Goal: Answer question/provide support: Share knowledge or assist other users

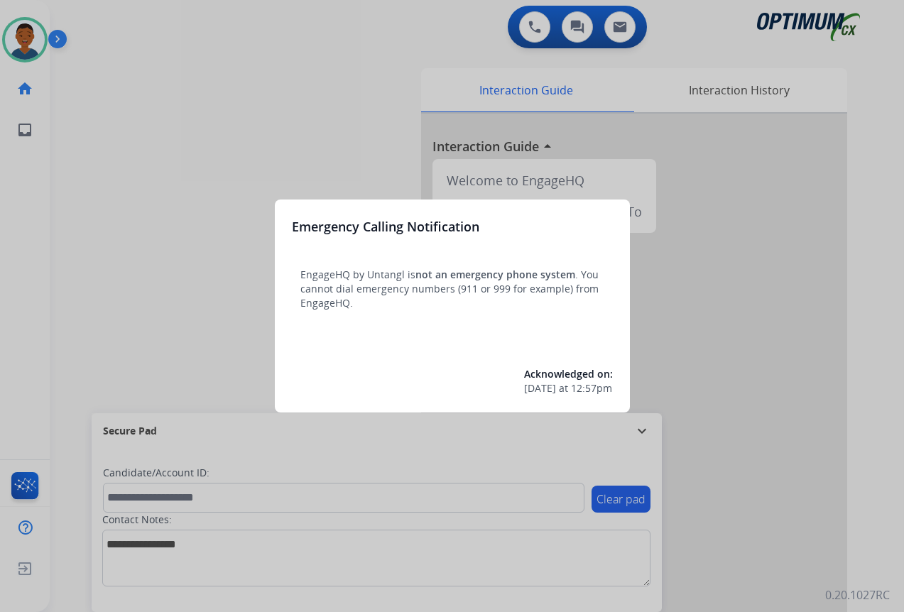
click at [766, 550] on div at bounding box center [452, 306] width 904 height 612
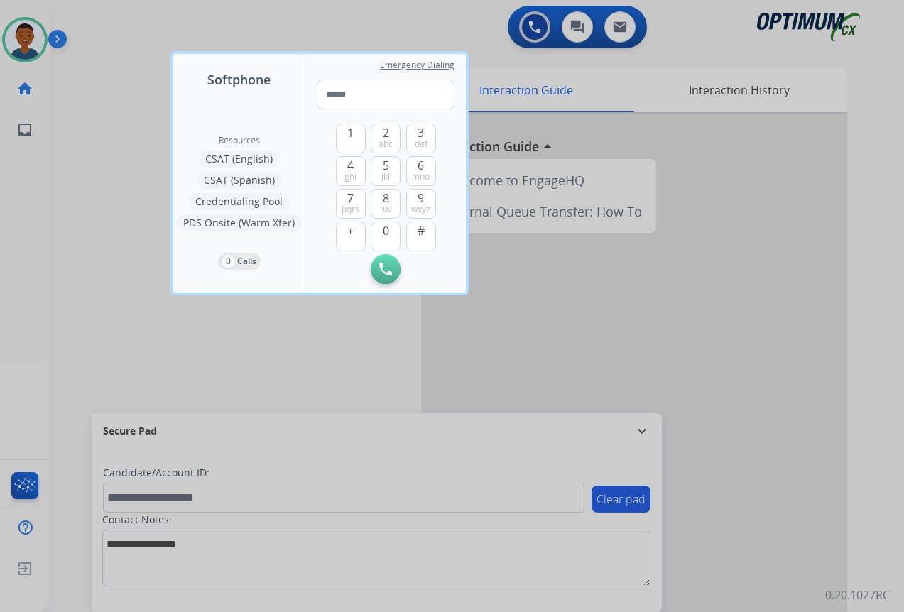
click at [766, 550] on div at bounding box center [452, 306] width 904 height 612
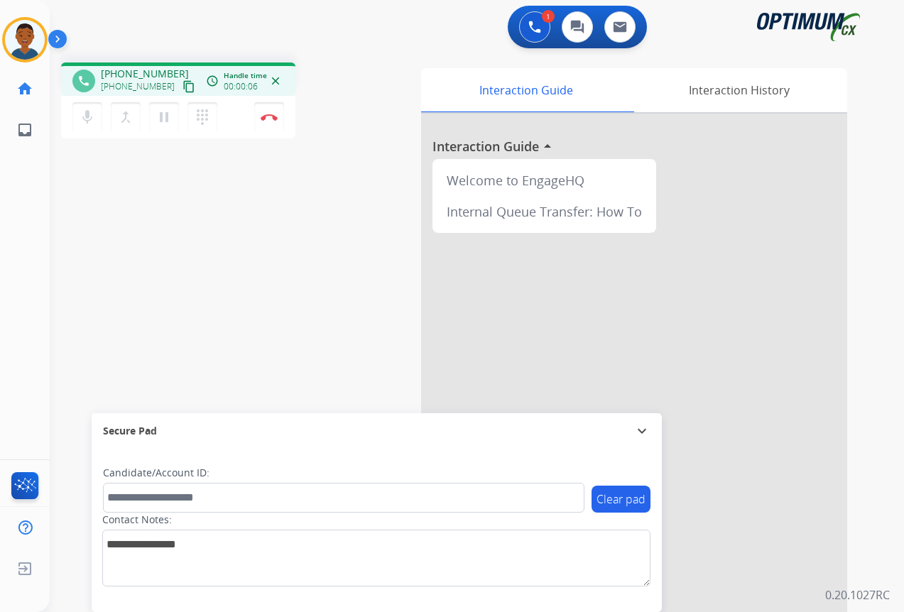
click at [182, 86] on mat-icon "content_copy" at bounding box center [188, 86] width 13 height 13
click at [182, 89] on mat-icon "content_copy" at bounding box center [188, 86] width 13 height 13
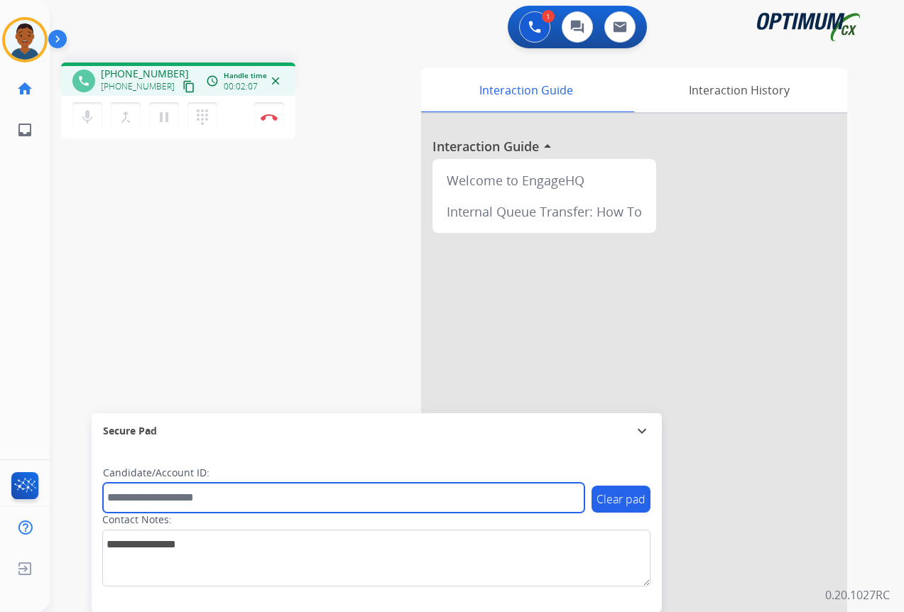
click at [184, 497] on input "text" at bounding box center [343, 498] width 481 height 30
paste input "*******"
type input "*******"
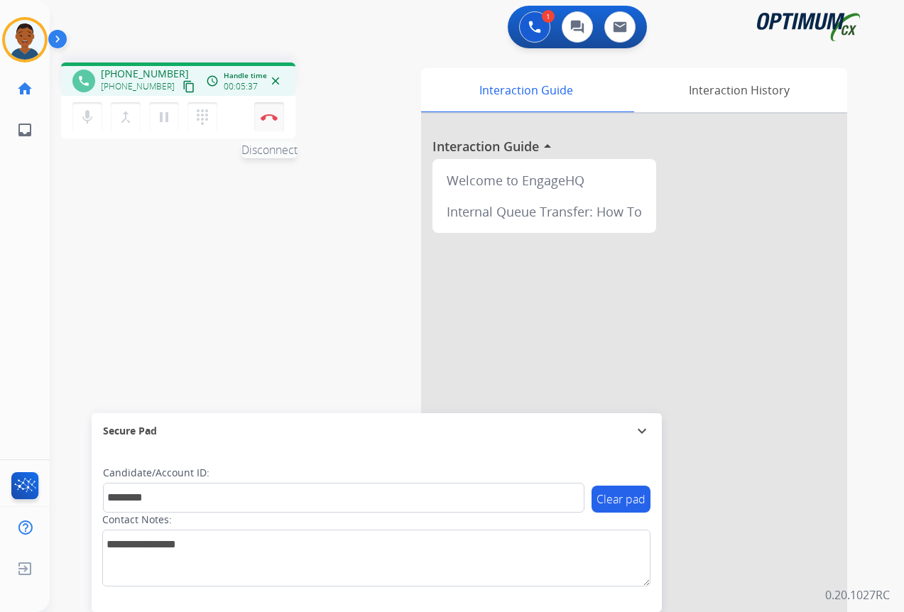
click at [268, 117] on img at bounding box center [269, 117] width 17 height 7
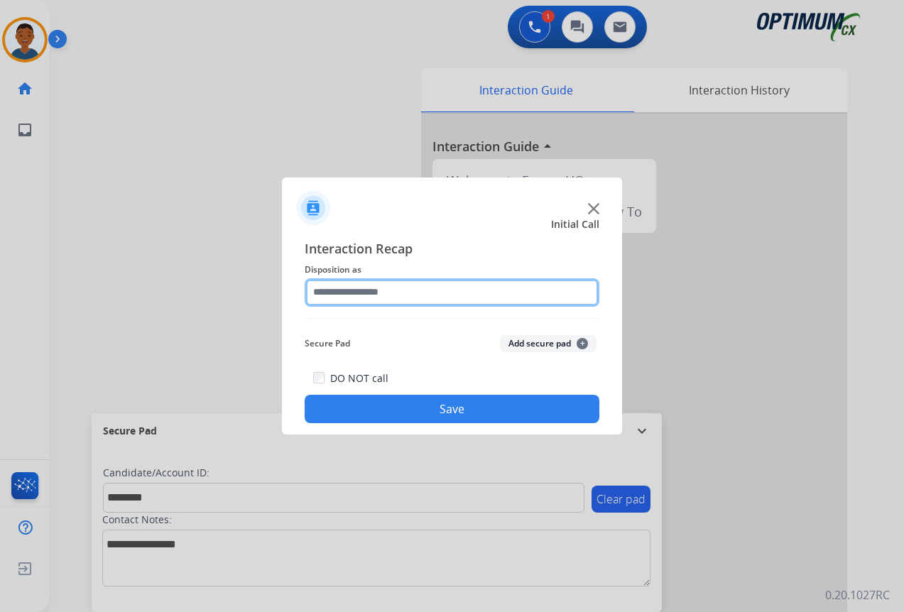
click at [348, 295] on input "text" at bounding box center [452, 292] width 295 height 28
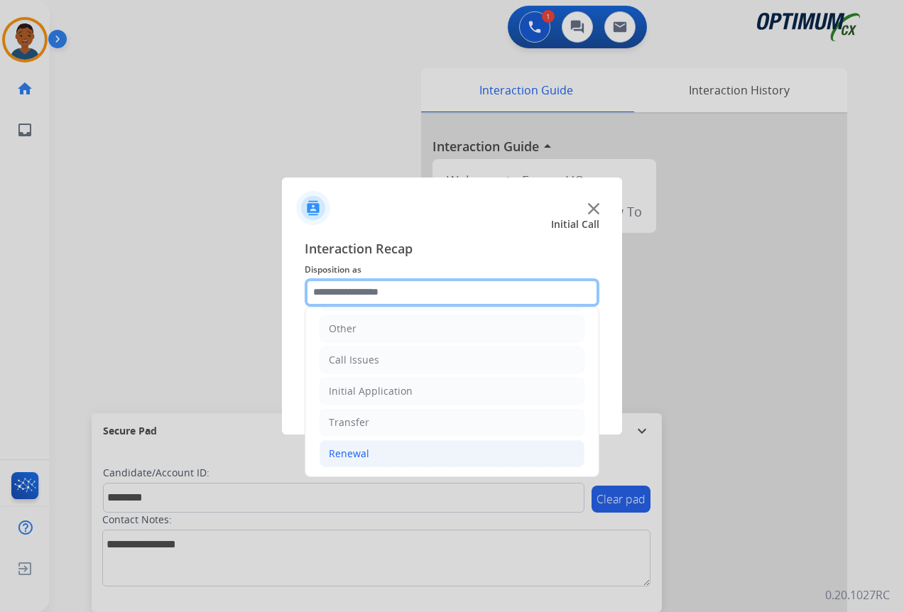
scroll to position [97, 0]
click at [335, 450] on div "Renewal" at bounding box center [349, 453] width 40 height 14
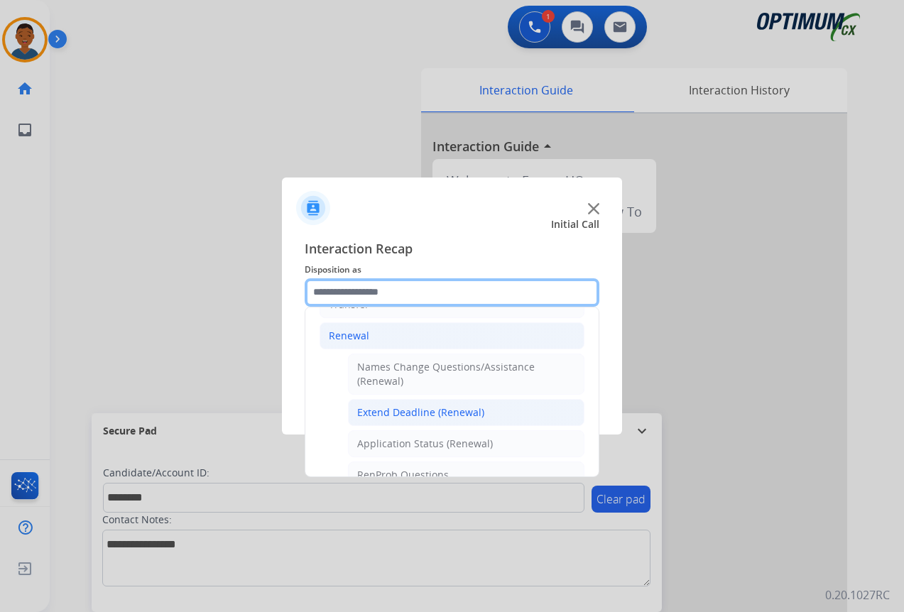
scroll to position [239, 0]
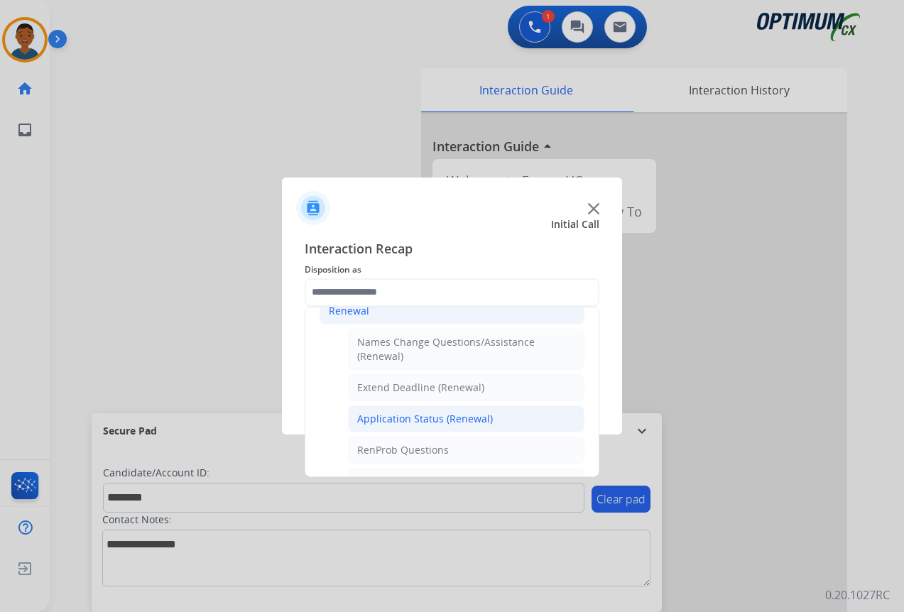
click at [426, 420] on div "Application Status (Renewal)" at bounding box center [425, 419] width 136 height 14
type input "**********"
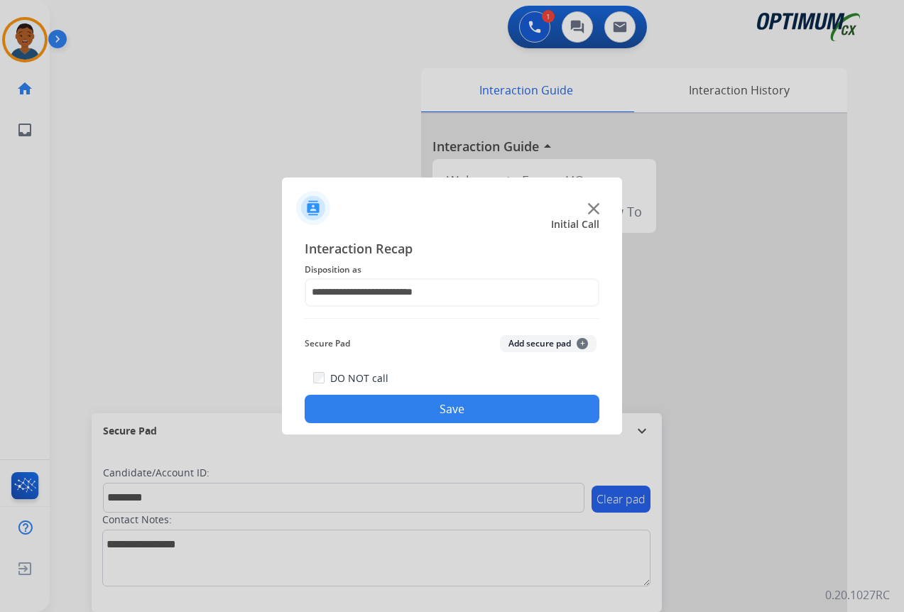
click at [525, 339] on button "Add secure pad +" at bounding box center [548, 343] width 97 height 17
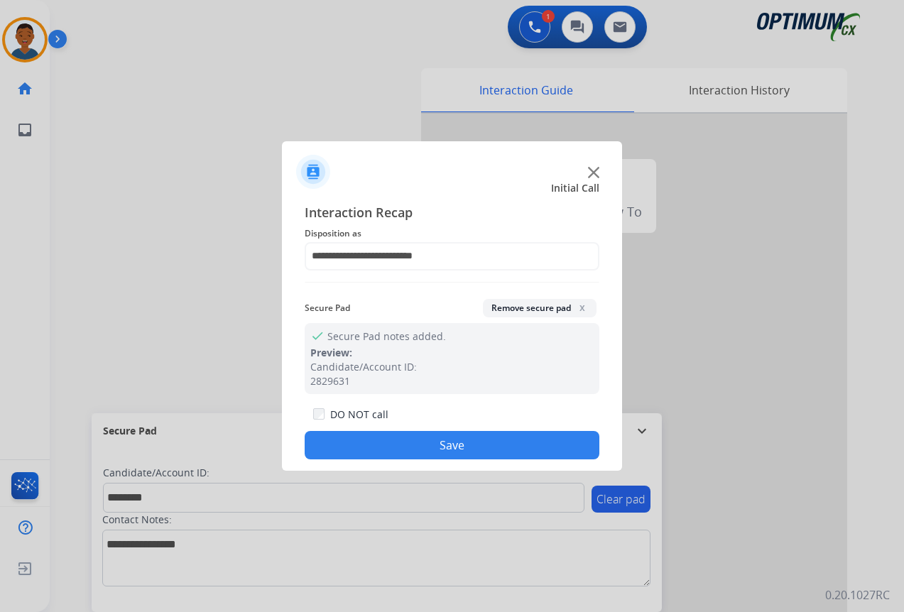
click at [452, 444] on button "Save" at bounding box center [452, 445] width 295 height 28
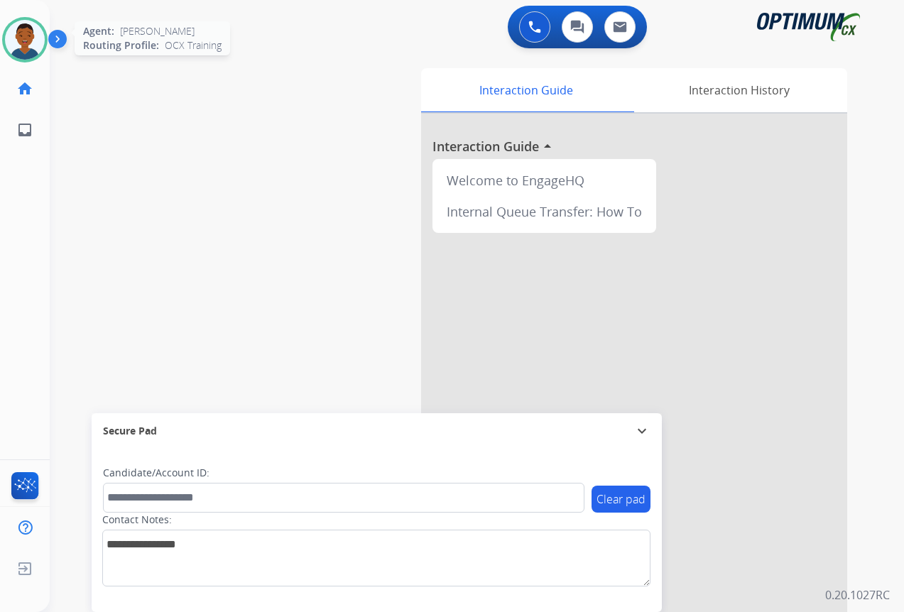
click at [29, 44] on img at bounding box center [25, 40] width 40 height 40
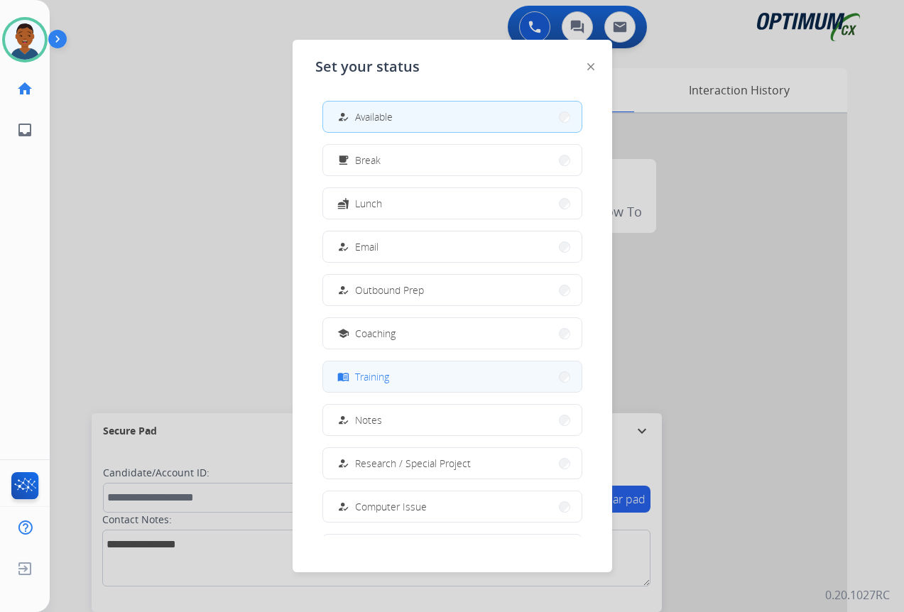
click at [389, 380] on span "Training" at bounding box center [372, 376] width 34 height 15
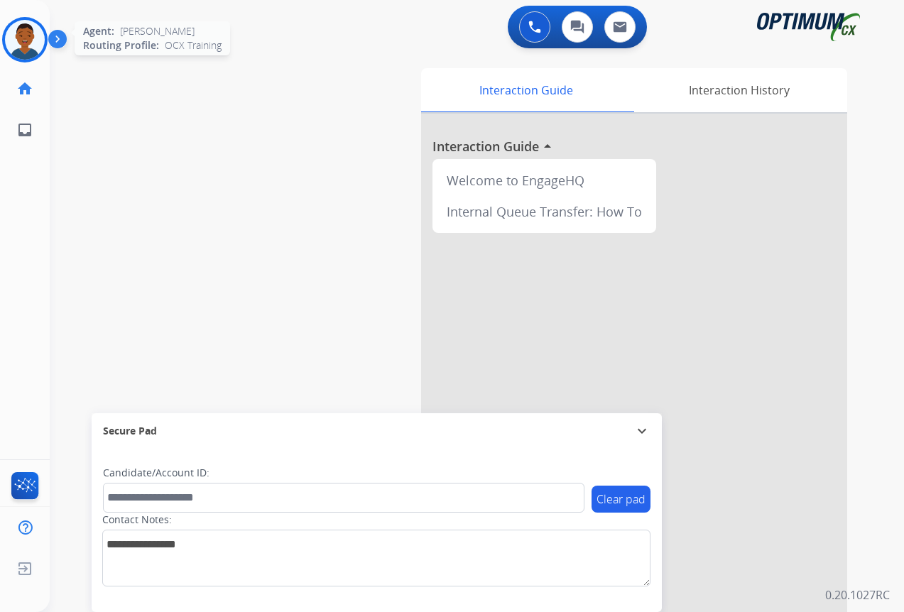
click at [21, 38] on img at bounding box center [25, 40] width 40 height 40
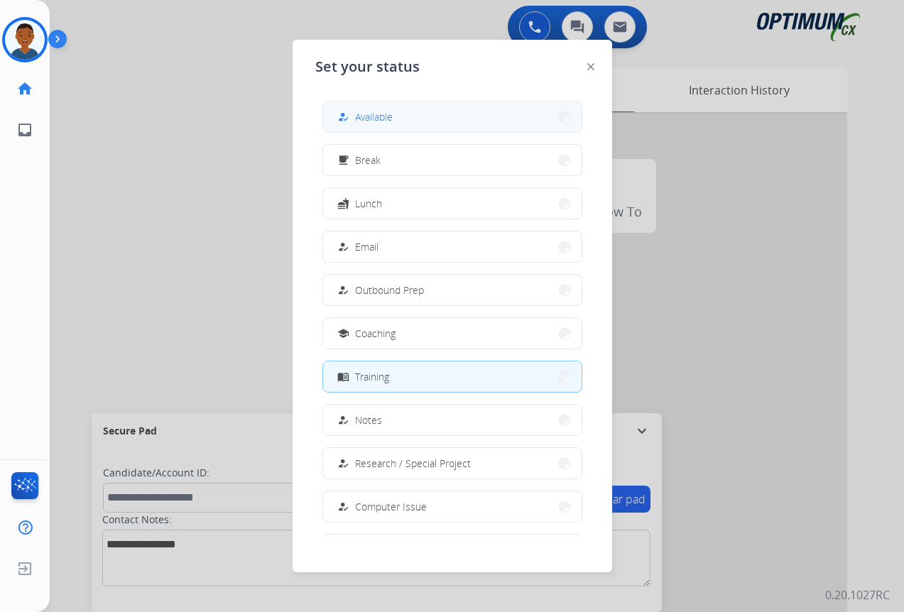
click at [396, 119] on button "how_to_reg Available" at bounding box center [452, 117] width 258 height 31
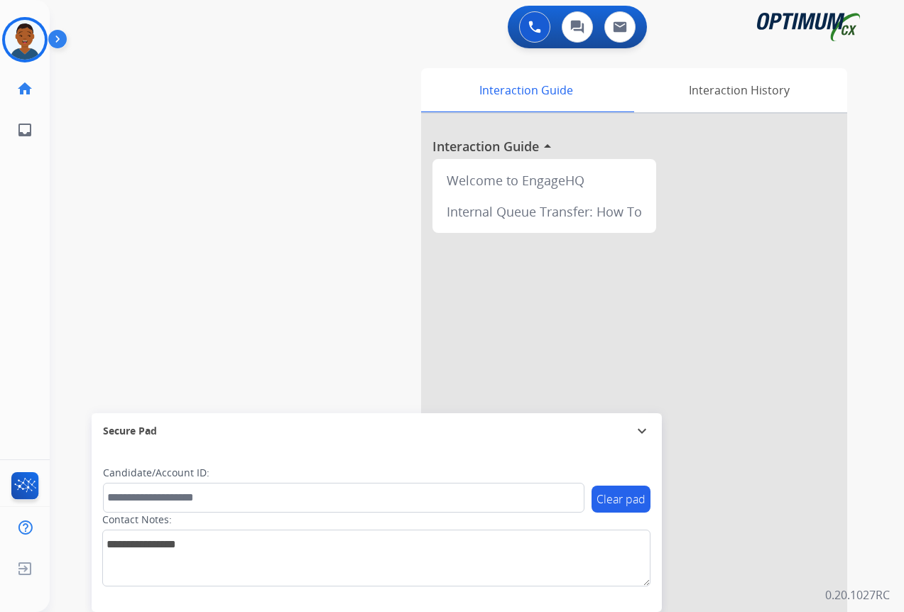
click at [59, 40] on img at bounding box center [60, 41] width 24 height 27
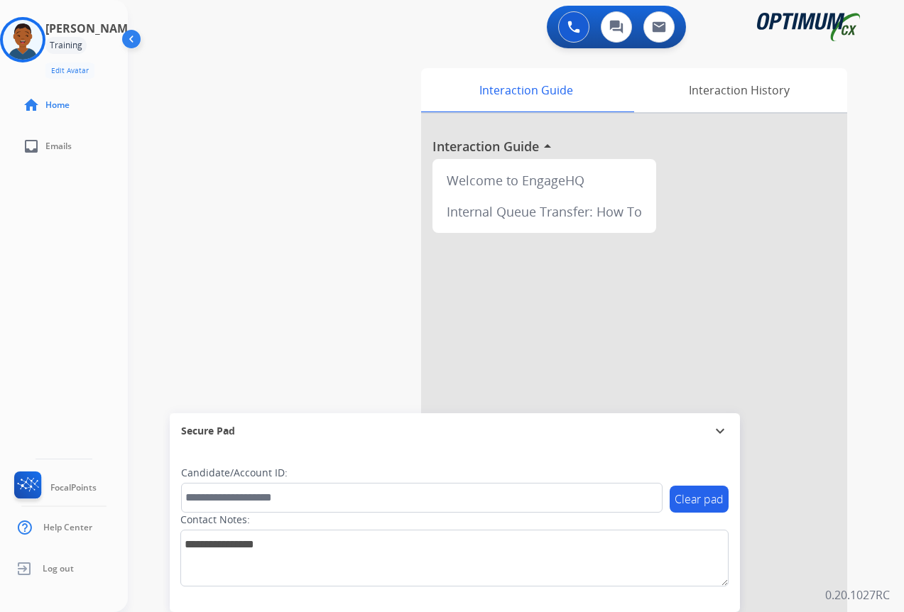
click at [129, 40] on img at bounding box center [132, 41] width 27 height 27
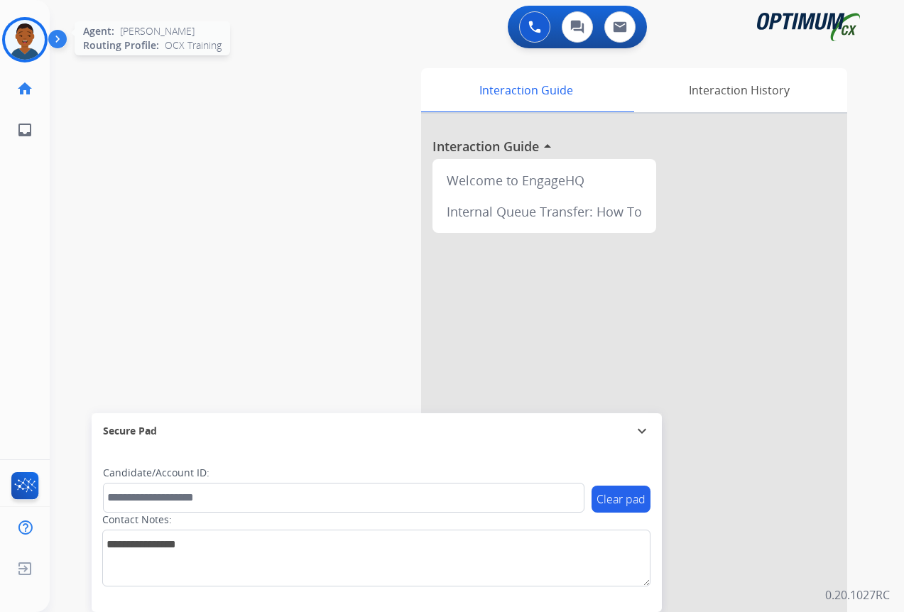
click at [24, 36] on img at bounding box center [25, 40] width 40 height 40
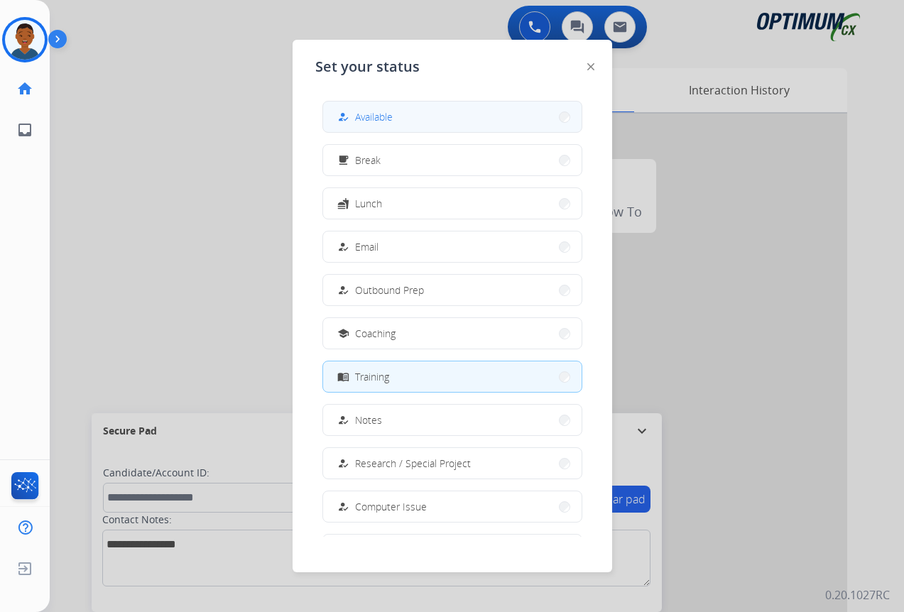
click at [376, 116] on span "Available" at bounding box center [374, 116] width 38 height 15
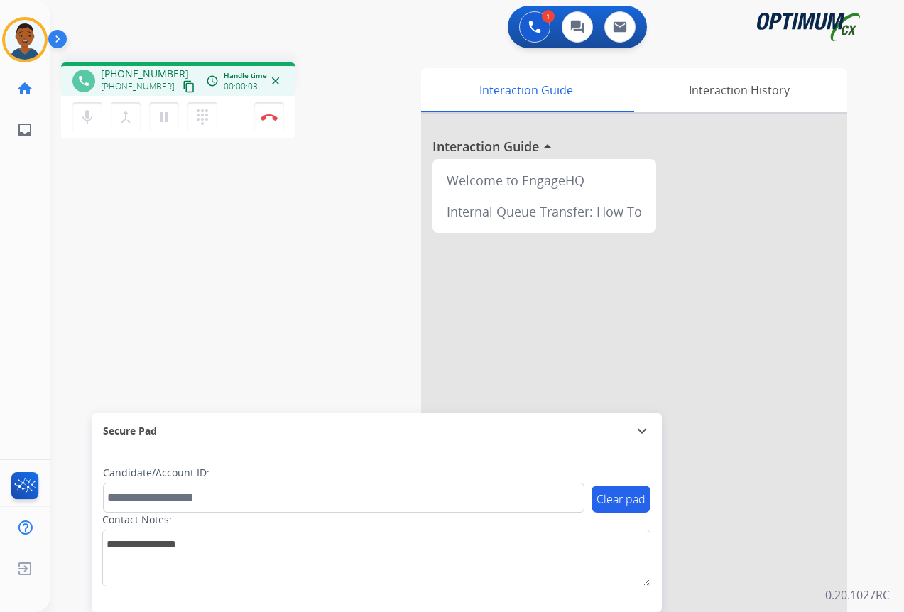
click at [182, 86] on mat-icon "content_copy" at bounding box center [188, 86] width 13 height 13
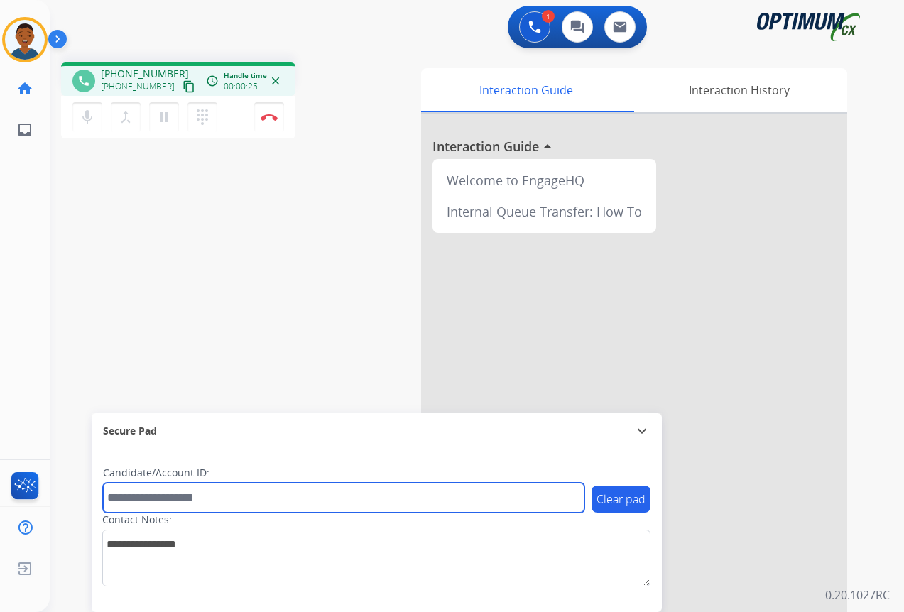
click at [210, 497] on input "text" at bounding box center [343, 498] width 481 height 30
paste input "*******"
type input "*******"
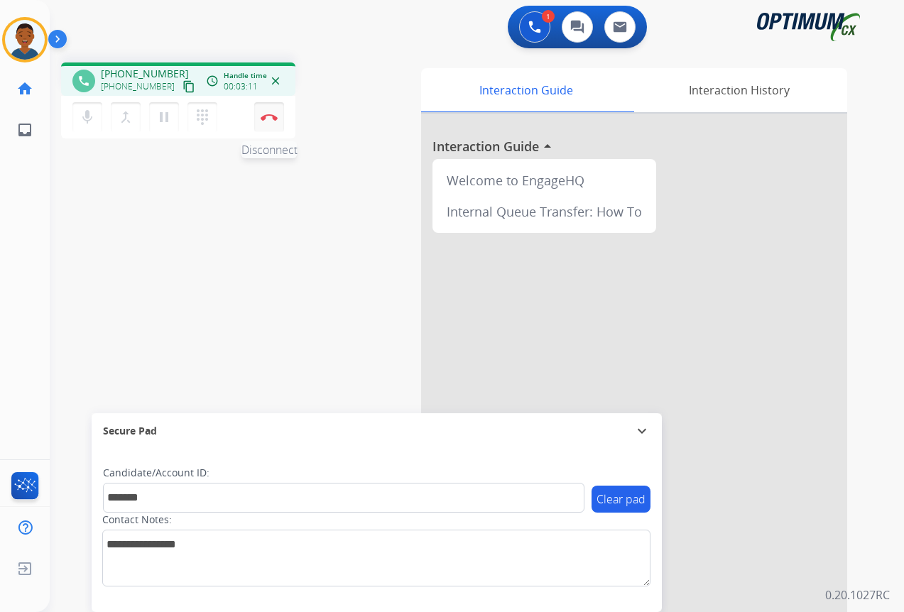
click at [269, 121] on button "Disconnect" at bounding box center [269, 117] width 30 height 30
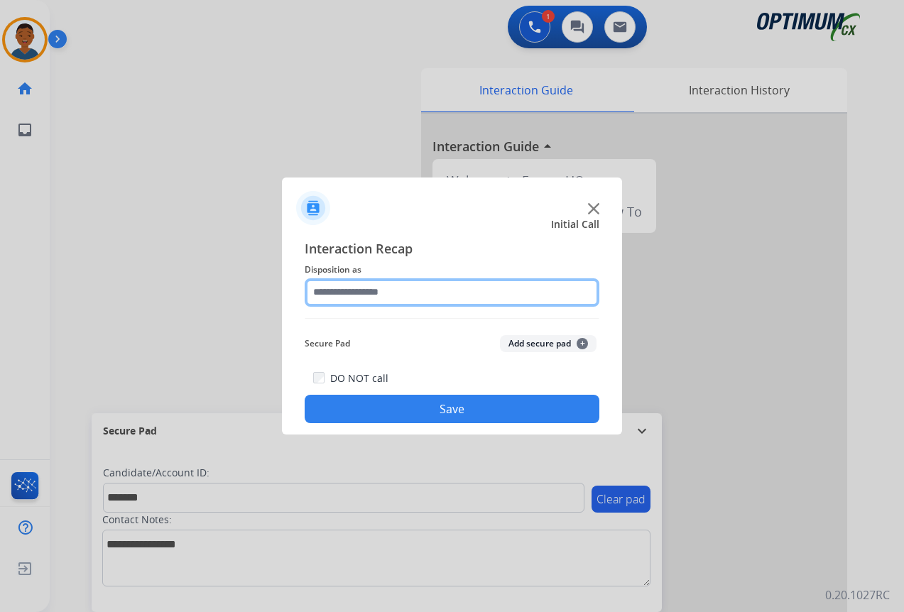
click at [345, 294] on input "text" at bounding box center [452, 292] width 295 height 28
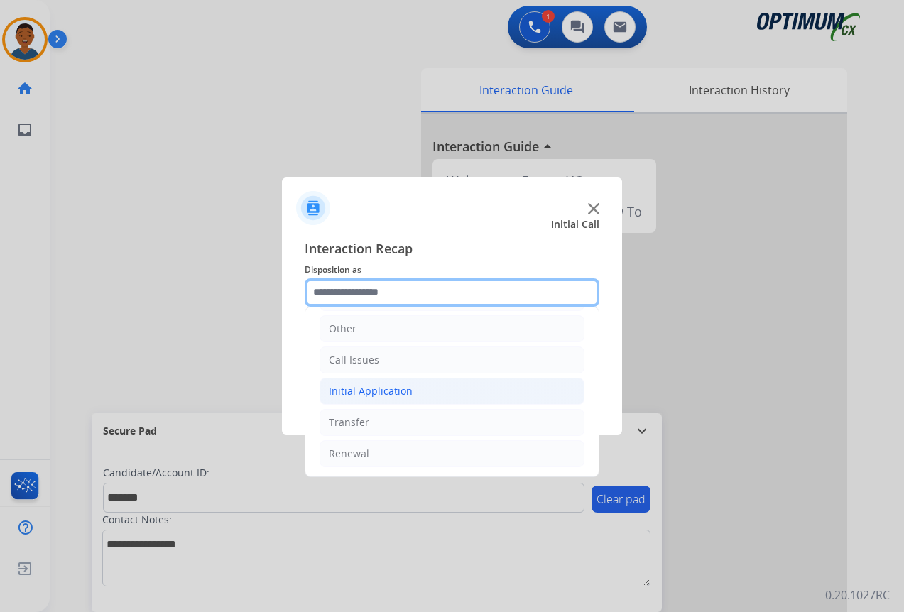
scroll to position [97, 0]
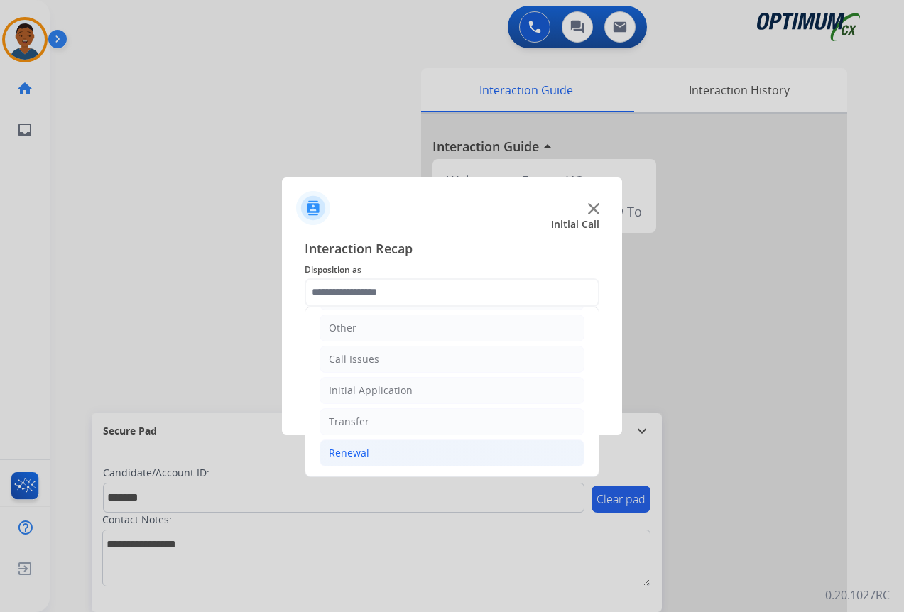
click at [341, 456] on div "Renewal" at bounding box center [349, 453] width 40 height 14
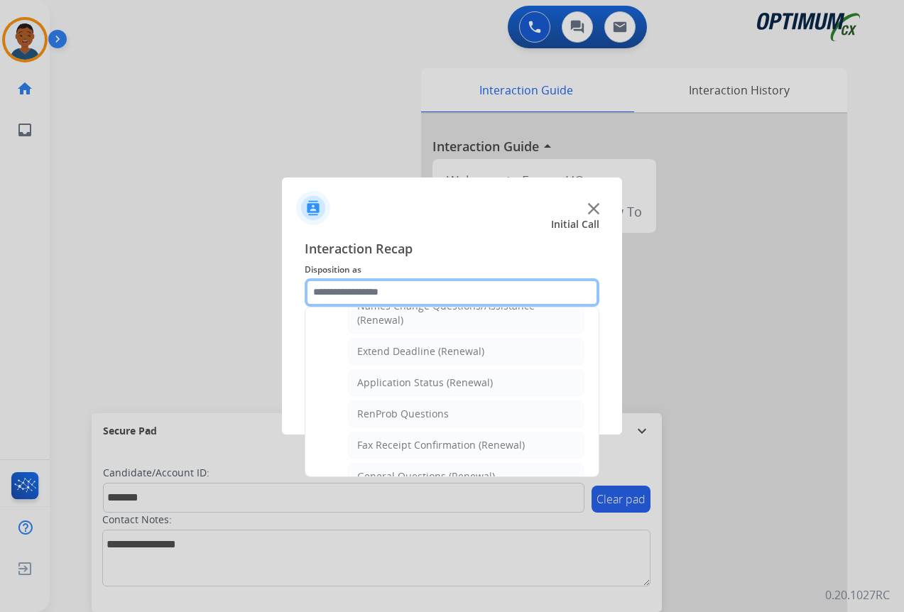
scroll to position [310, 0]
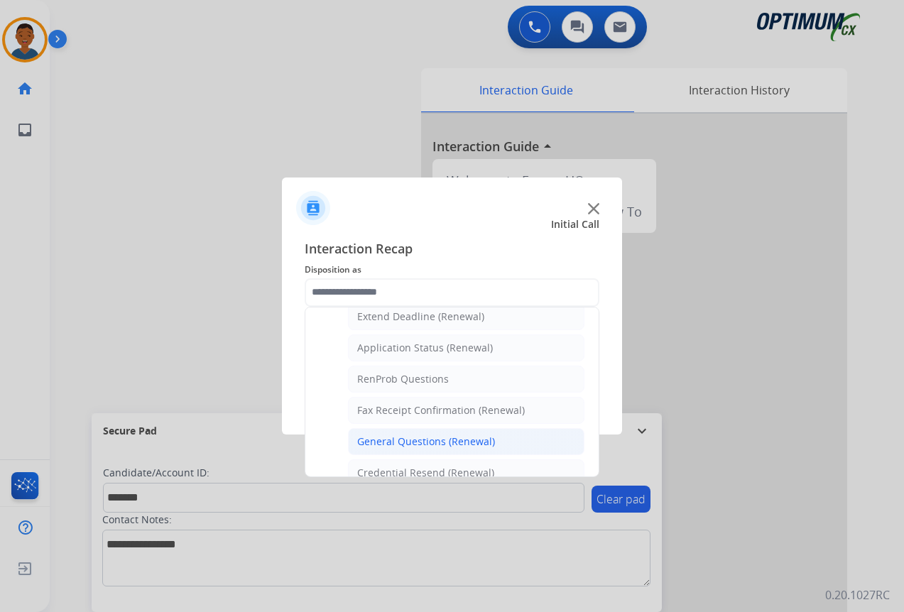
click at [418, 440] on div "General Questions (Renewal)" at bounding box center [426, 442] width 138 height 14
type input "**********"
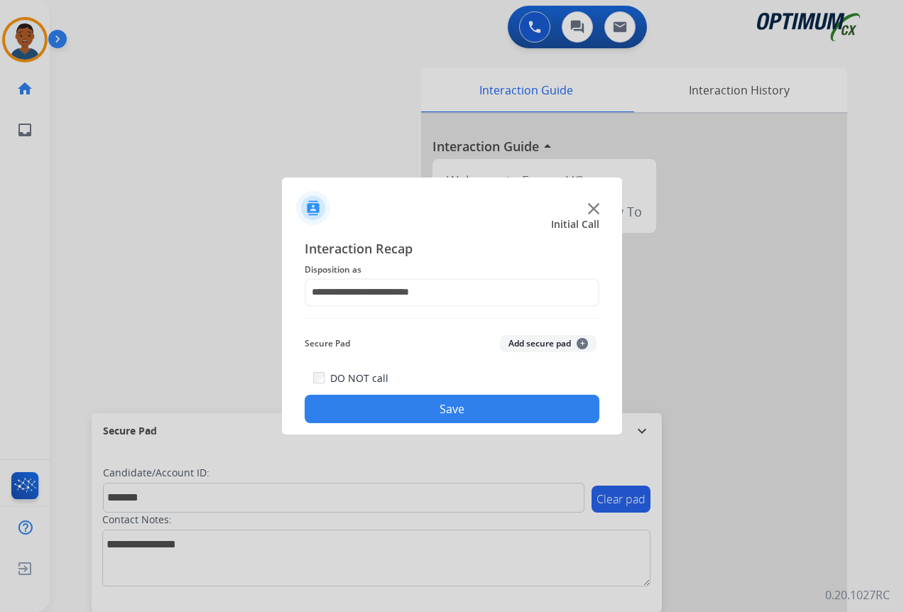
click at [514, 345] on button "Add secure pad +" at bounding box center [548, 343] width 97 height 17
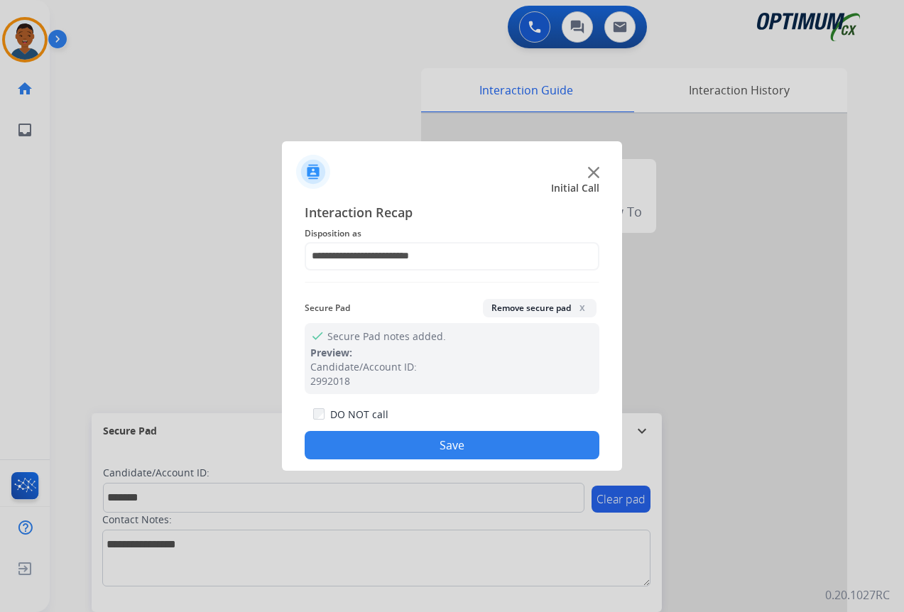
click at [500, 444] on button "Save" at bounding box center [452, 445] width 295 height 28
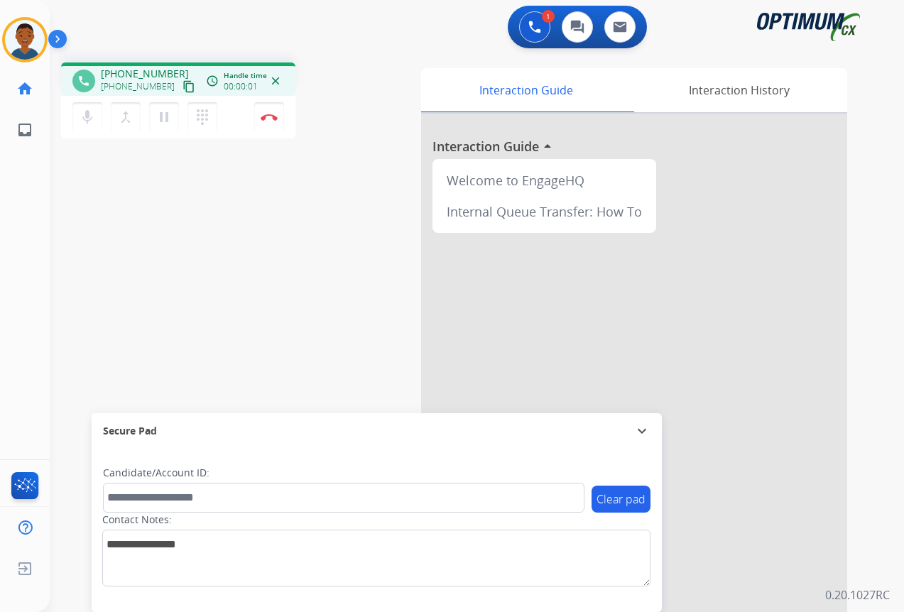
click at [182, 87] on mat-icon "content_copy" at bounding box center [188, 86] width 13 height 13
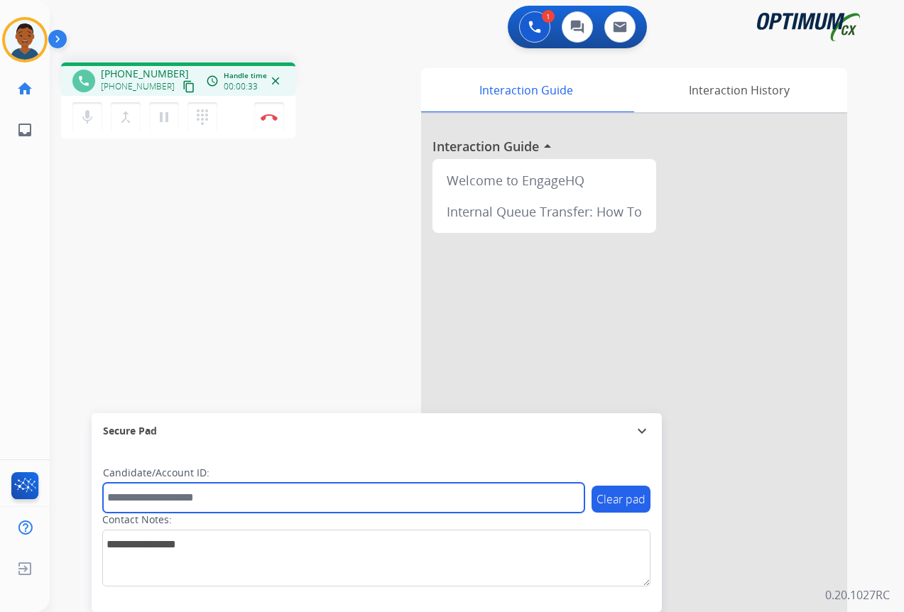
click at [177, 497] on input "text" at bounding box center [343, 498] width 481 height 30
paste input "*******"
type input "*******"
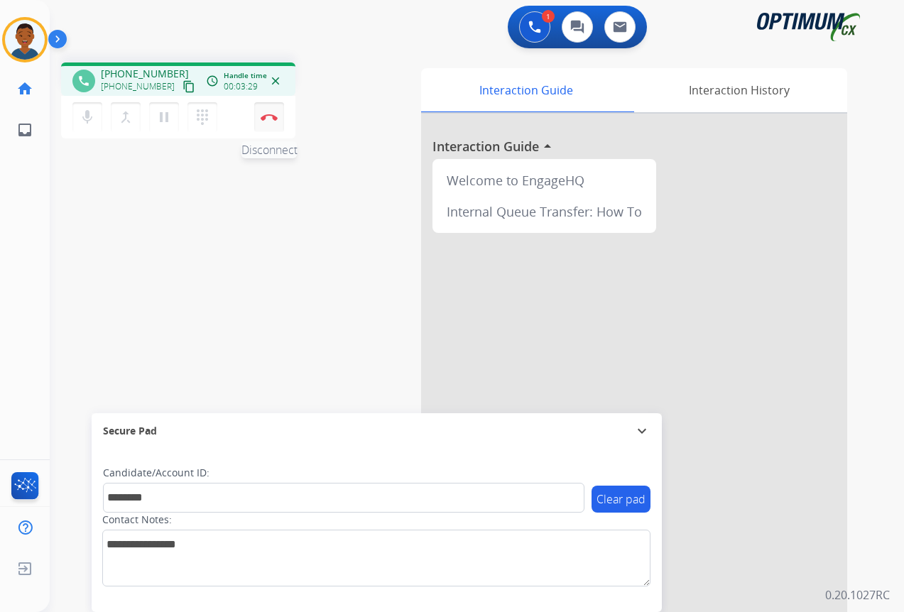
click at [270, 118] on img at bounding box center [269, 117] width 17 height 7
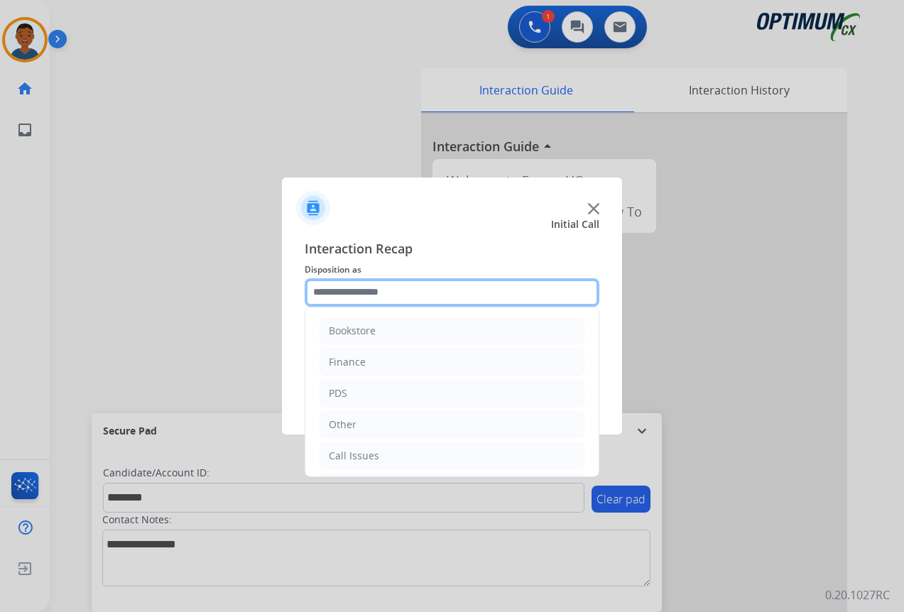
click at [362, 298] on input "text" at bounding box center [452, 292] width 295 height 28
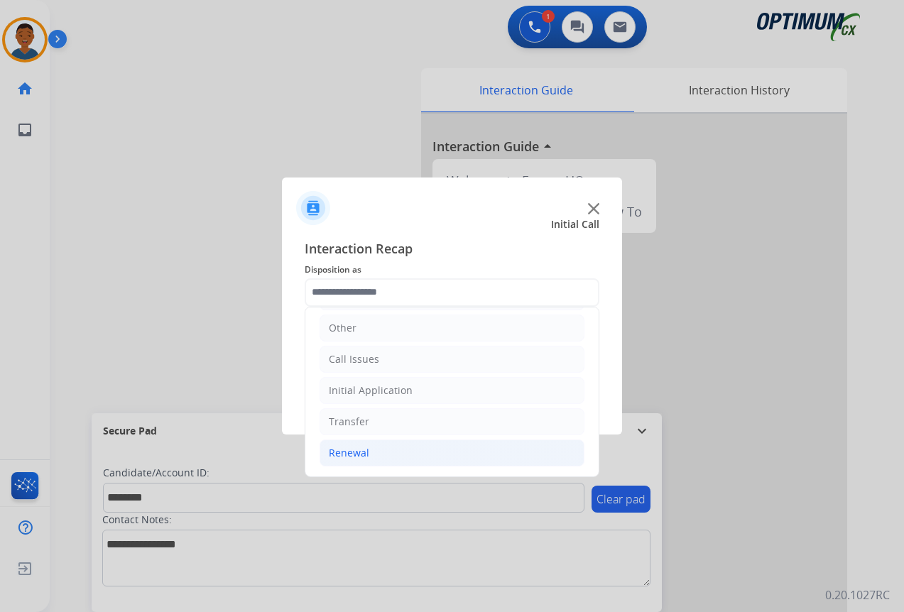
click at [337, 452] on div "Renewal" at bounding box center [349, 453] width 40 height 14
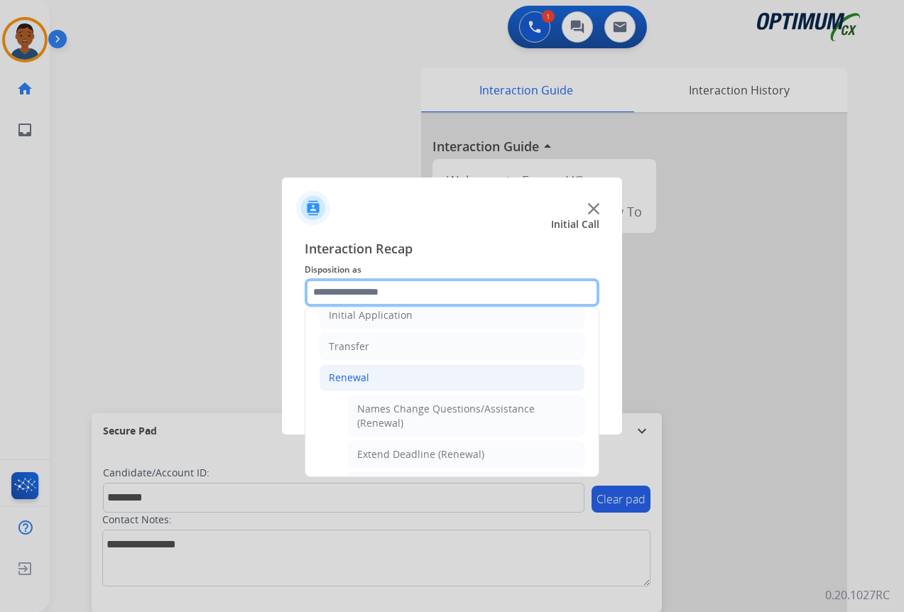
scroll to position [239, 0]
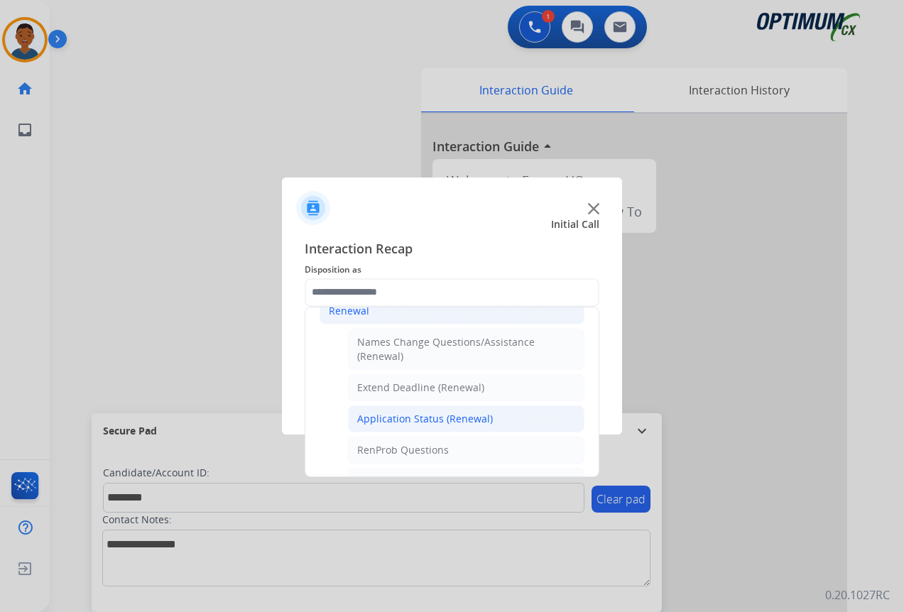
click at [403, 420] on div "Application Status (Renewal)" at bounding box center [425, 419] width 136 height 14
type input "**********"
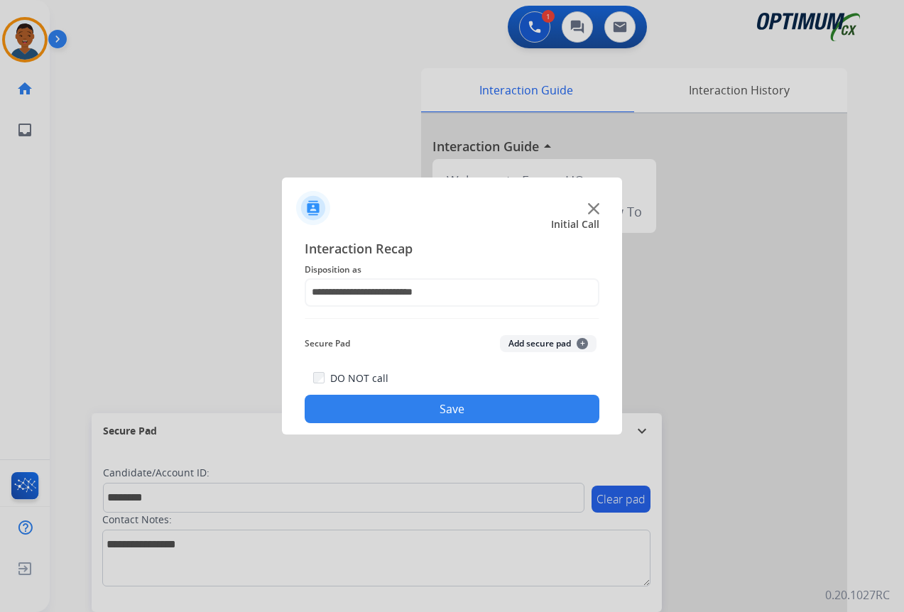
click at [517, 344] on button "Add secure pad +" at bounding box center [548, 343] width 97 height 17
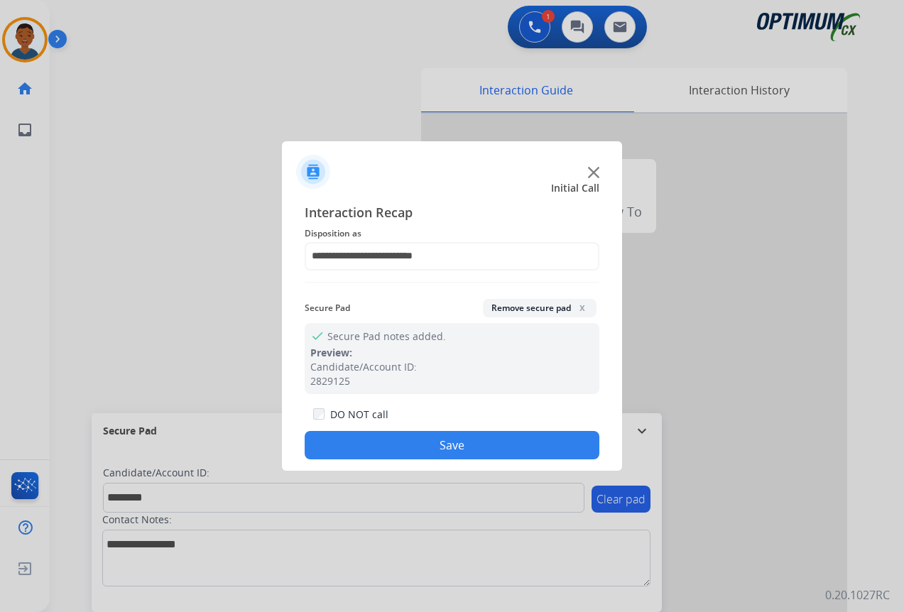
click at [506, 441] on button "Save" at bounding box center [452, 445] width 295 height 28
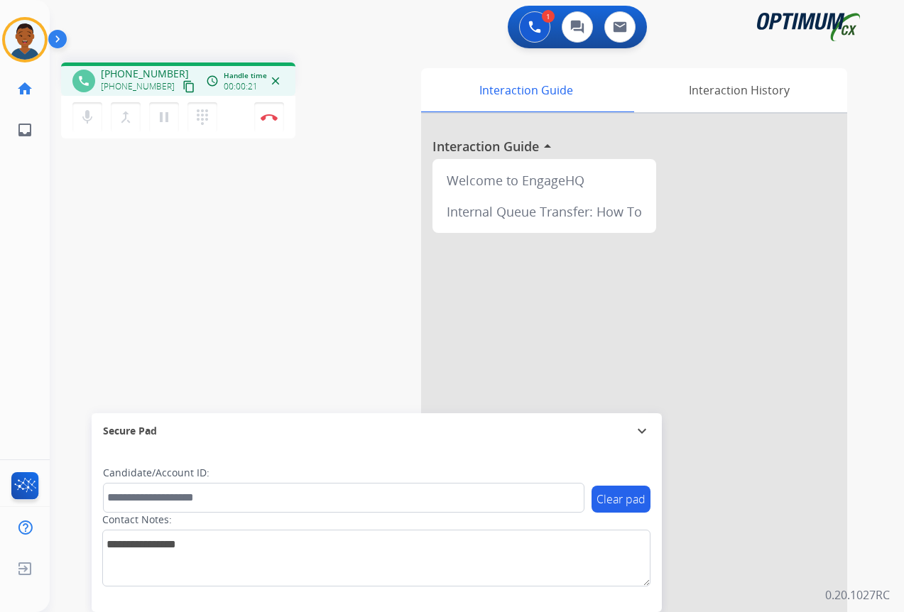
click at [182, 87] on mat-icon "content_copy" at bounding box center [188, 86] width 13 height 13
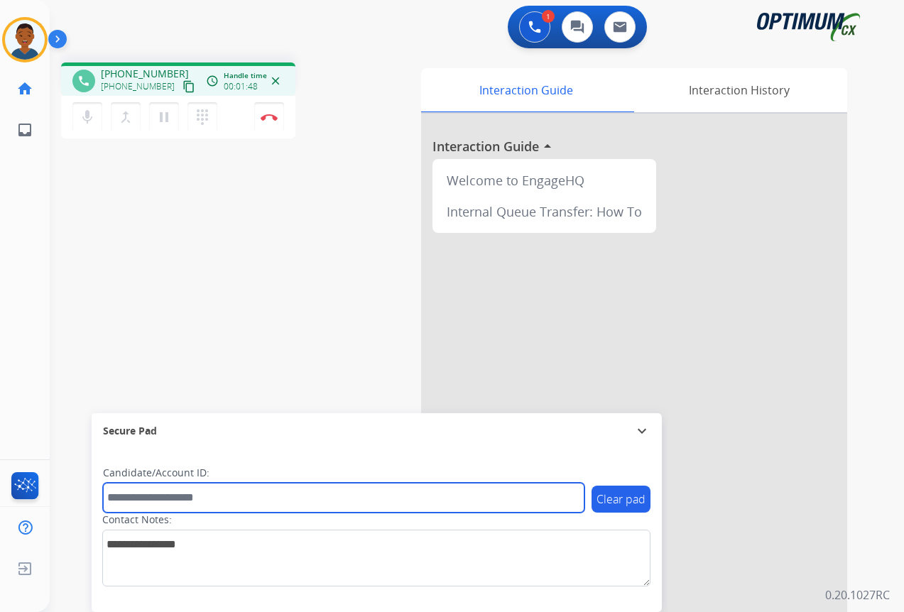
click at [196, 496] on input "text" at bounding box center [343, 498] width 481 height 30
paste input "*******"
type input "*******"
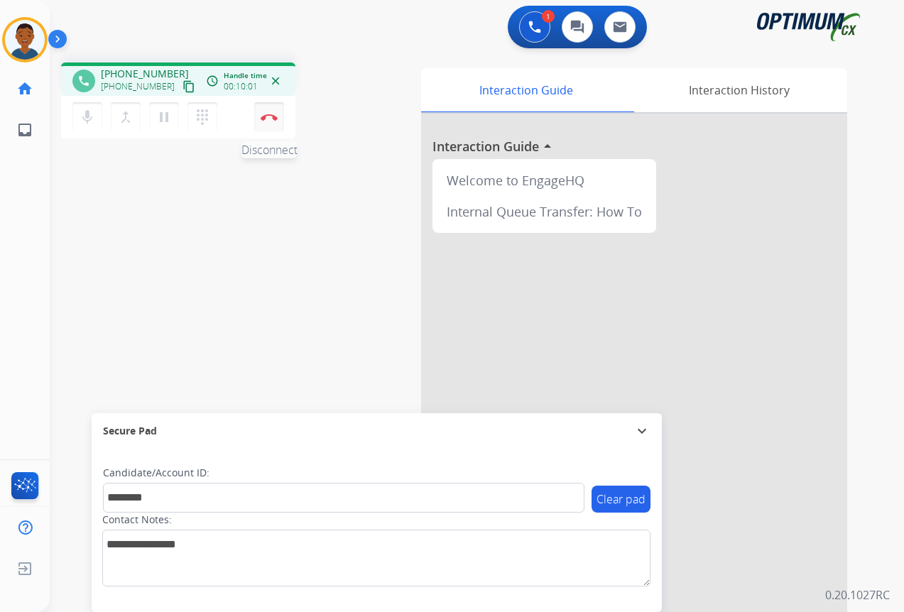
click at [268, 117] on img at bounding box center [269, 117] width 17 height 7
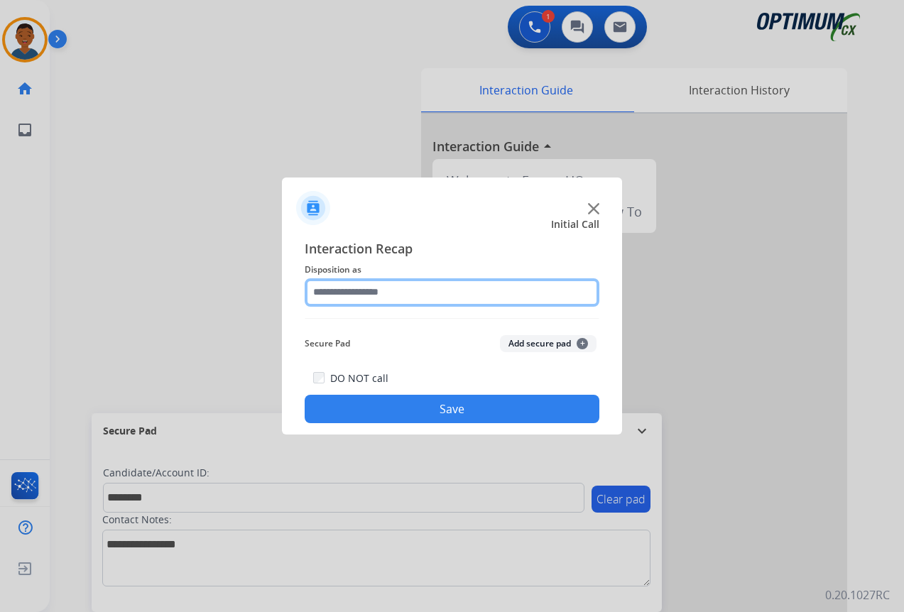
click at [328, 291] on input "text" at bounding box center [452, 292] width 295 height 28
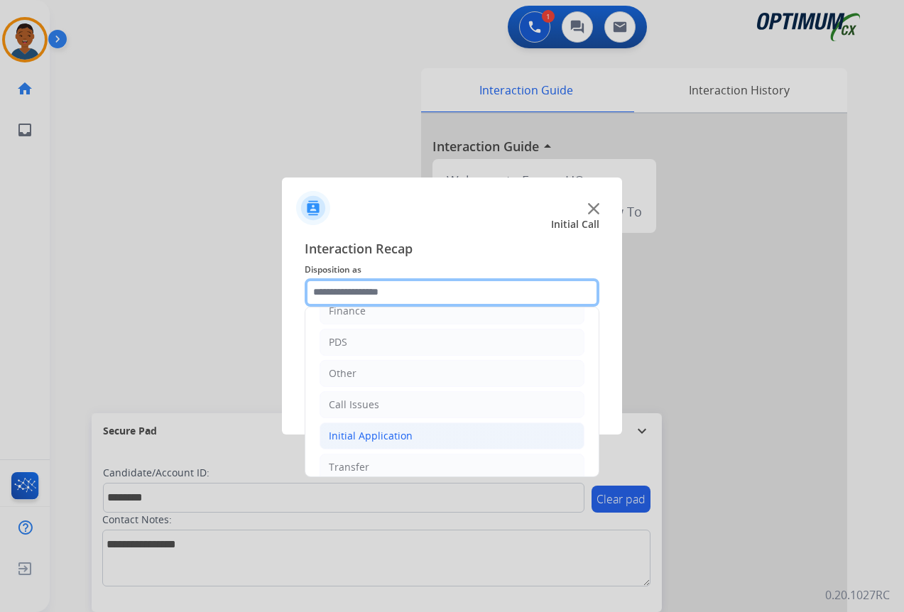
scroll to position [26, 0]
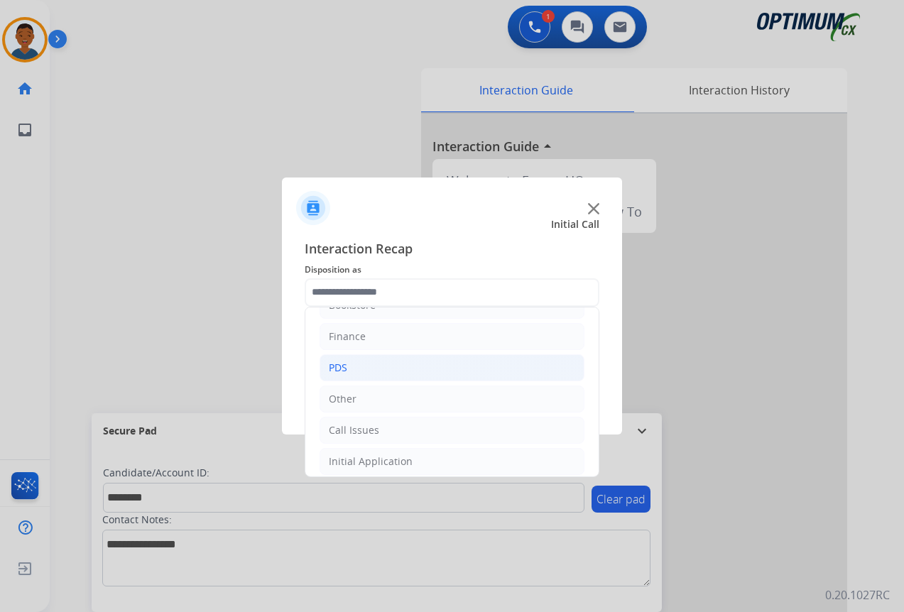
click at [346, 368] on div "PDS" at bounding box center [338, 368] width 18 height 14
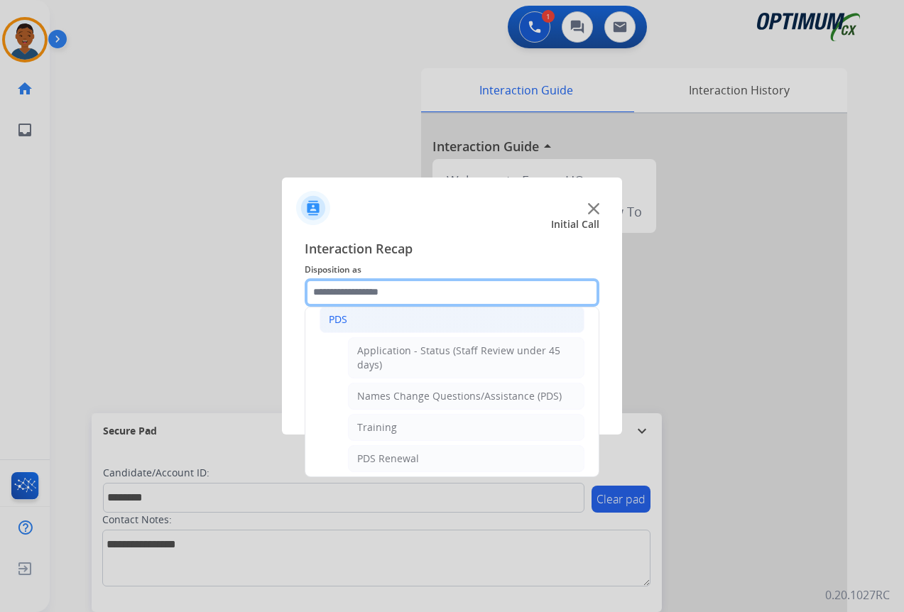
scroll to position [97, 0]
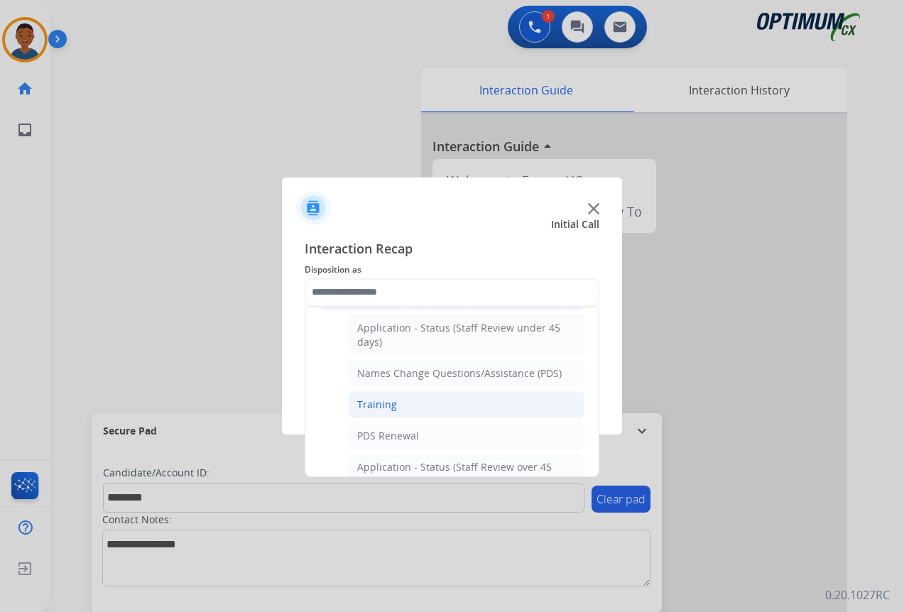
click at [386, 403] on div "Training" at bounding box center [377, 405] width 40 height 14
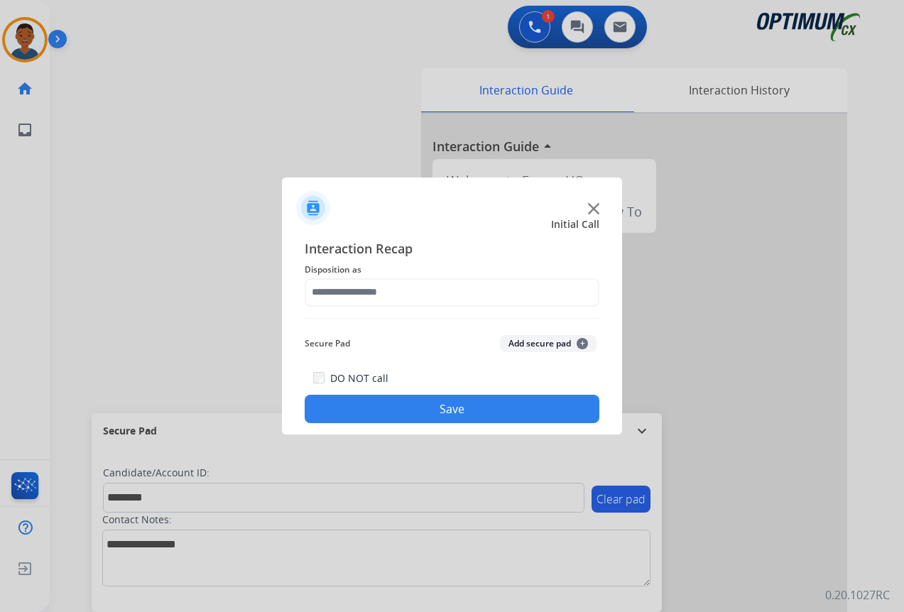
type input "********"
click at [535, 342] on button "Add secure pad +" at bounding box center [548, 343] width 97 height 17
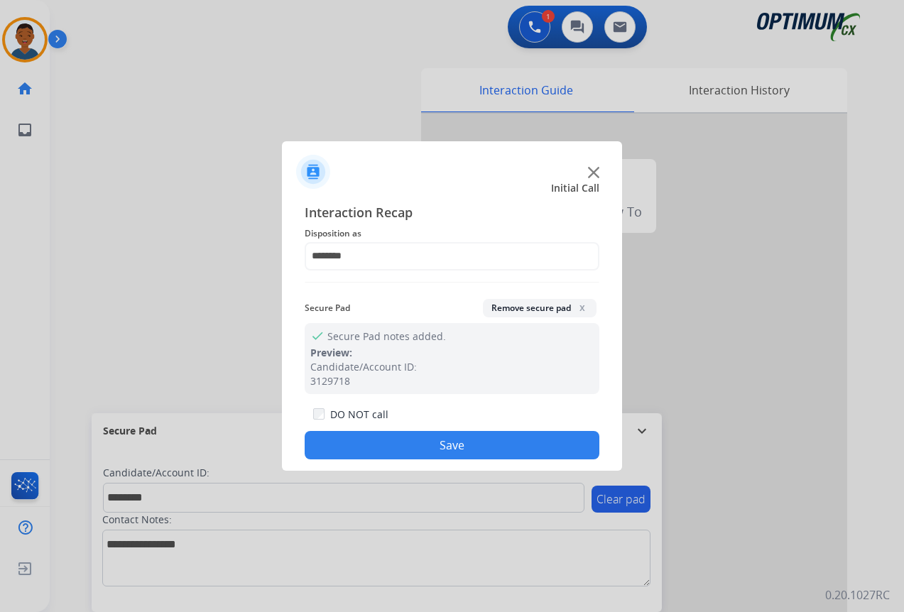
click at [493, 438] on button "Save" at bounding box center [452, 445] width 295 height 28
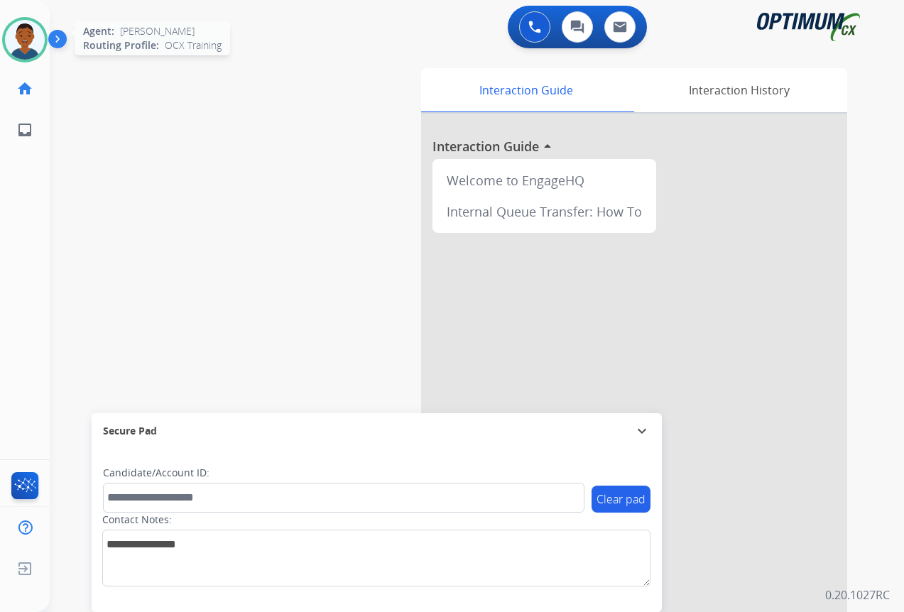
click at [23, 37] on img at bounding box center [25, 40] width 40 height 40
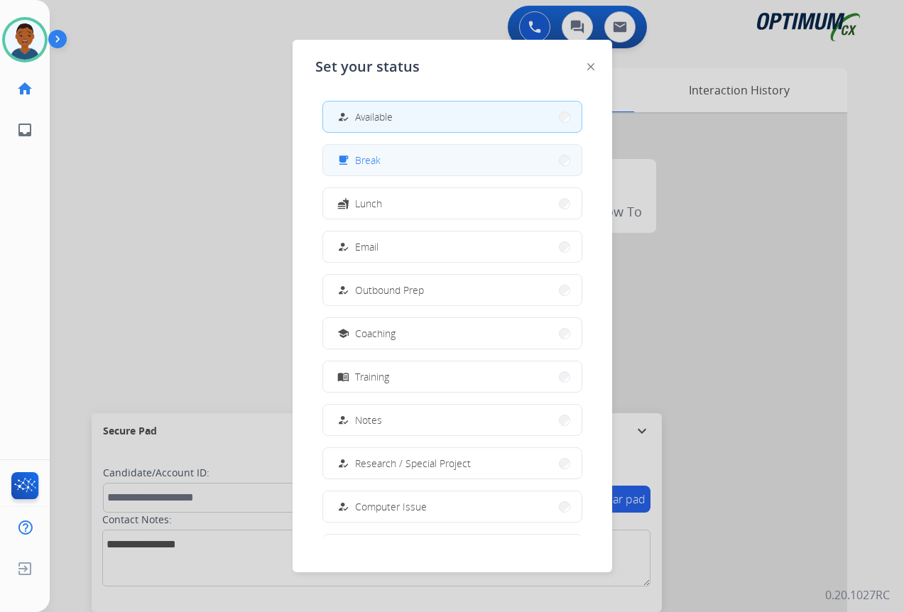
click at [363, 159] on span "Break" at bounding box center [368, 160] width 26 height 15
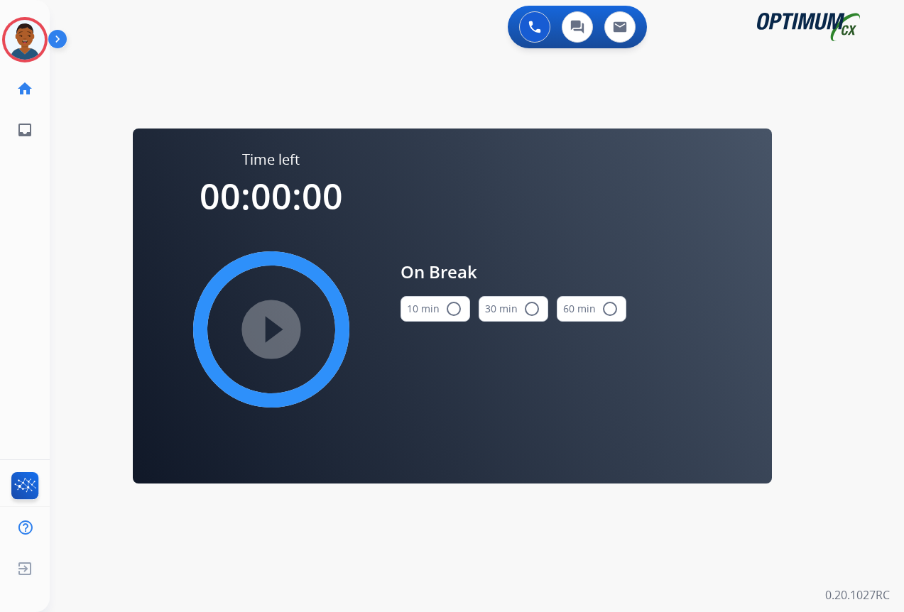
click at [454, 306] on mat-icon "radio_button_unchecked" at bounding box center [453, 308] width 17 height 17
click at [277, 326] on mat-icon "play_circle_filled" at bounding box center [271, 329] width 17 height 17
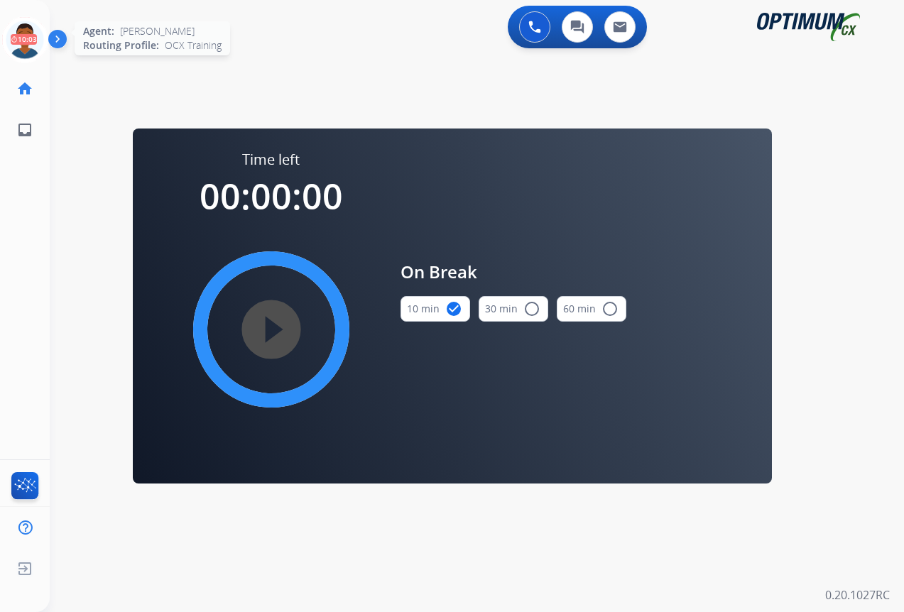
click at [23, 43] on icon at bounding box center [25, 40] width 46 height 46
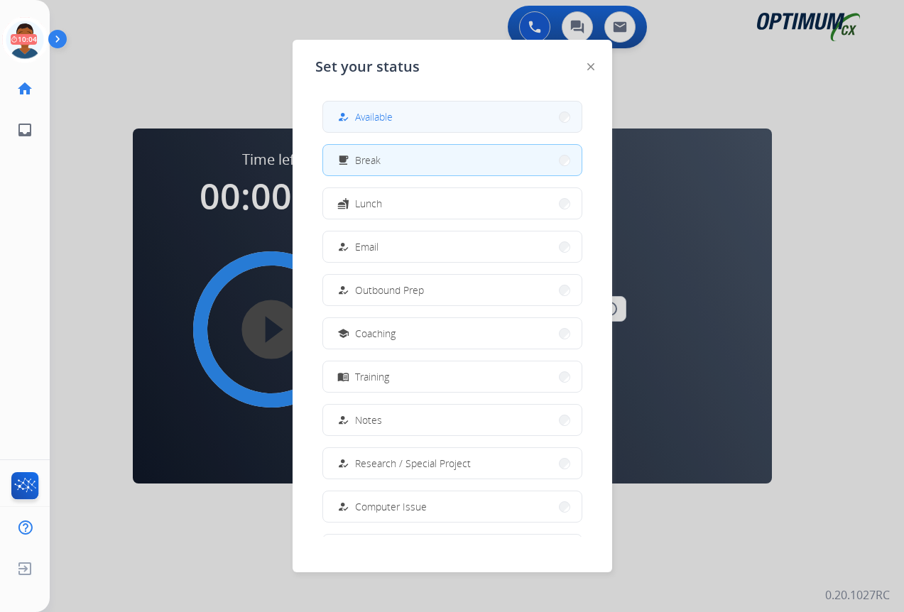
click at [383, 116] on span "Available" at bounding box center [374, 116] width 38 height 15
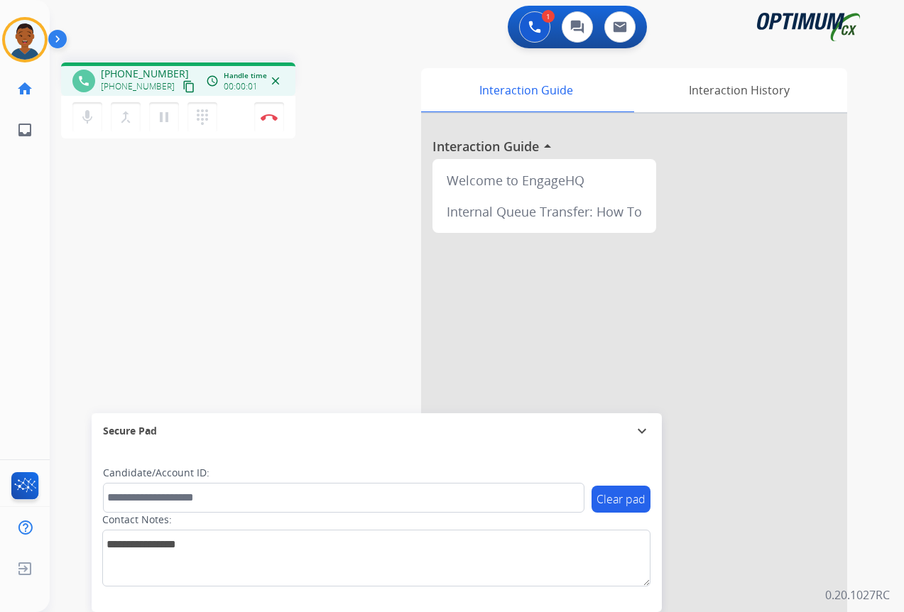
click at [182, 85] on mat-icon "content_copy" at bounding box center [188, 86] width 13 height 13
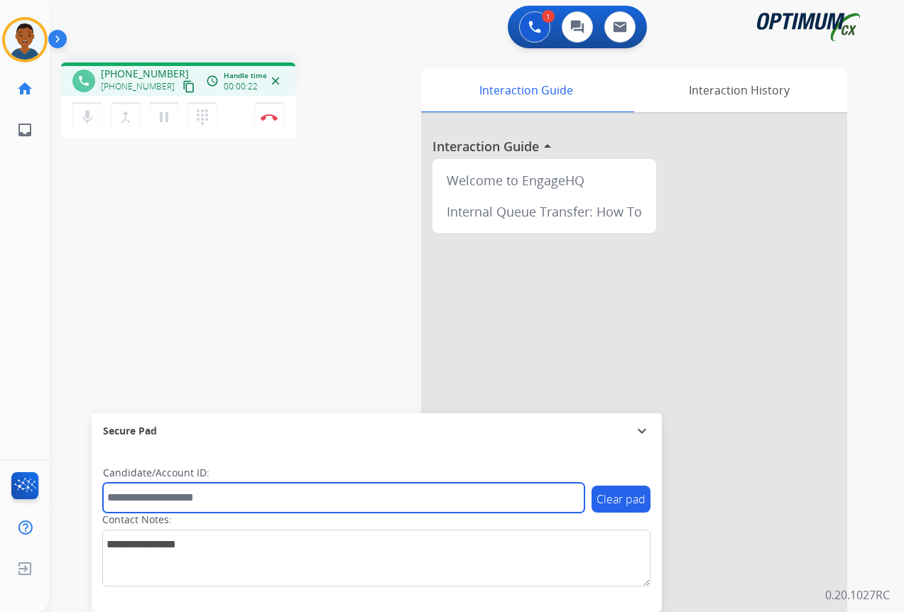
click at [160, 495] on input "text" at bounding box center [343, 498] width 481 height 30
paste input "*******"
type input "*******"
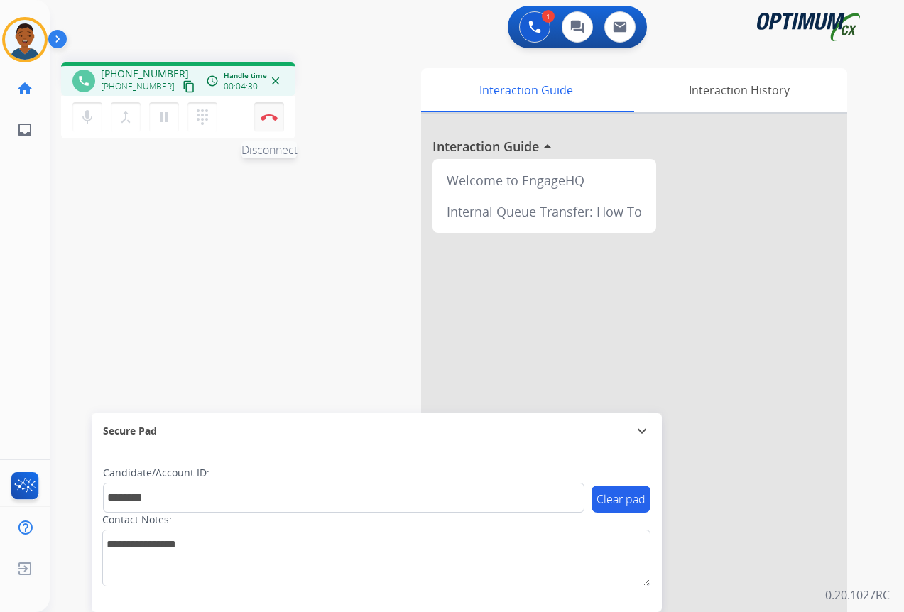
click at [268, 121] on button "Disconnect" at bounding box center [269, 117] width 30 height 30
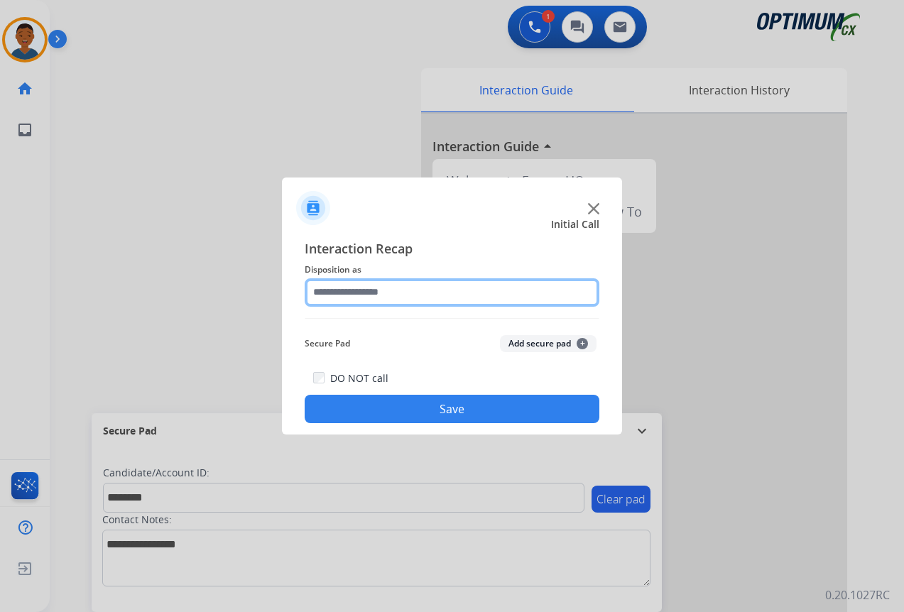
click at [329, 293] on input "text" at bounding box center [452, 292] width 295 height 28
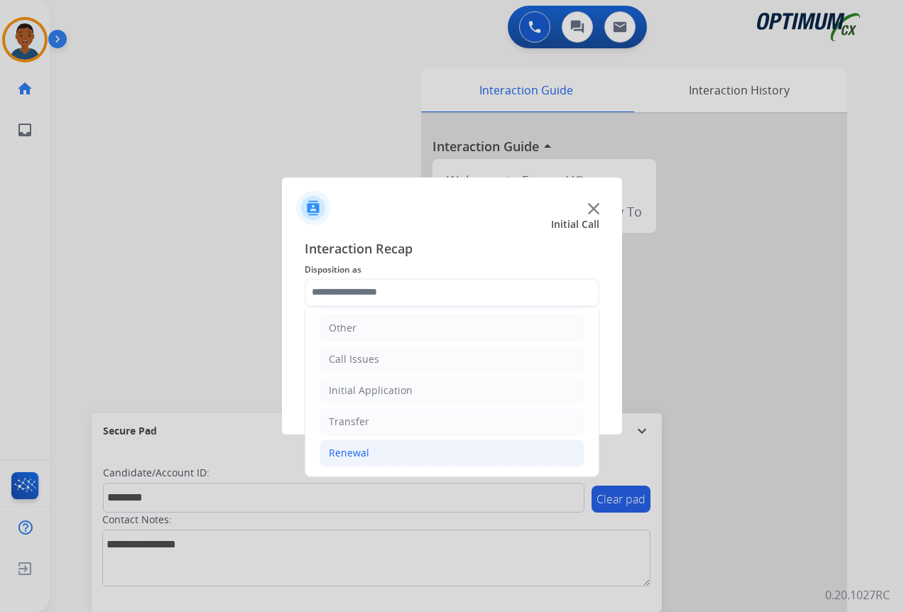
click at [345, 454] on div "Renewal" at bounding box center [349, 453] width 40 height 14
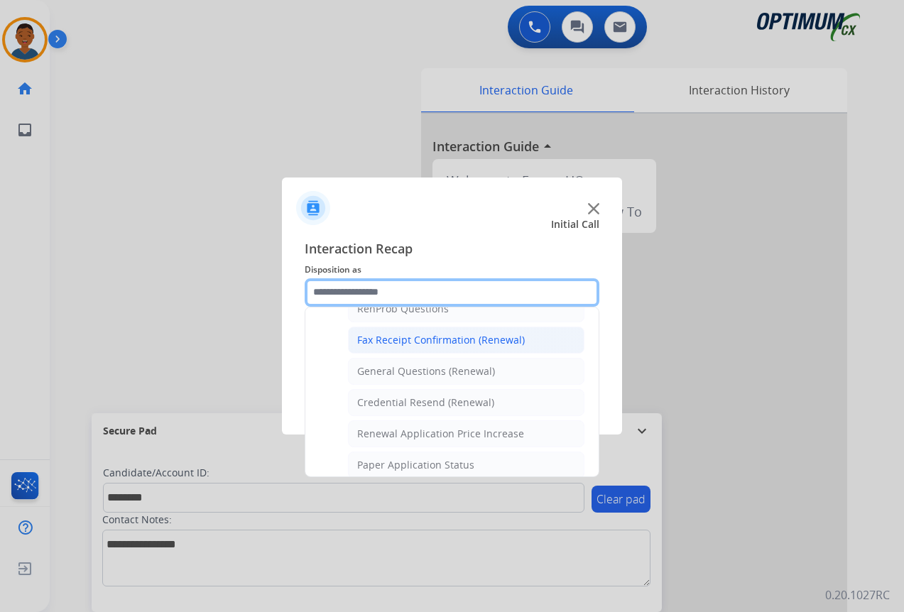
scroll to position [381, 0]
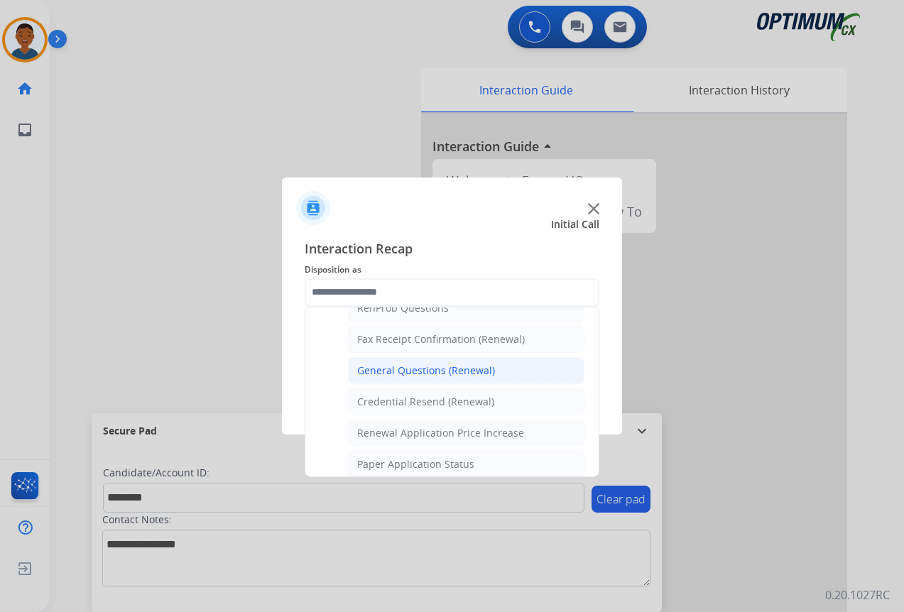
click at [388, 374] on div "General Questions (Renewal)" at bounding box center [426, 371] width 138 height 14
type input "**********"
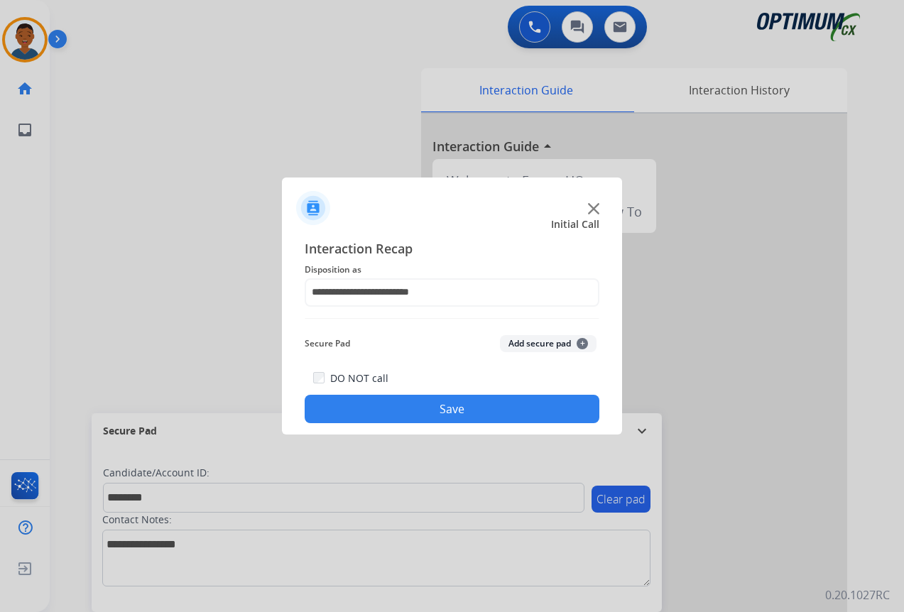
click at [518, 344] on button "Add secure pad +" at bounding box center [548, 343] width 97 height 17
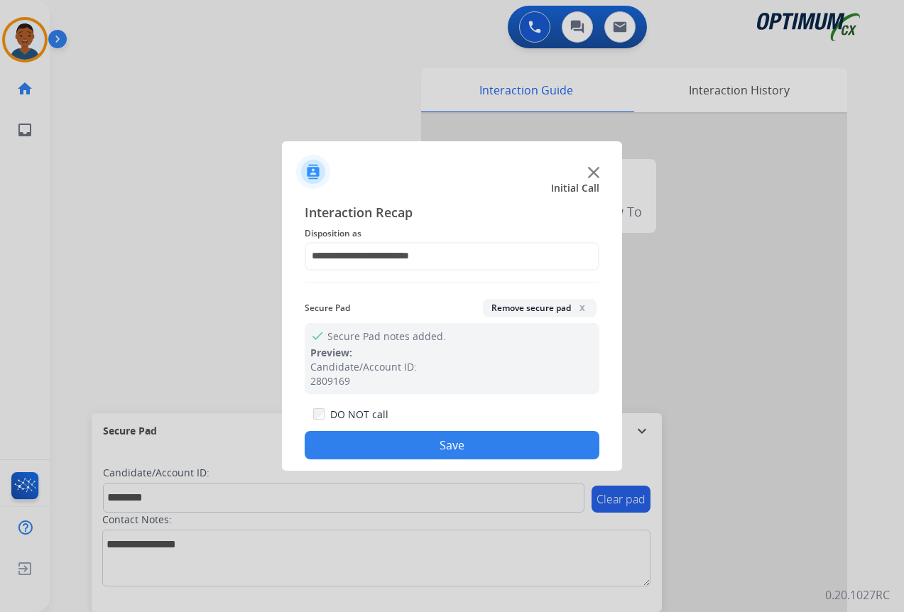
click at [471, 442] on button "Save" at bounding box center [452, 445] width 295 height 28
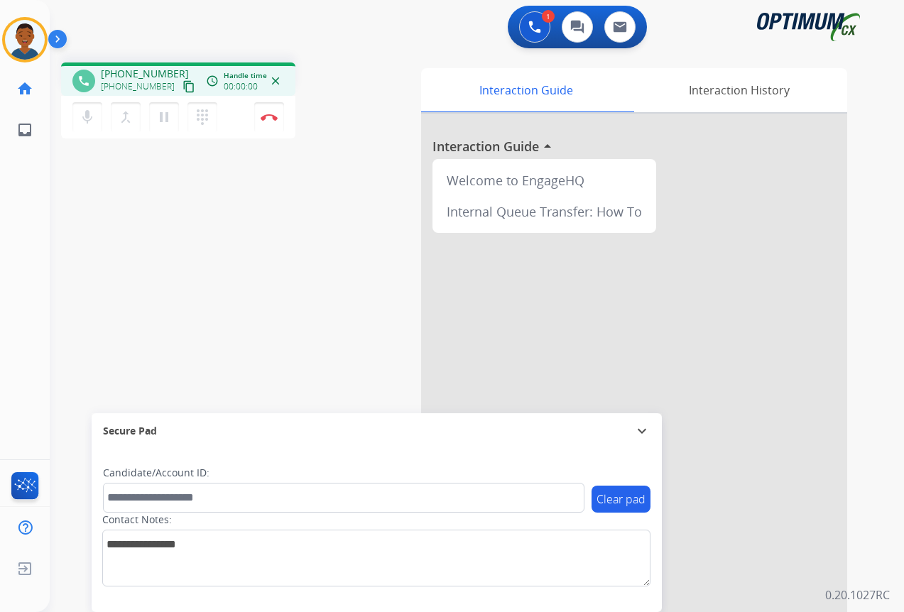
click at [182, 88] on mat-icon "content_copy" at bounding box center [188, 86] width 13 height 13
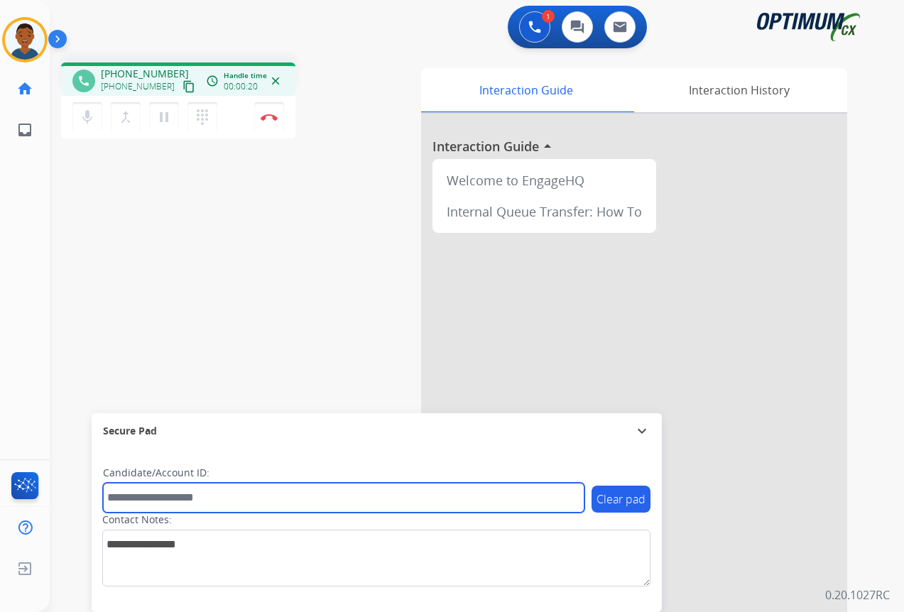
click at [200, 499] on input "text" at bounding box center [343, 498] width 481 height 30
paste input "*******"
type input "*******"
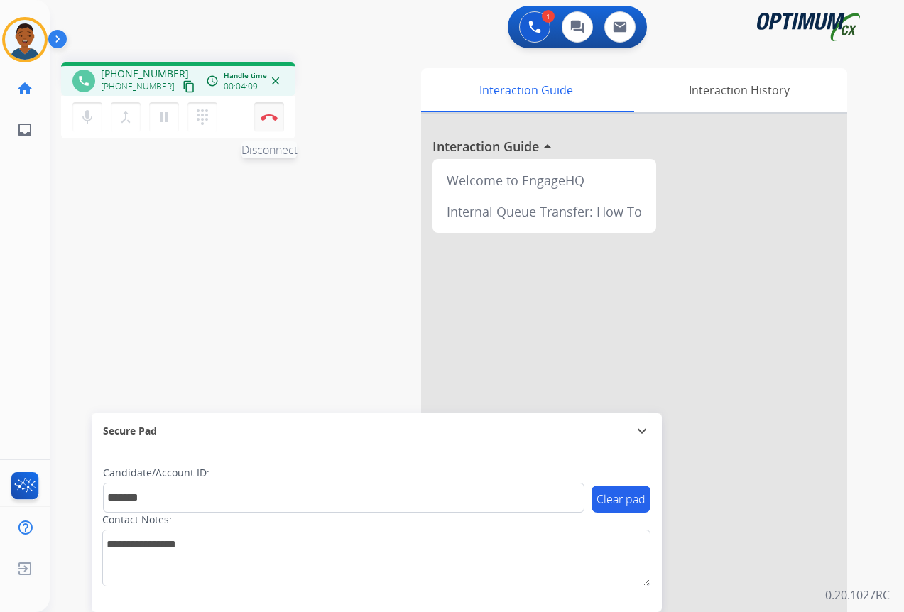
click at [270, 124] on button "Disconnect" at bounding box center [269, 117] width 30 height 30
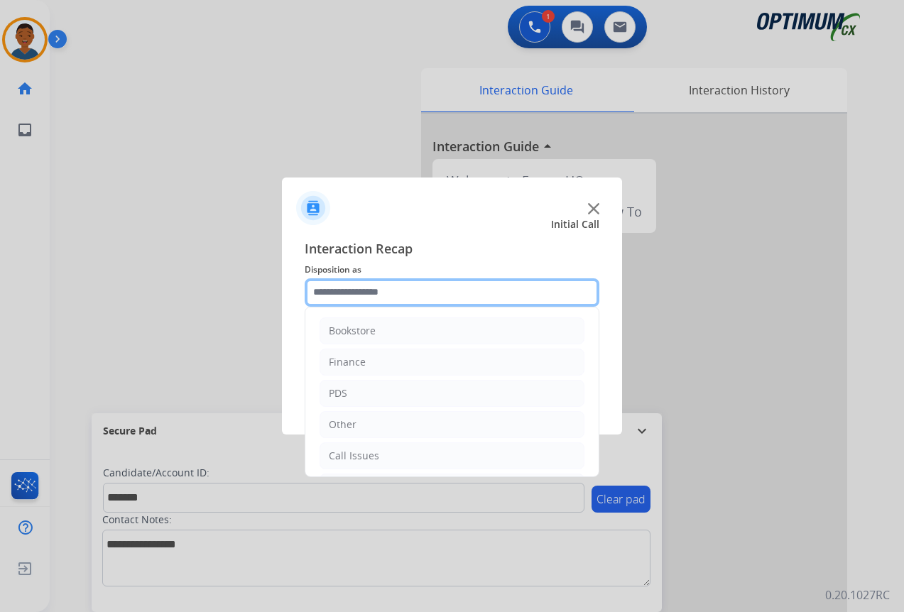
click at [328, 288] on input "text" at bounding box center [452, 292] width 295 height 28
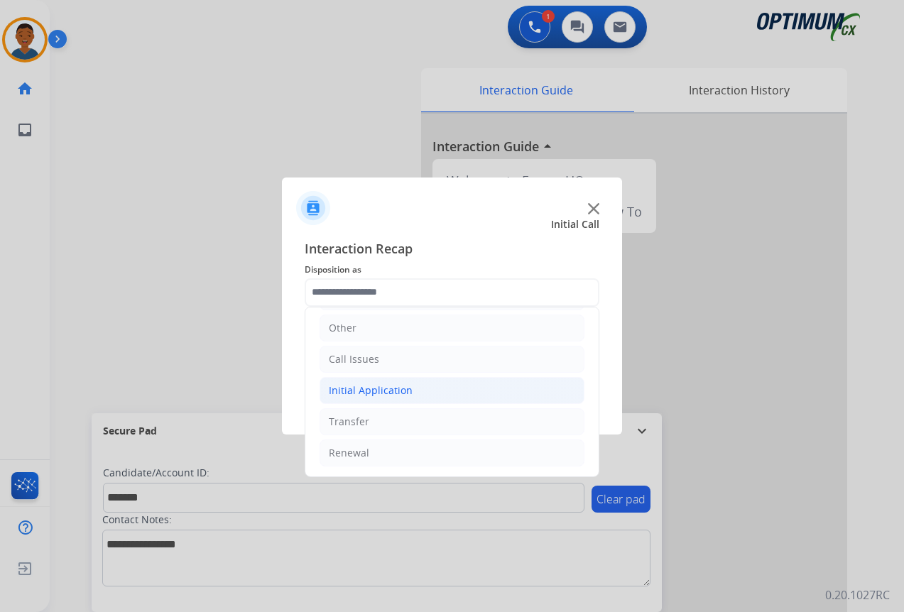
click at [350, 393] on div "Initial Application" at bounding box center [371, 390] width 84 height 14
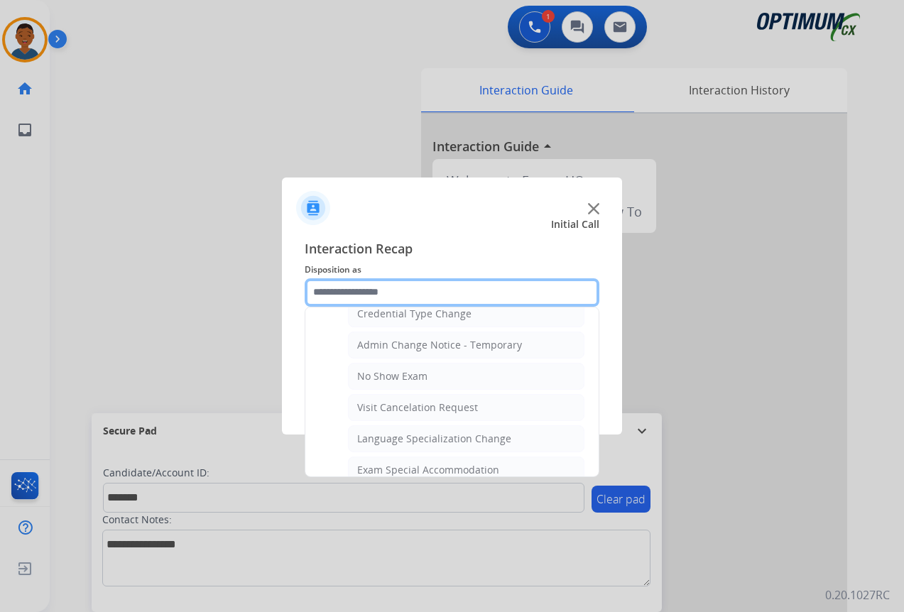
scroll to position [665, 0]
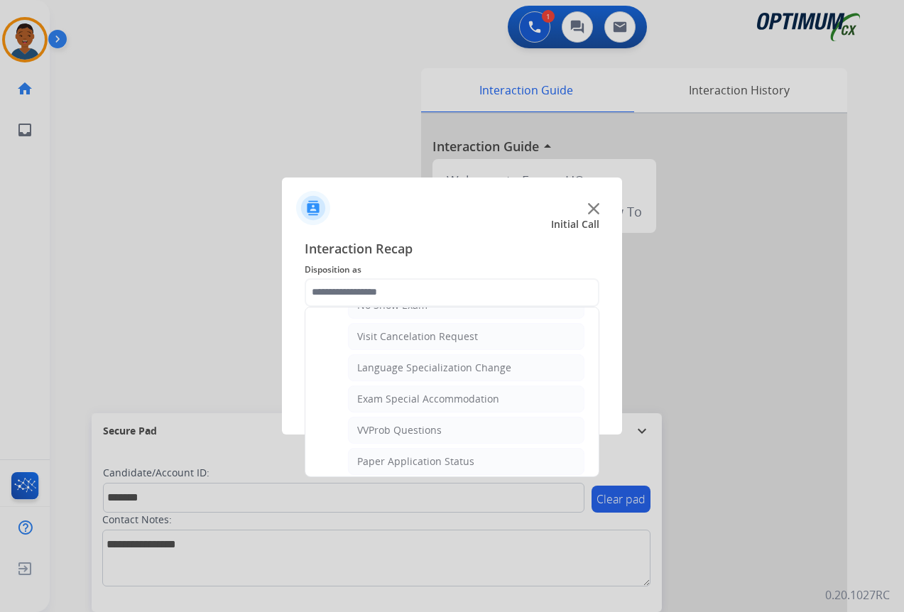
click at [386, 435] on div "VVProb Questions" at bounding box center [399, 430] width 84 height 14
type input "**********"
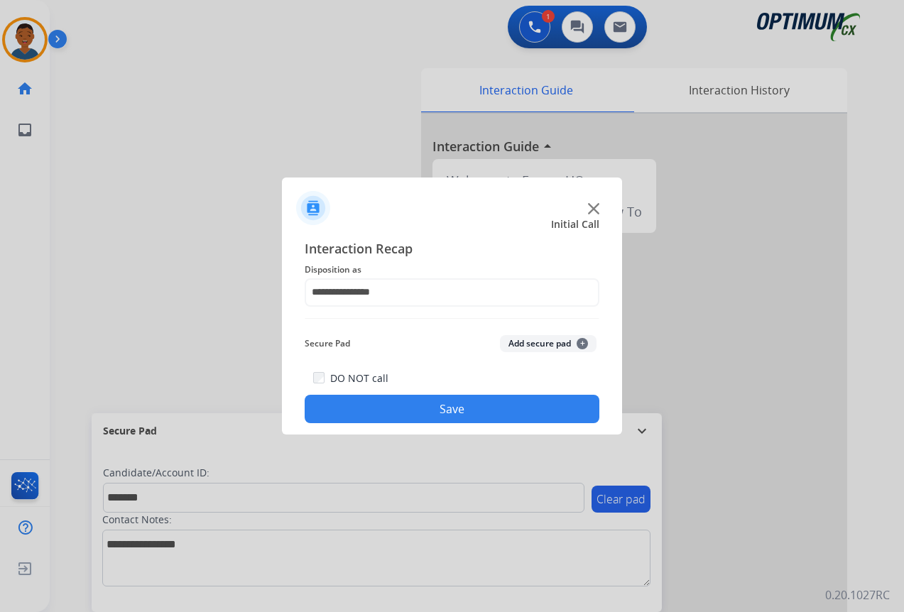
click at [533, 344] on button "Add secure pad +" at bounding box center [548, 343] width 97 height 17
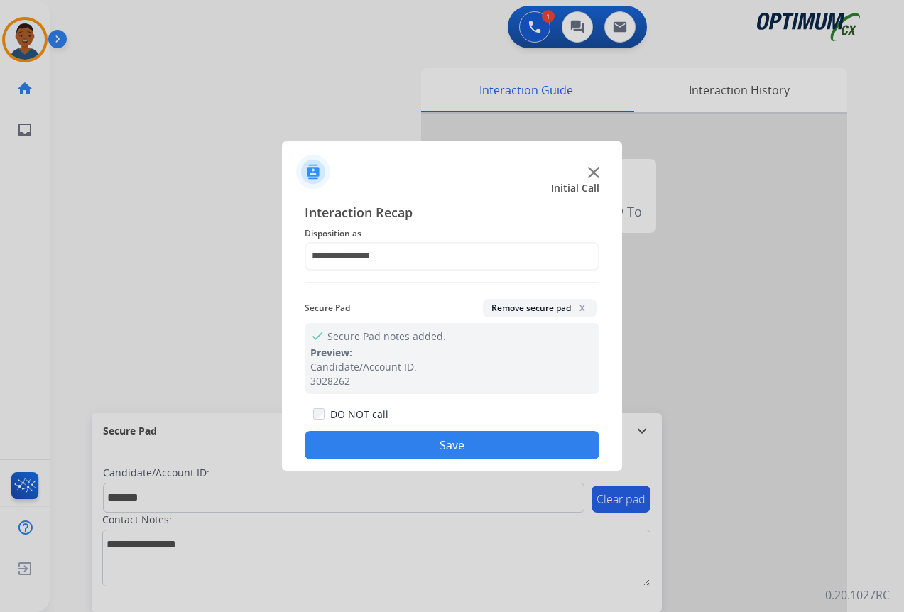
click at [478, 449] on button "Save" at bounding box center [452, 445] width 295 height 28
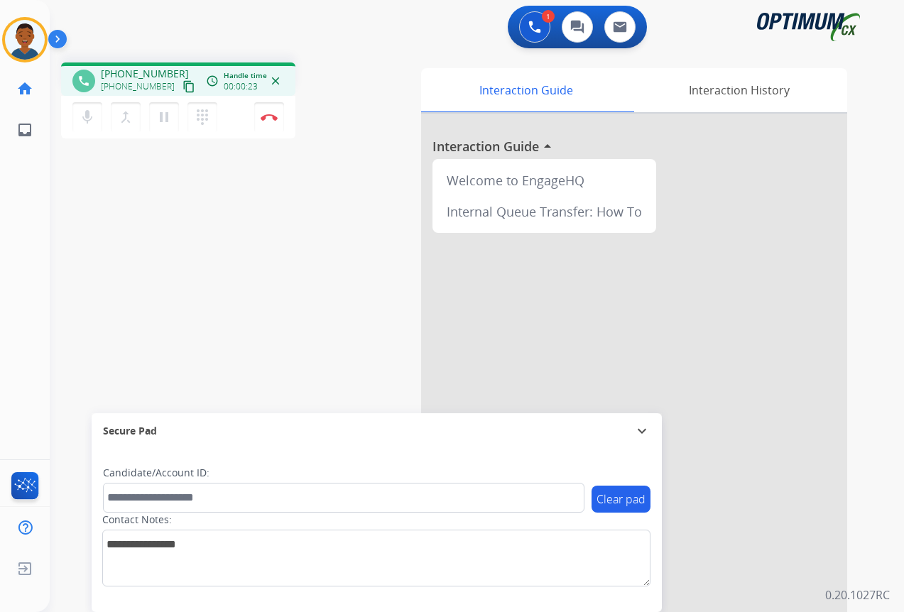
click at [182, 85] on mat-icon "content_copy" at bounding box center [188, 86] width 13 height 13
click at [269, 119] on img at bounding box center [269, 117] width 17 height 7
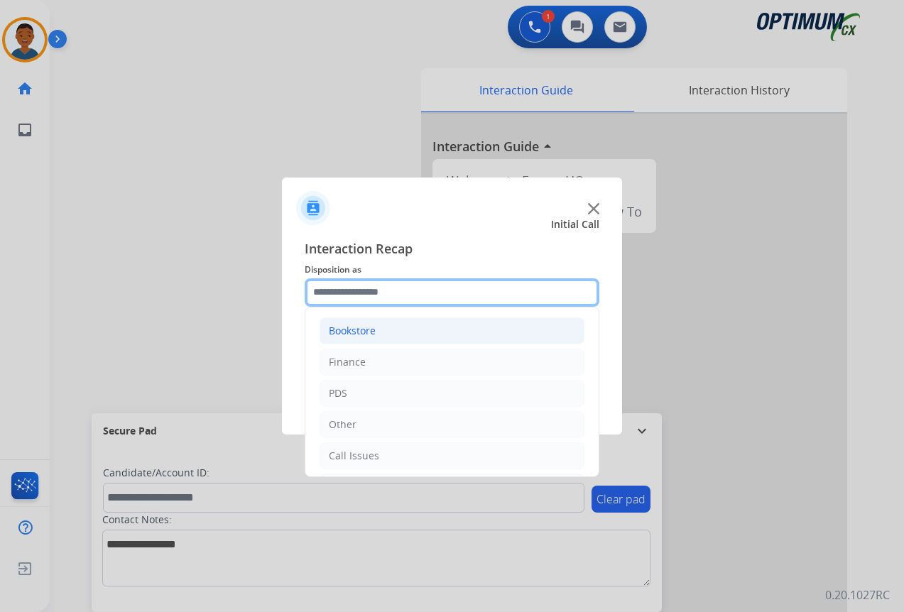
drag, startPoint x: 344, startPoint y: 290, endPoint x: 347, endPoint y: 320, distance: 29.9
click at [345, 290] on input "text" at bounding box center [452, 292] width 295 height 28
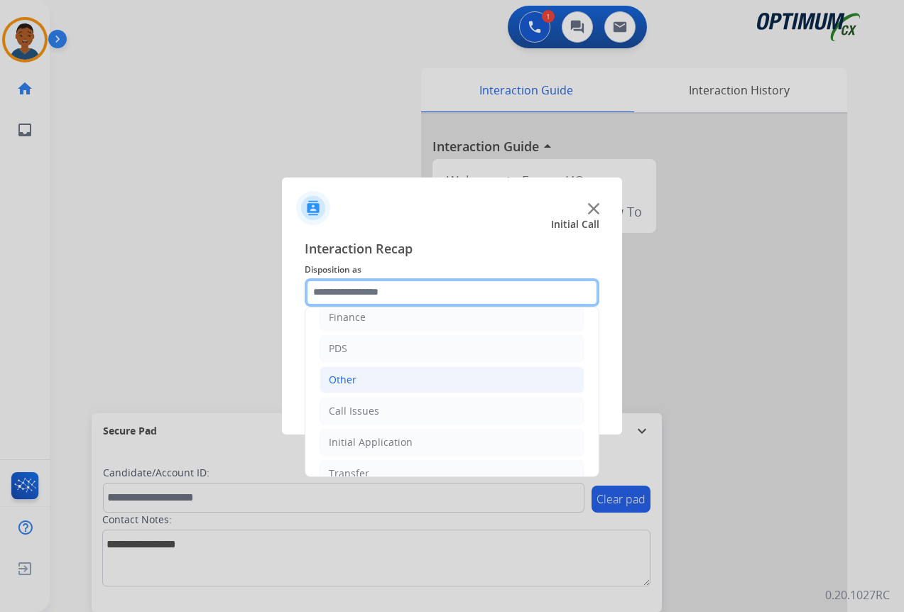
scroll to position [97, 0]
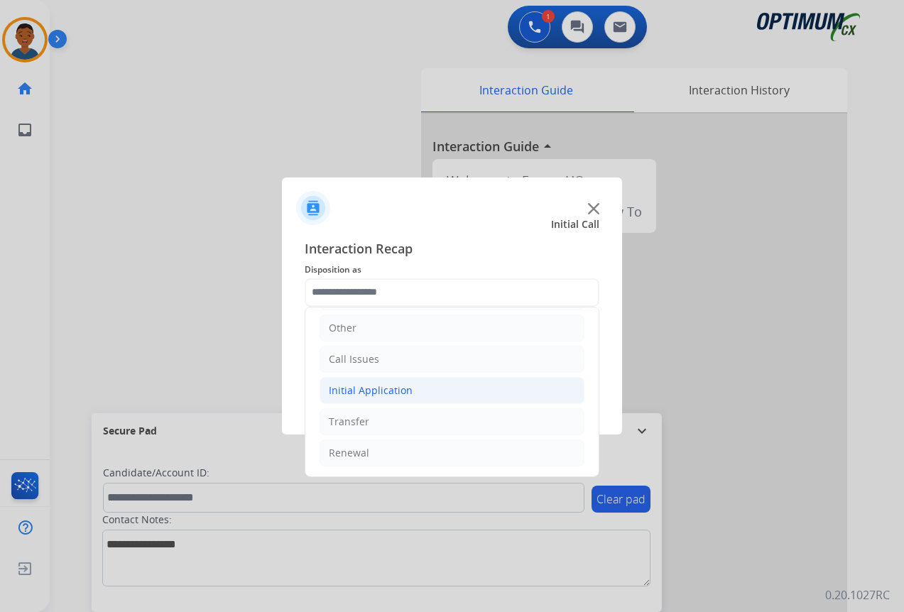
click at [349, 389] on div "Initial Application" at bounding box center [371, 390] width 84 height 14
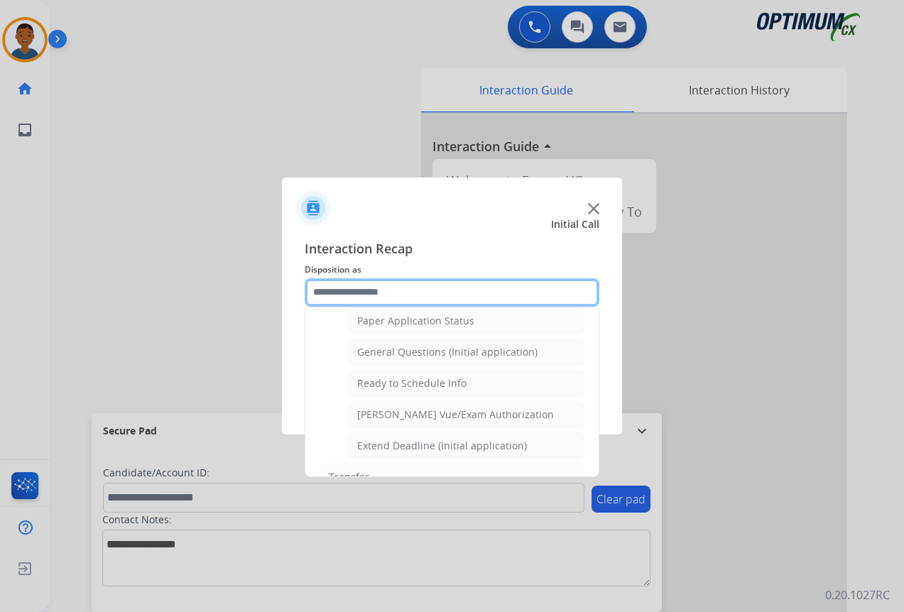
scroll to position [807, 0]
click at [374, 348] on div "General Questions (Initial application)" at bounding box center [447, 351] width 180 height 14
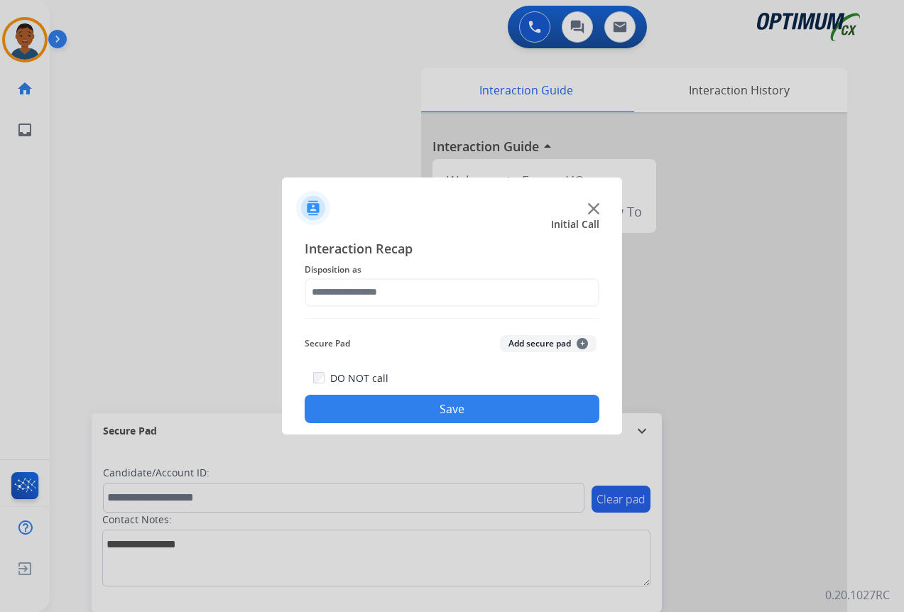
type input "**********"
click at [432, 408] on button "Save" at bounding box center [452, 409] width 295 height 28
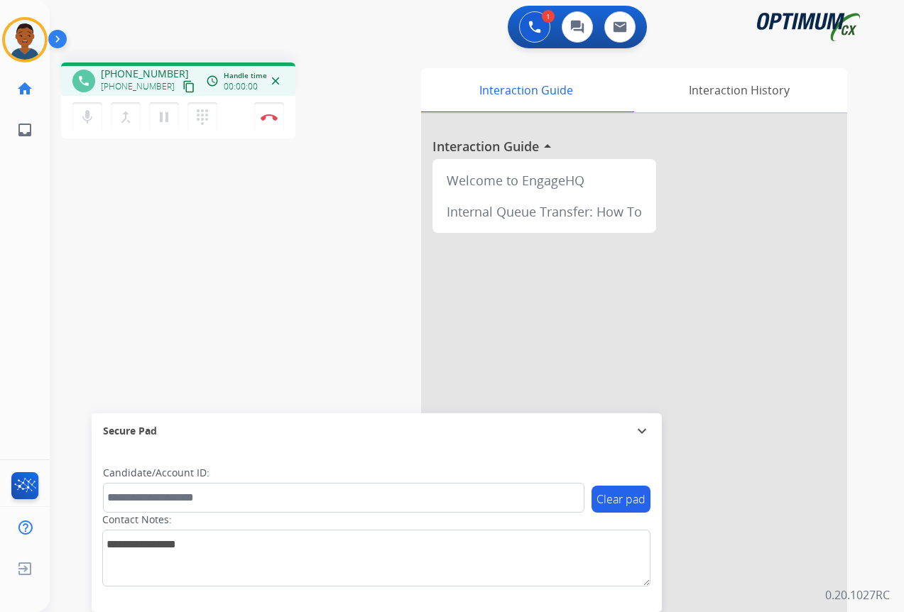
click at [182, 88] on mat-icon "content_copy" at bounding box center [188, 86] width 13 height 13
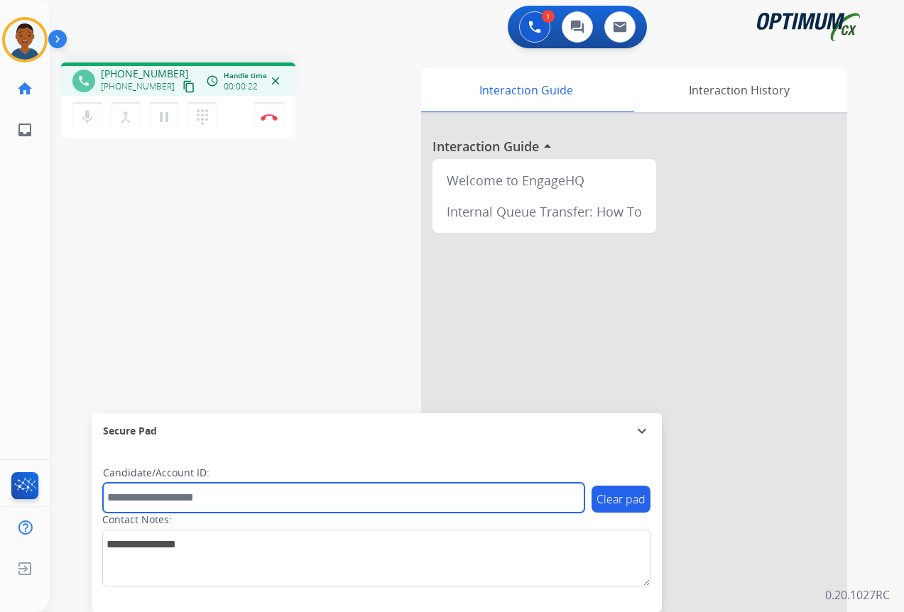
click at [191, 498] on input "text" at bounding box center [343, 498] width 481 height 30
paste input "*******"
type input "*******"
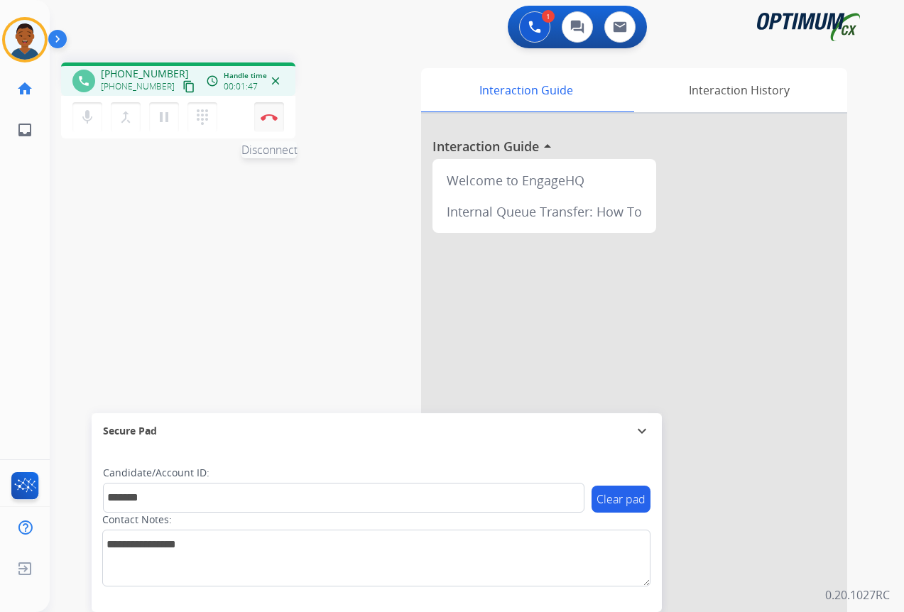
click at [271, 120] on img at bounding box center [269, 117] width 17 height 7
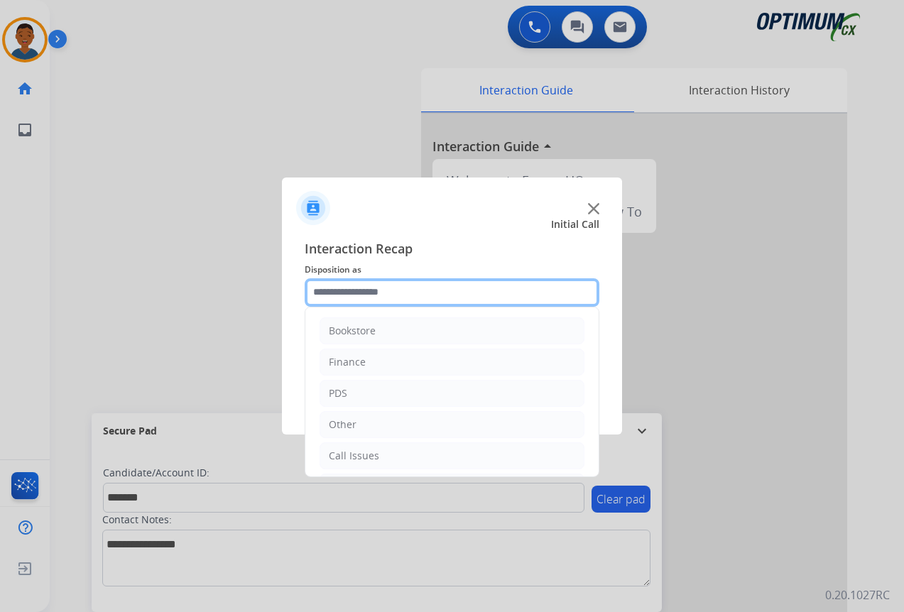
click at [339, 290] on input "text" at bounding box center [452, 292] width 295 height 28
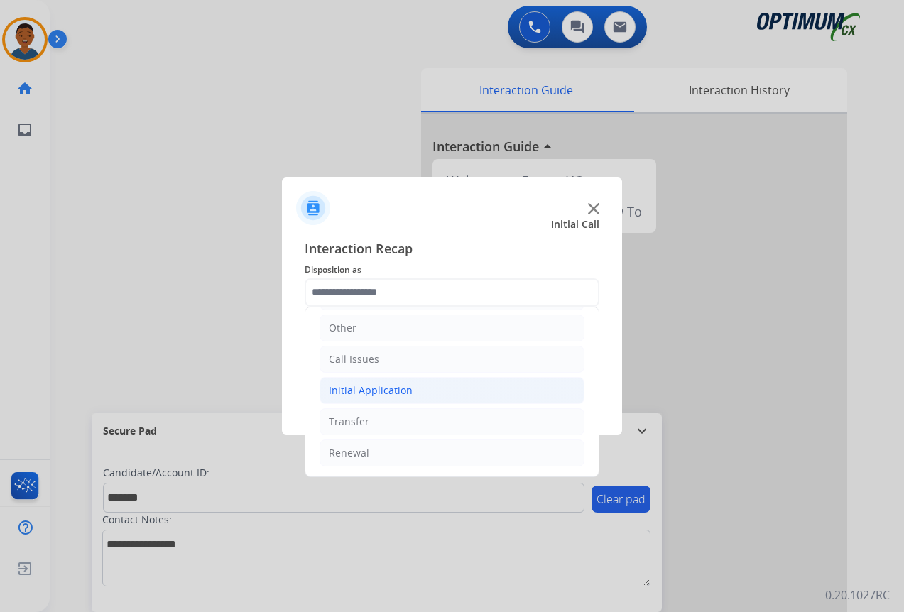
click at [366, 388] on div "Initial Application" at bounding box center [371, 390] width 84 height 14
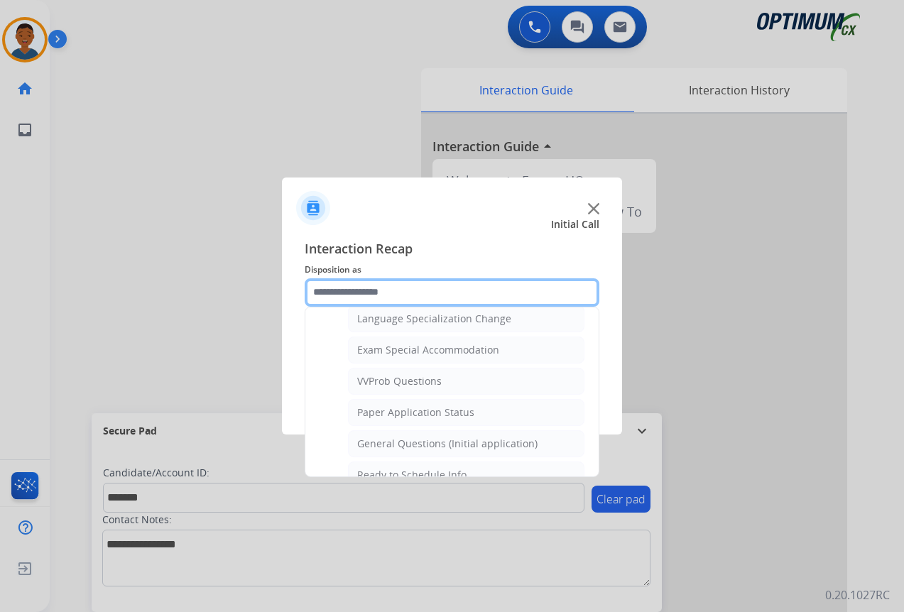
scroll to position [736, 0]
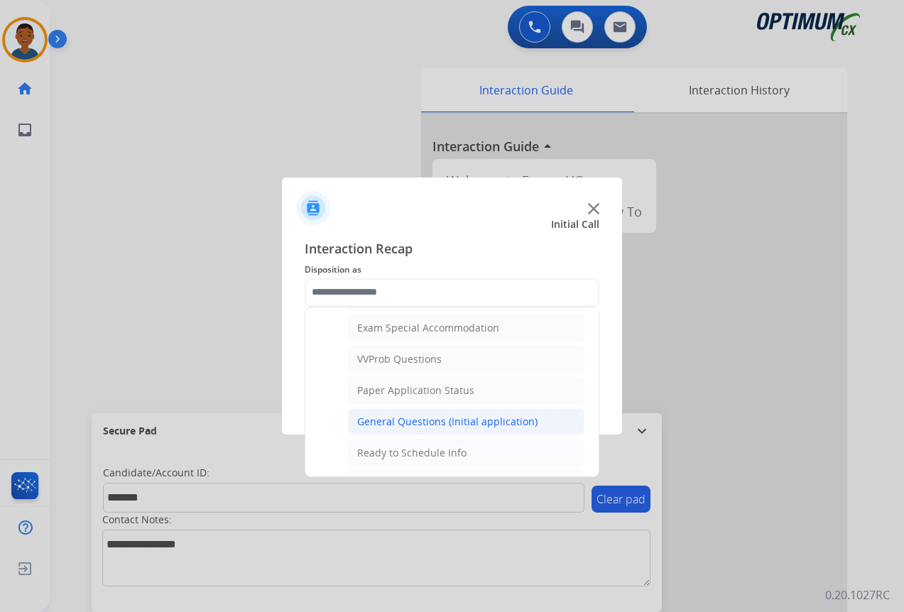
click at [374, 418] on div "General Questions (Initial application)" at bounding box center [447, 422] width 180 height 14
type input "**********"
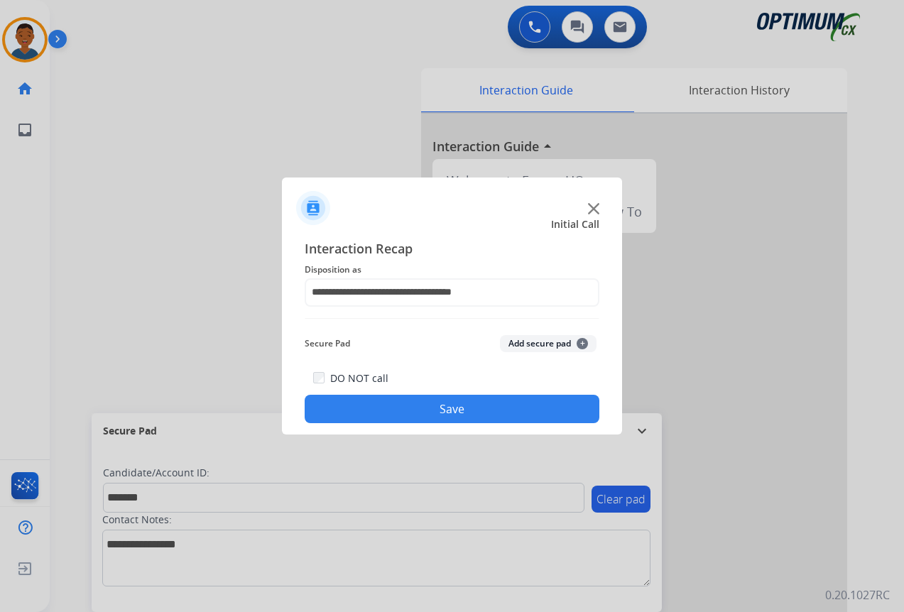
click at [531, 347] on button "Add secure pad +" at bounding box center [548, 343] width 97 height 17
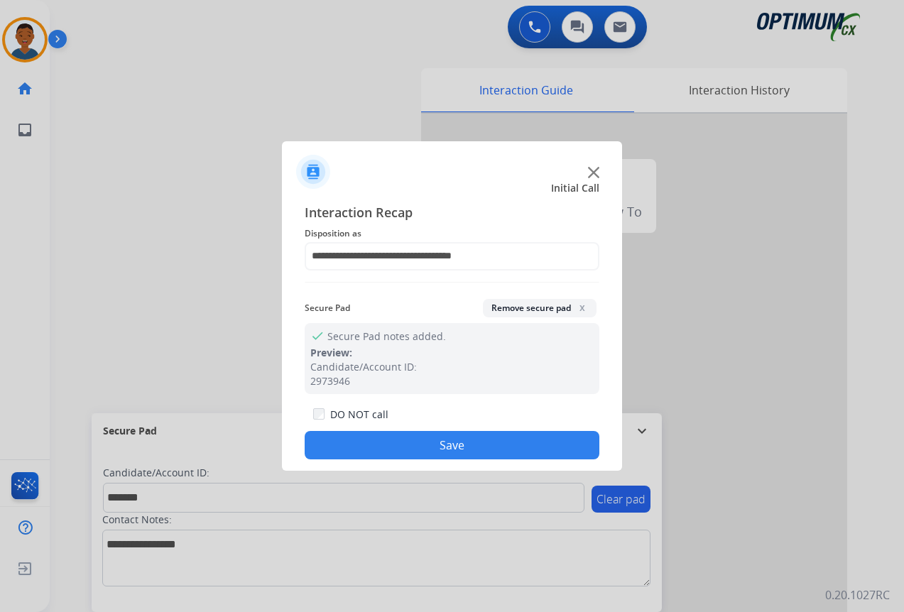
click at [495, 438] on button "Save" at bounding box center [452, 445] width 295 height 28
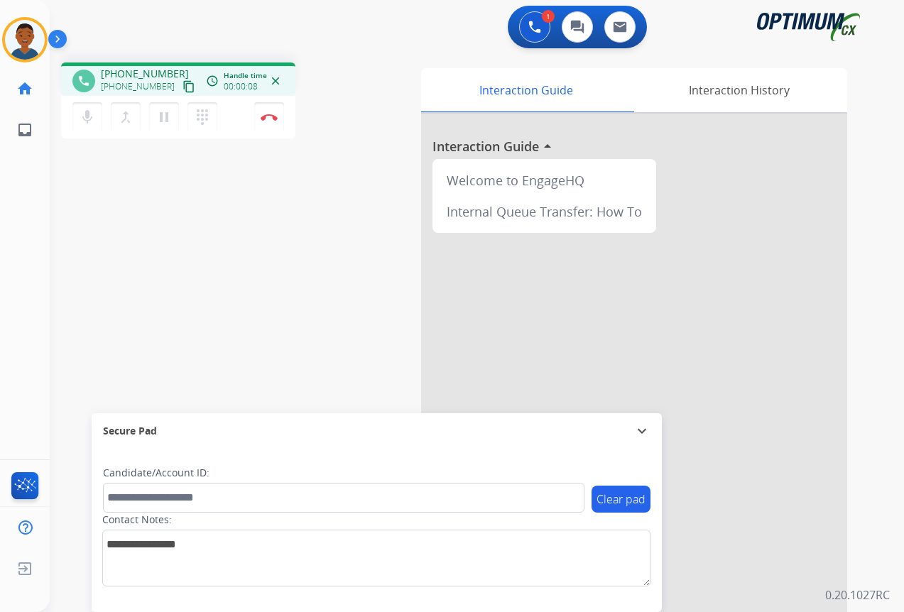
click at [182, 88] on mat-icon "content_copy" at bounding box center [188, 86] width 13 height 13
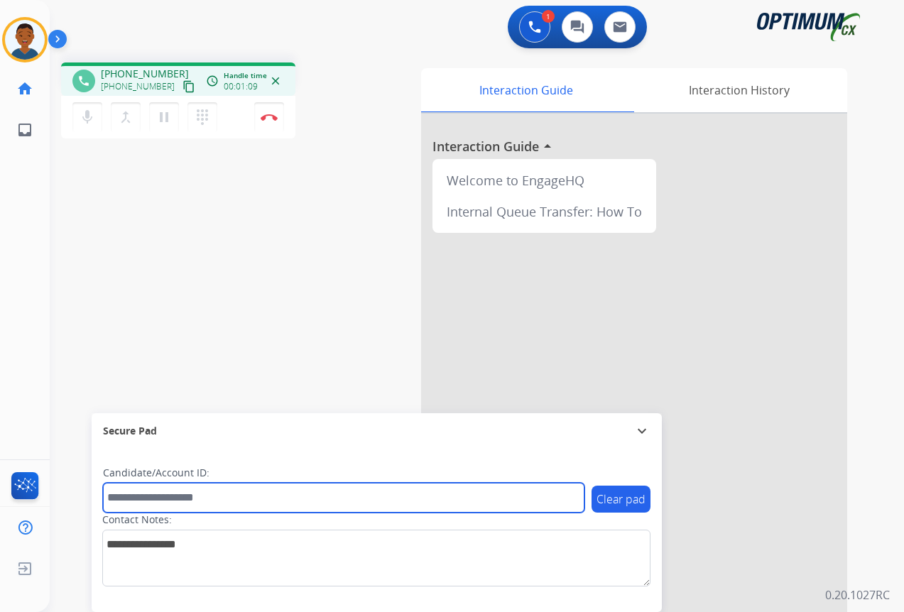
click at [135, 498] on input "text" at bounding box center [343, 498] width 481 height 30
paste input "*******"
type input "*******"
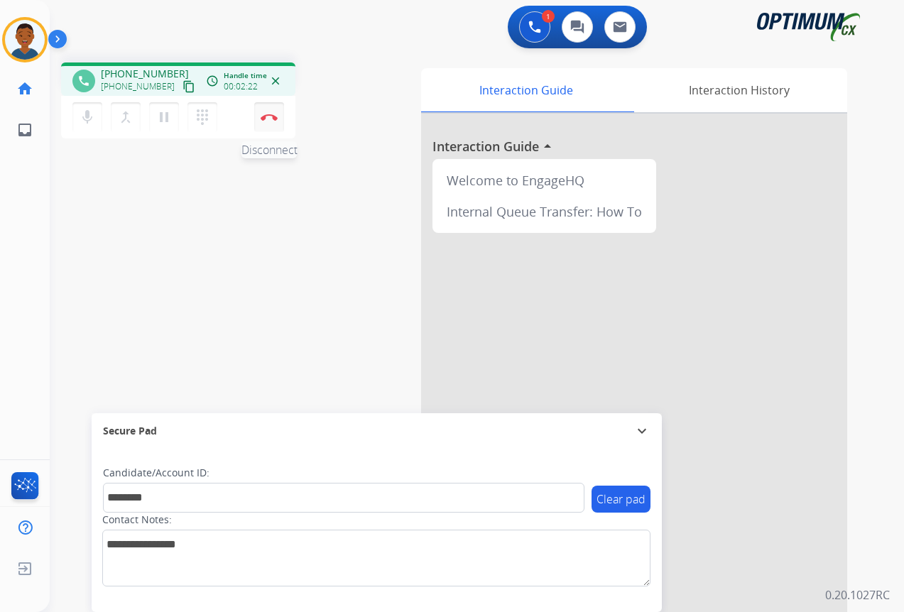
click at [266, 121] on button "Disconnect" at bounding box center [269, 117] width 30 height 30
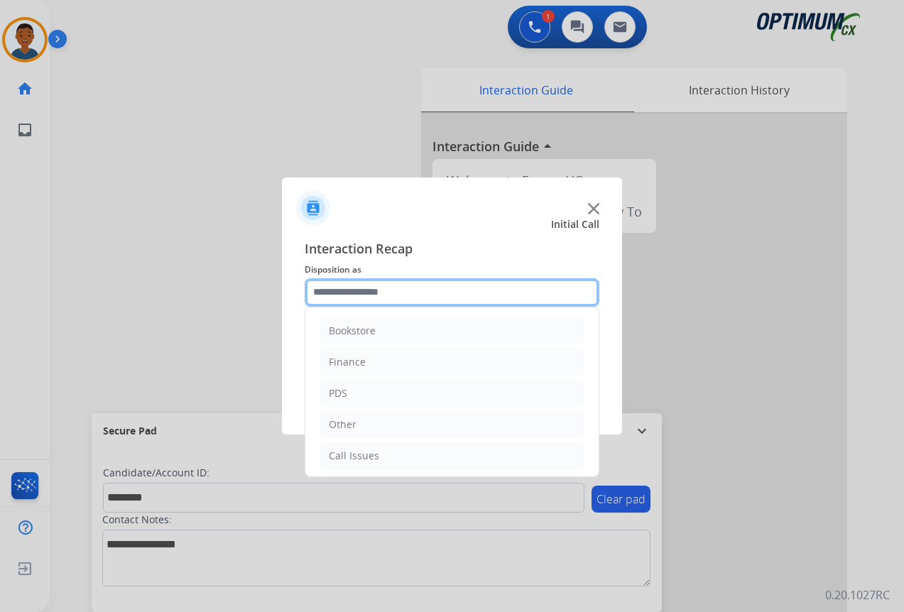
click at [338, 294] on input "text" at bounding box center [452, 292] width 295 height 28
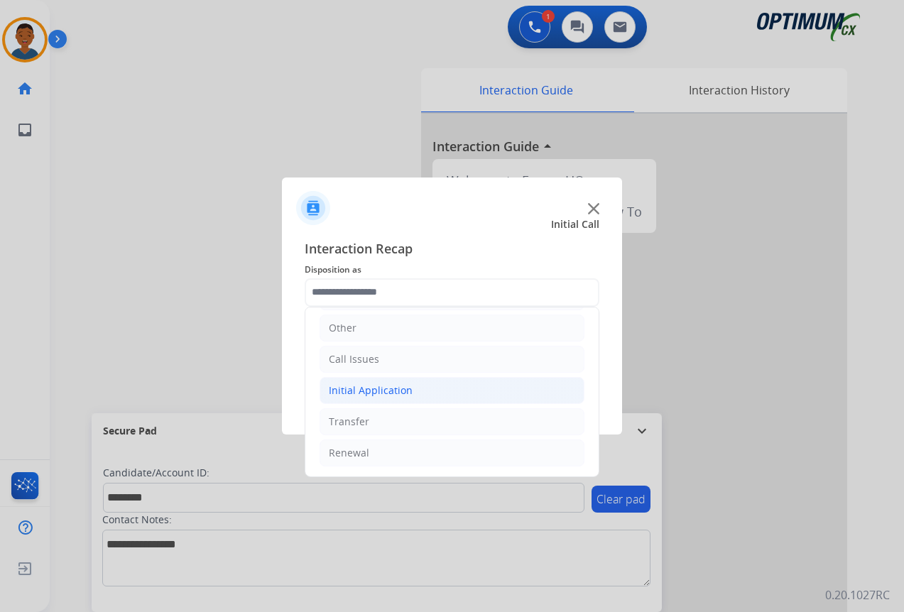
click at [361, 391] on div "Initial Application" at bounding box center [371, 390] width 84 height 14
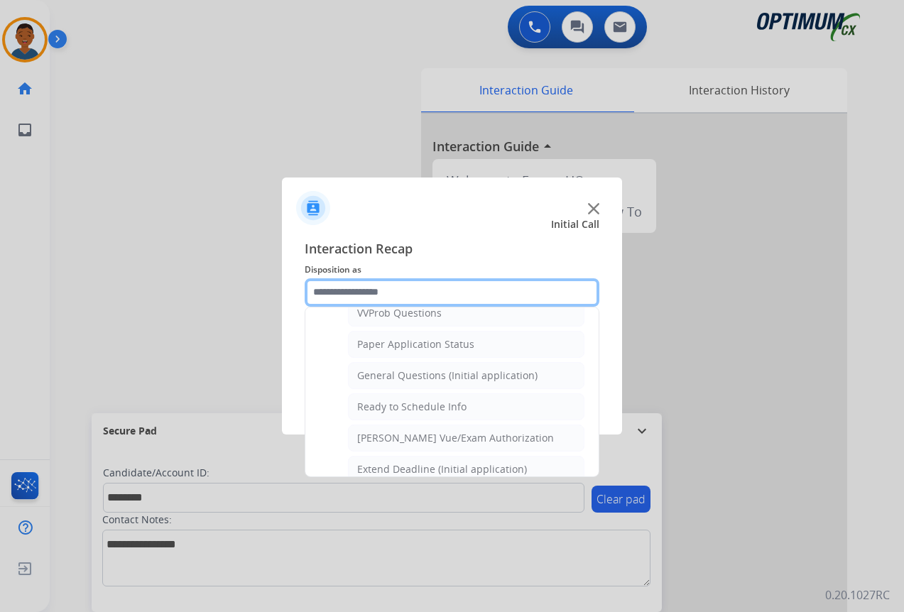
scroll to position [807, 0]
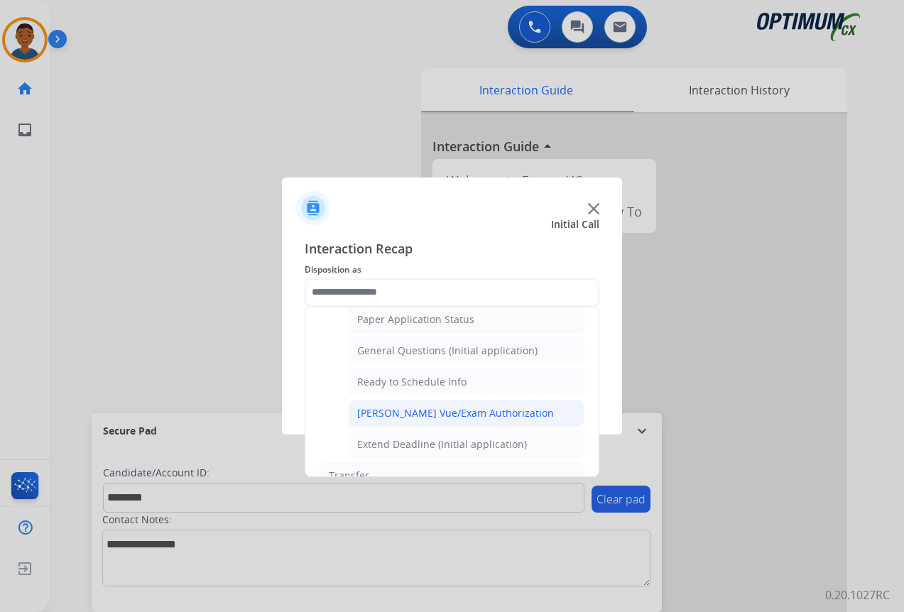
click at [415, 413] on div "[PERSON_NAME] Vue/Exam Authorization" at bounding box center [455, 413] width 197 height 14
type input "**********"
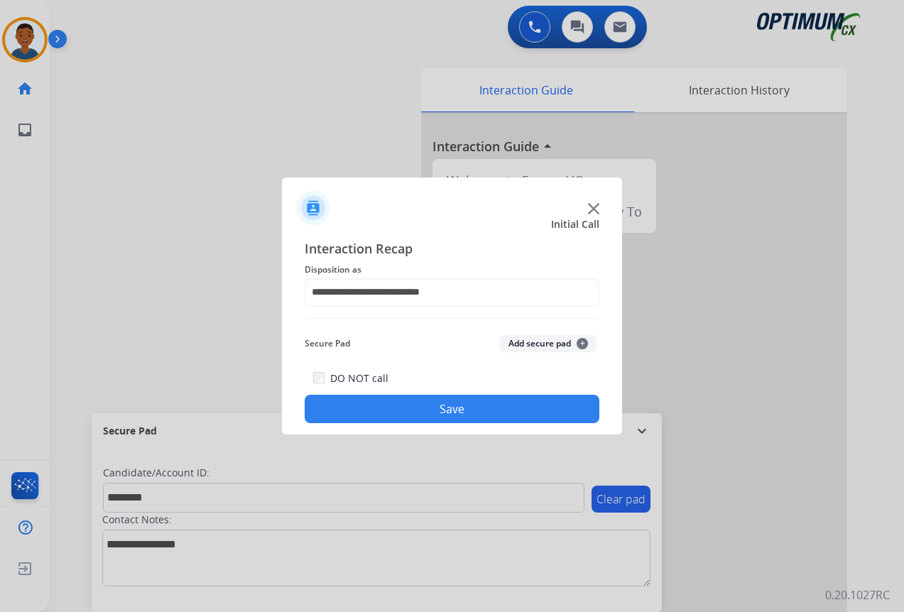
drag, startPoint x: 518, startPoint y: 342, endPoint x: 494, endPoint y: 403, distance: 66.3
click at [519, 342] on button "Add secure pad +" at bounding box center [548, 343] width 97 height 17
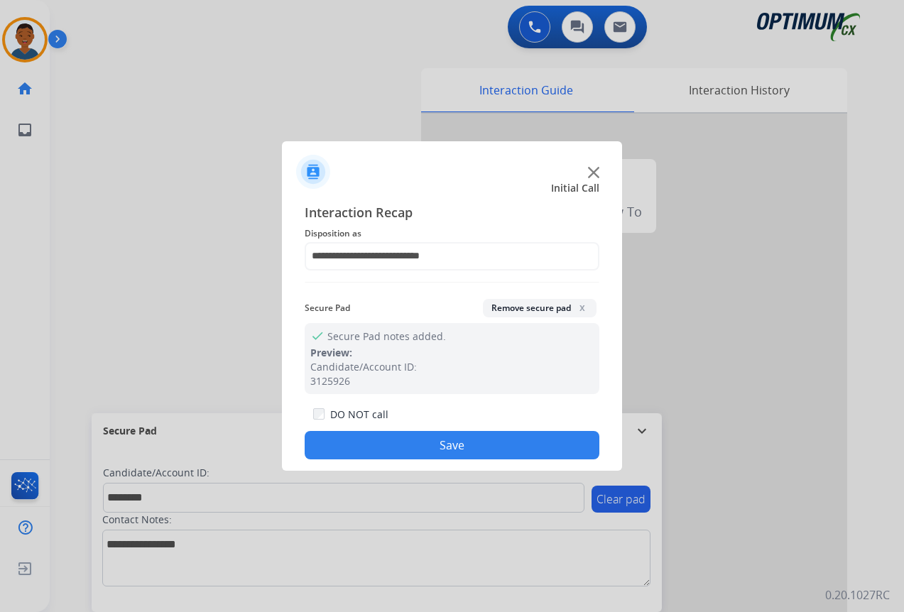
click at [484, 437] on button "Save" at bounding box center [452, 445] width 295 height 28
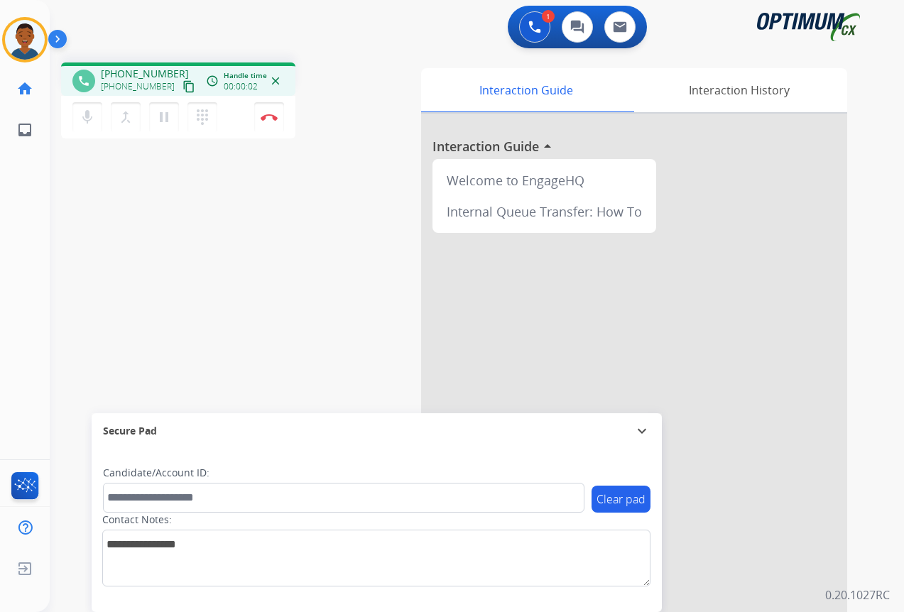
click at [182, 87] on mat-icon "content_copy" at bounding box center [188, 86] width 13 height 13
click at [273, 117] on img at bounding box center [269, 117] width 17 height 7
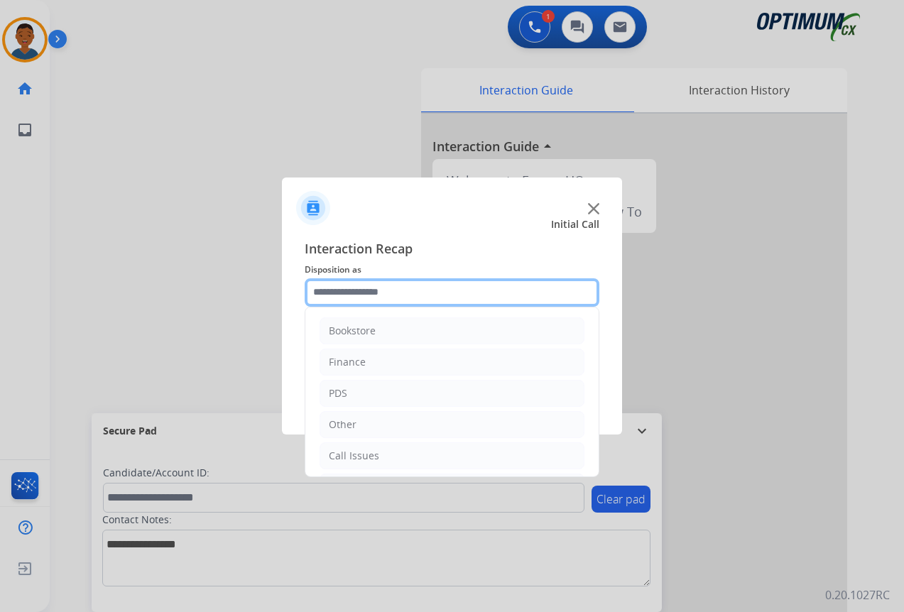
click at [342, 292] on input "text" at bounding box center [452, 292] width 295 height 28
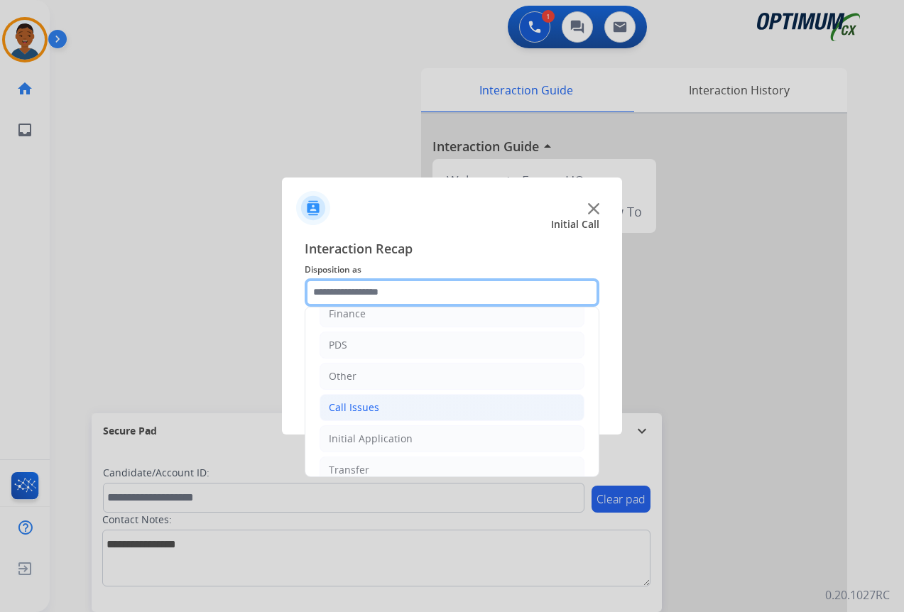
scroll to position [97, 0]
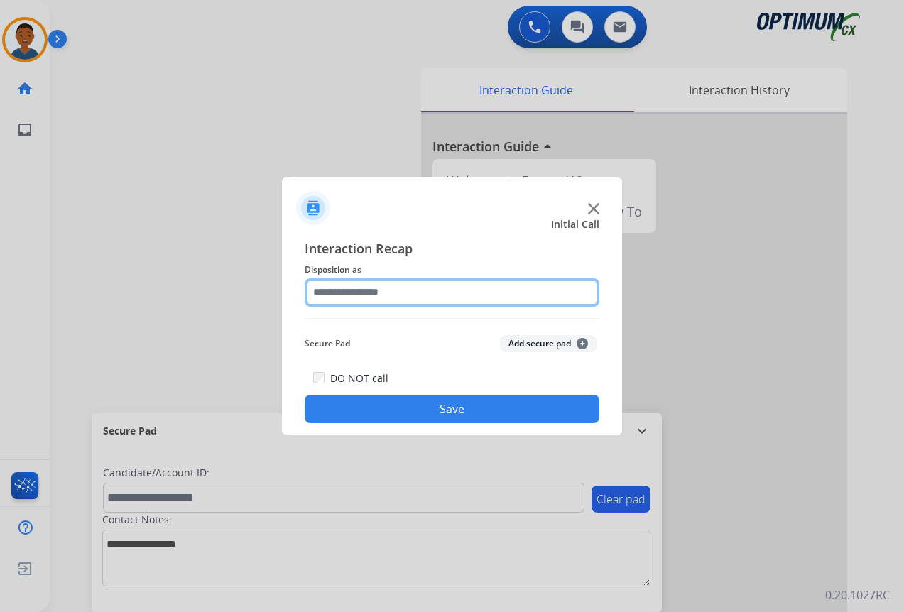
click at [341, 293] on input "text" at bounding box center [452, 292] width 295 height 28
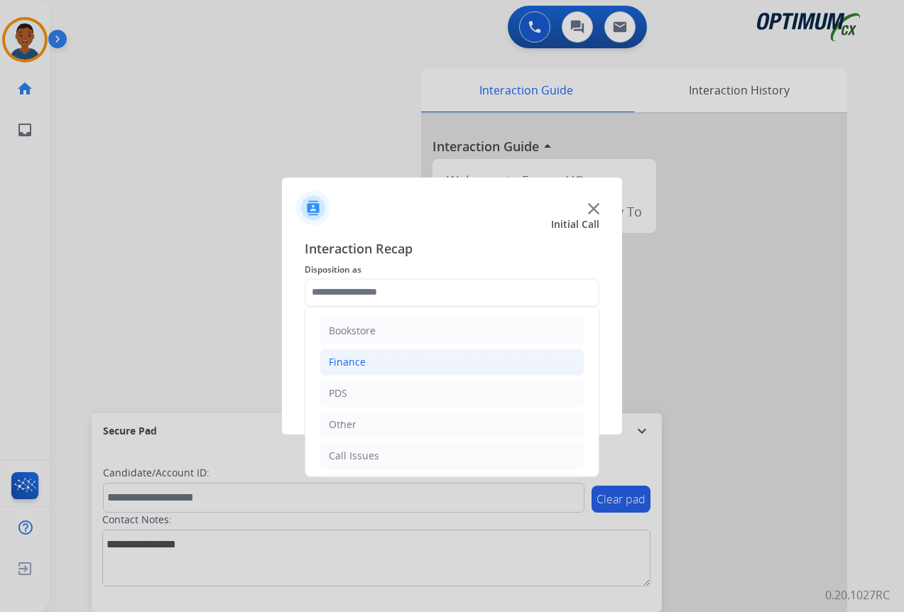
click at [358, 366] on div "Finance" at bounding box center [347, 362] width 37 height 14
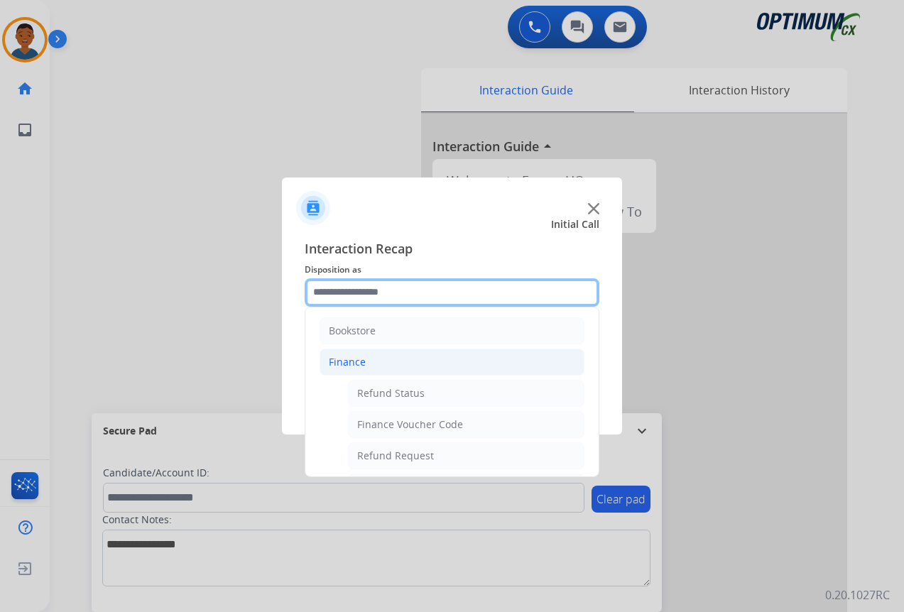
scroll to position [71, 0]
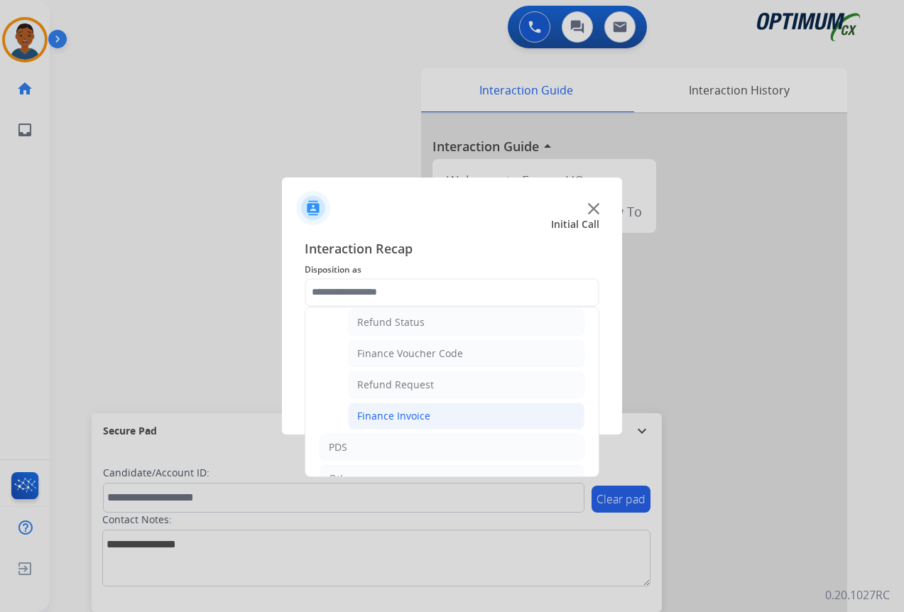
click at [362, 417] on div "Finance Invoice" at bounding box center [393, 416] width 73 height 14
type input "**********"
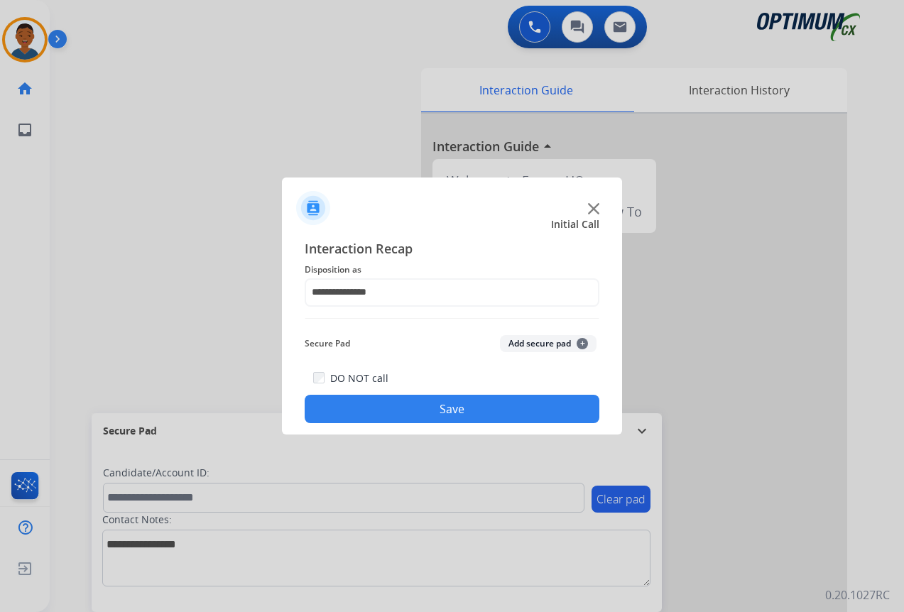
click at [467, 409] on button "Save" at bounding box center [452, 409] width 295 height 28
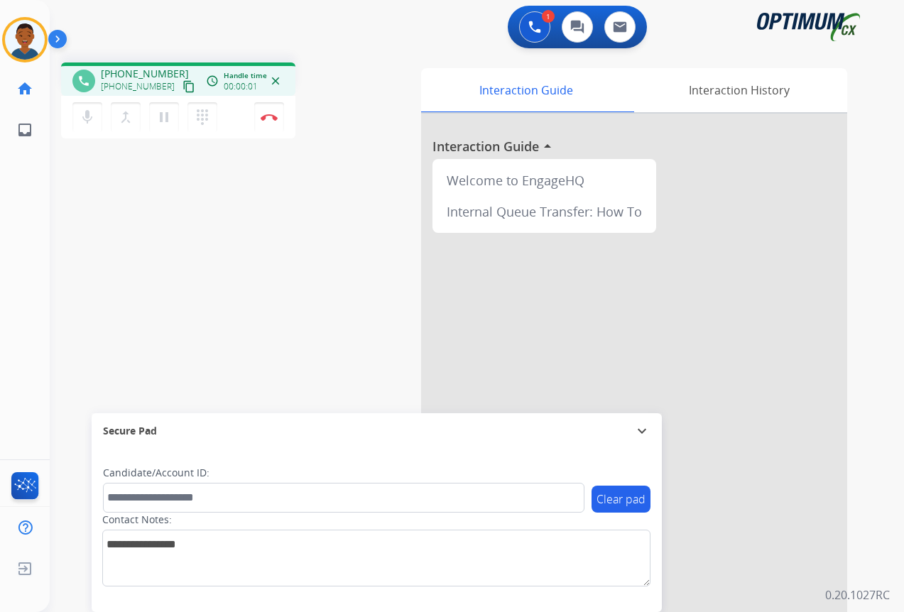
click at [182, 88] on mat-icon "content_copy" at bounding box center [188, 86] width 13 height 13
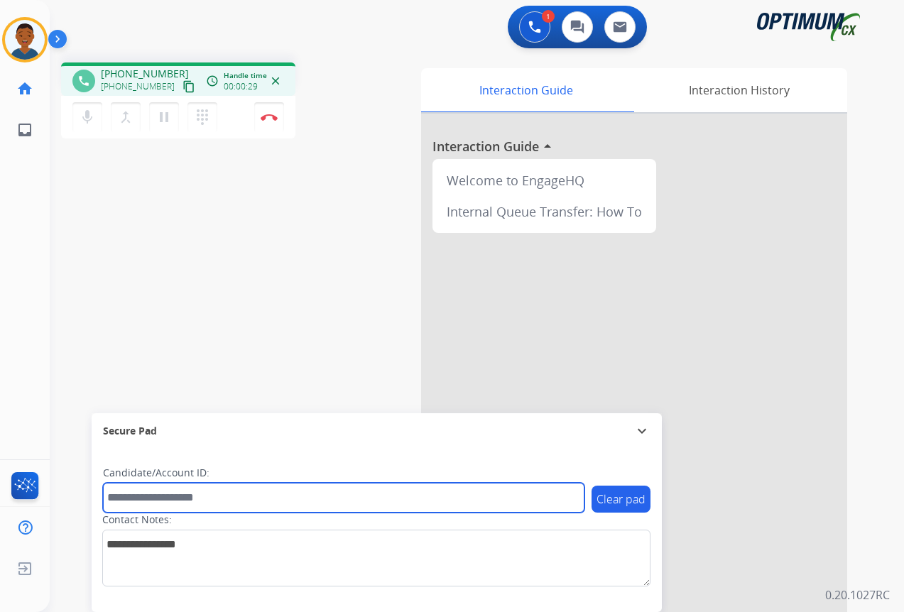
click at [161, 496] on input "text" at bounding box center [343, 498] width 481 height 30
paste input "*******"
type input "*******"
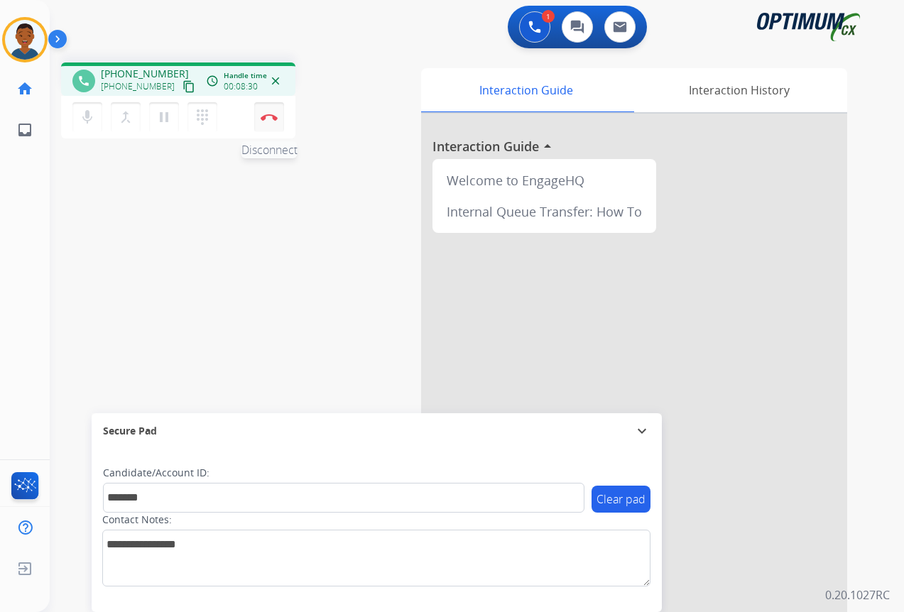
click at [269, 123] on button "Disconnect" at bounding box center [269, 117] width 30 height 30
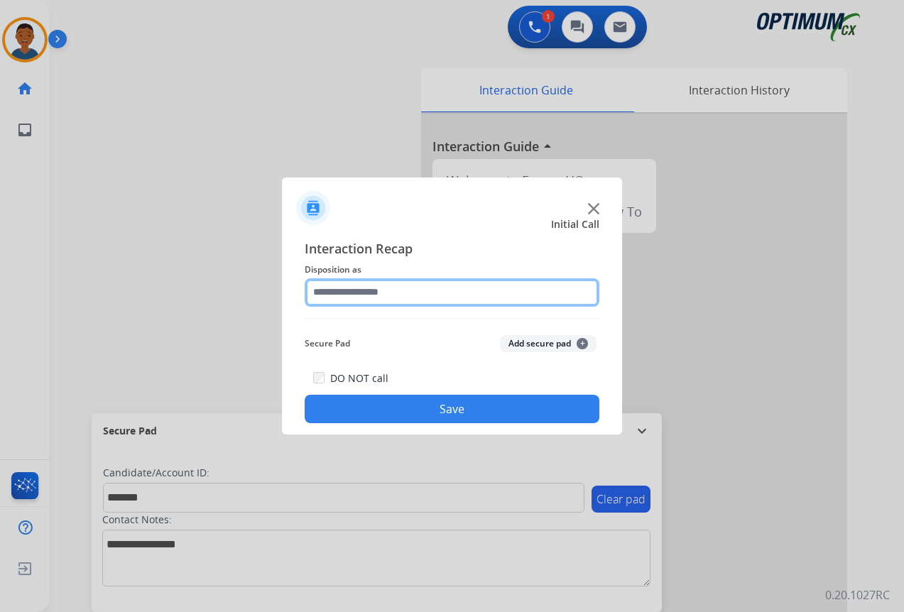
click at [337, 293] on input "text" at bounding box center [452, 292] width 295 height 28
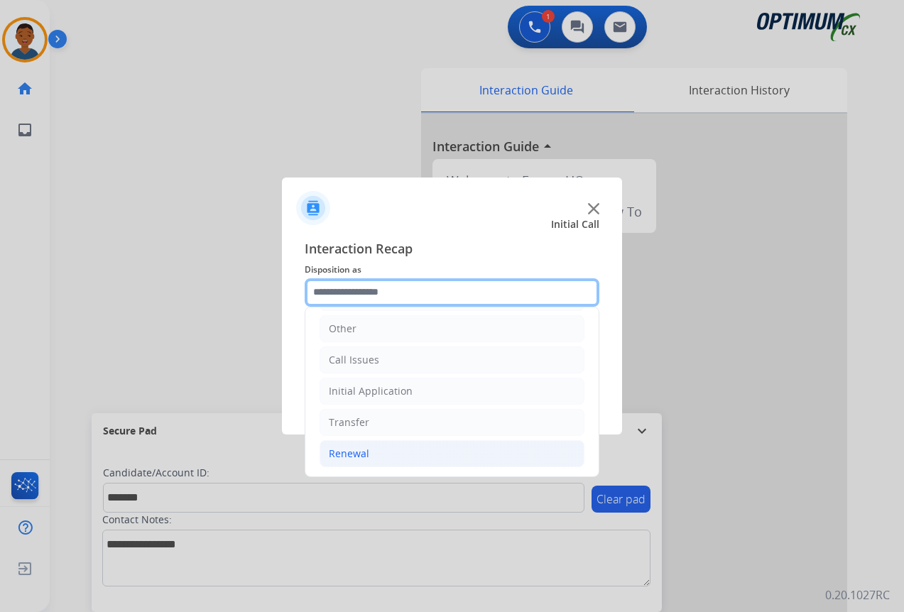
scroll to position [97, 0]
click at [355, 454] on div "Renewal" at bounding box center [349, 453] width 40 height 14
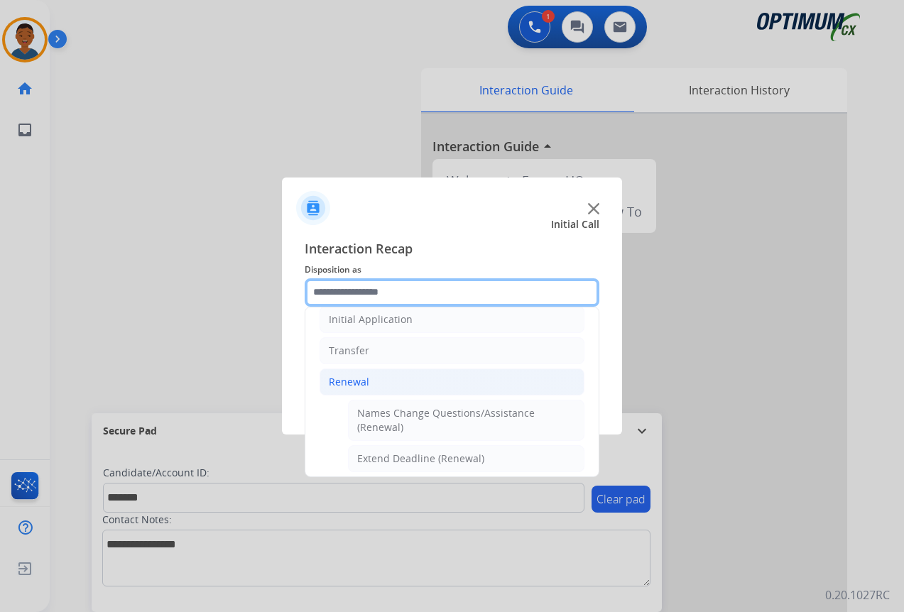
scroll to position [310, 0]
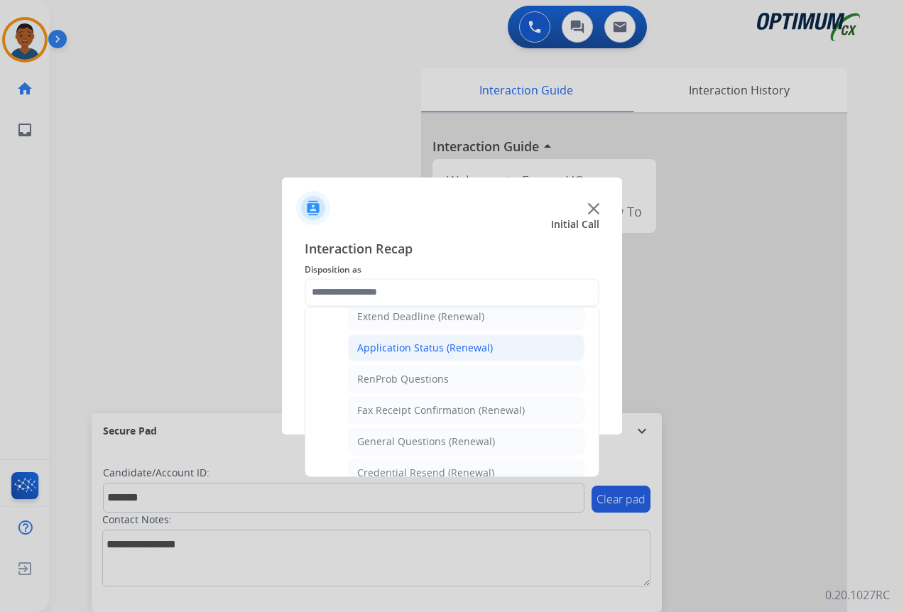
click at [383, 347] on div "Application Status (Renewal)" at bounding box center [425, 348] width 136 height 14
type input "**********"
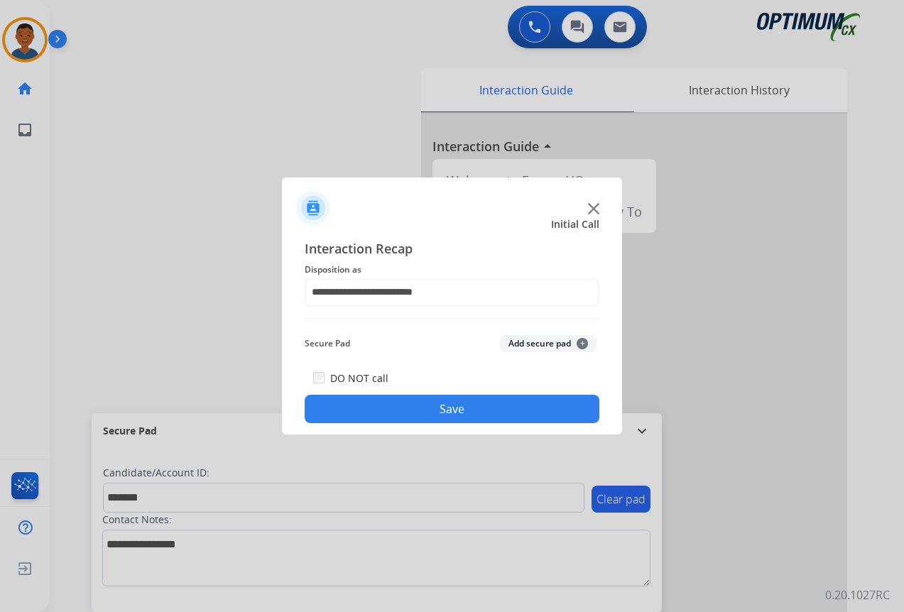
click at [553, 344] on button "Add secure pad +" at bounding box center [548, 343] width 97 height 17
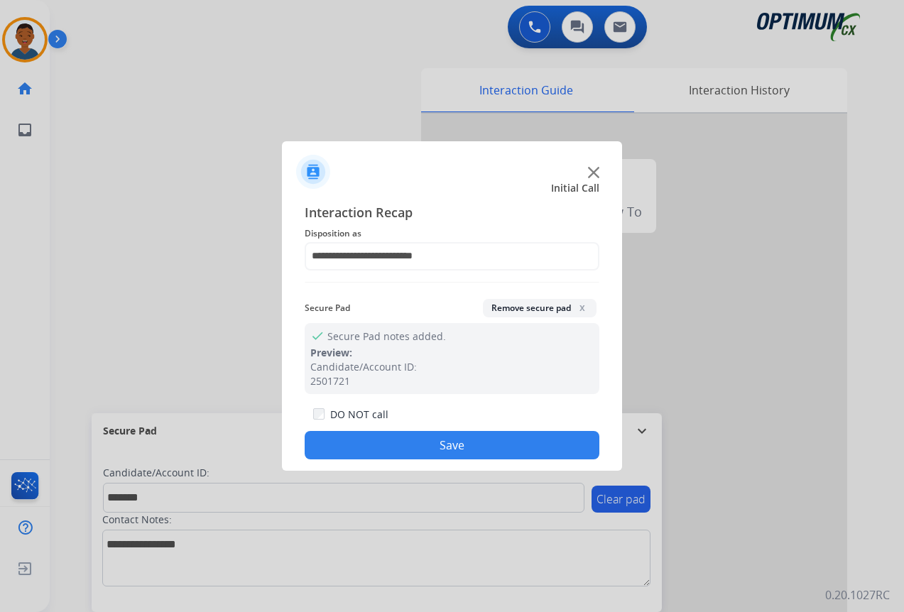
click at [474, 449] on button "Save" at bounding box center [452, 445] width 295 height 28
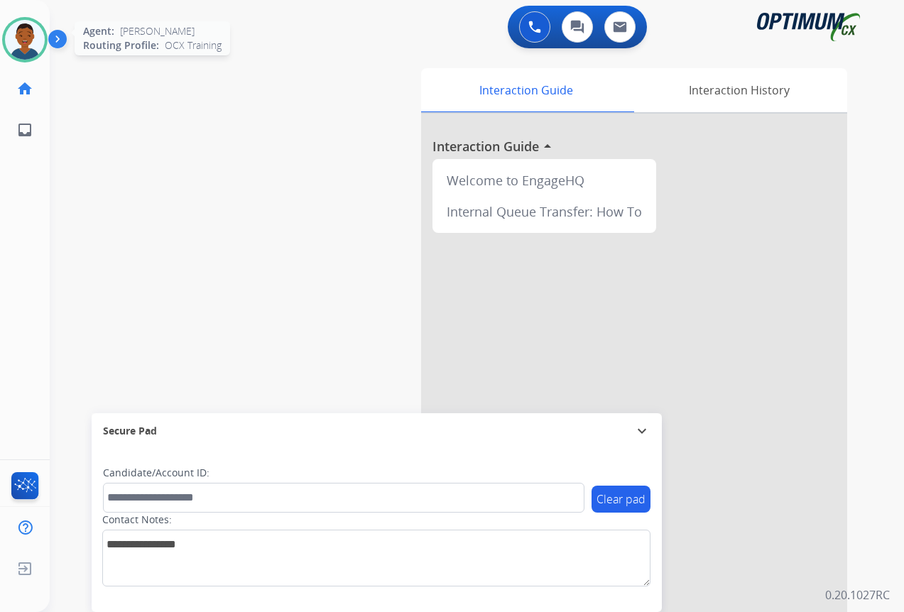
click at [22, 38] on img at bounding box center [25, 40] width 40 height 40
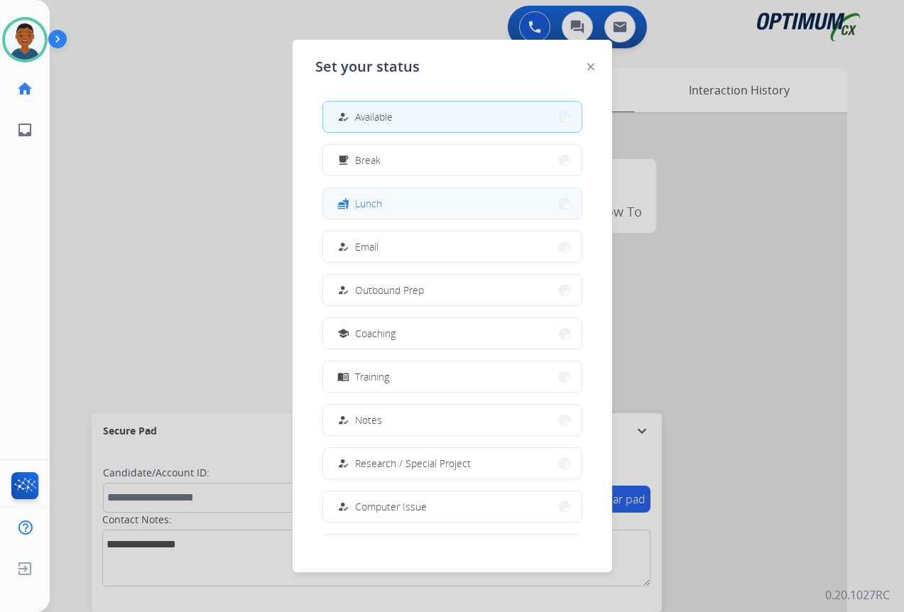
click at [385, 203] on button "fastfood Lunch" at bounding box center [452, 203] width 258 height 31
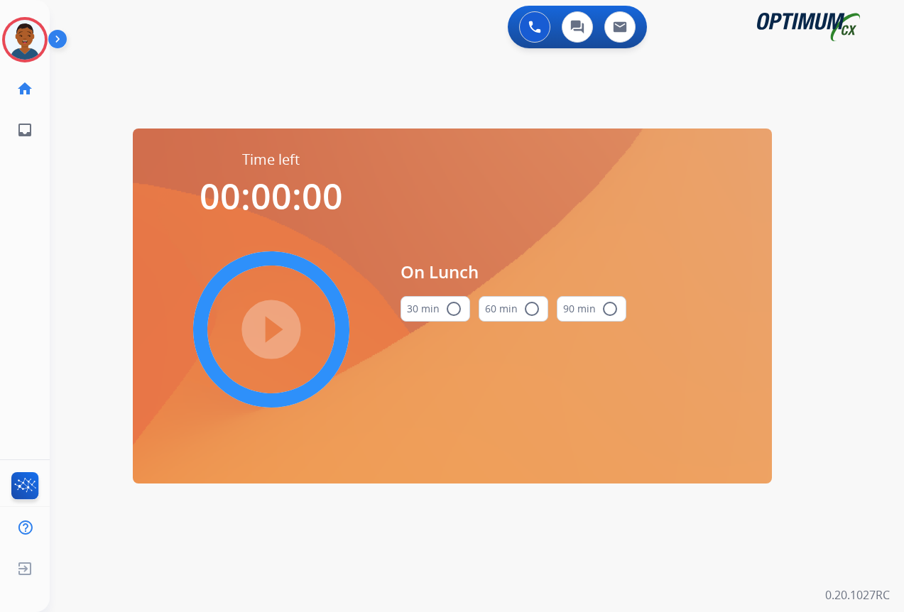
click at [455, 308] on mat-icon "radio_button_unchecked" at bounding box center [453, 308] width 17 height 17
click at [272, 326] on mat-icon "play_circle_filled" at bounding box center [271, 329] width 17 height 17
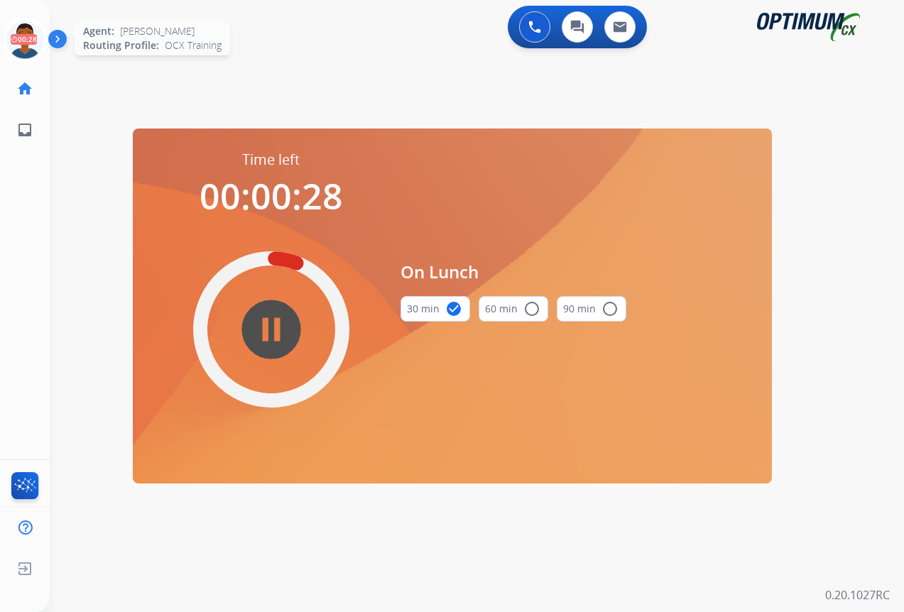
click at [26, 36] on icon at bounding box center [25, 40] width 46 height 46
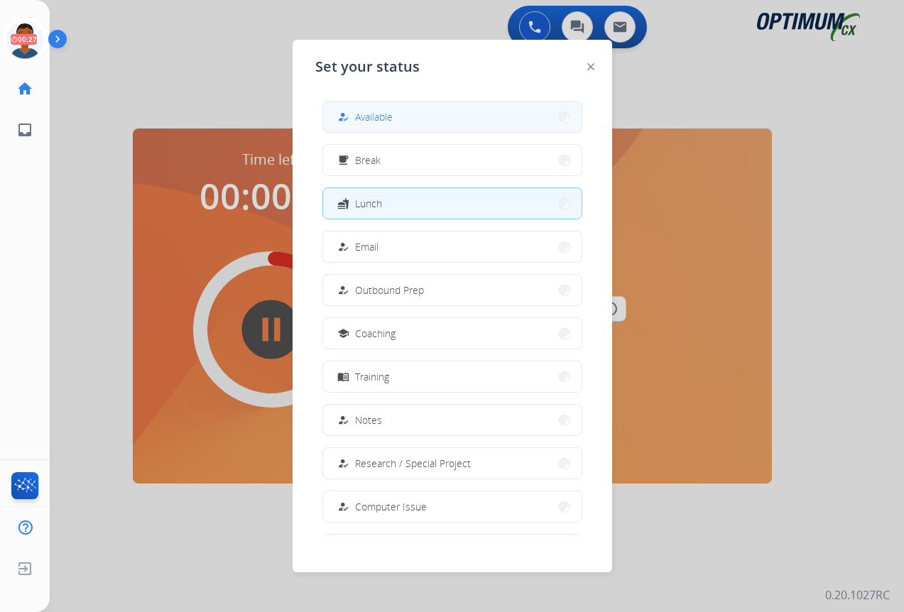
click at [376, 118] on span "Available" at bounding box center [374, 116] width 38 height 15
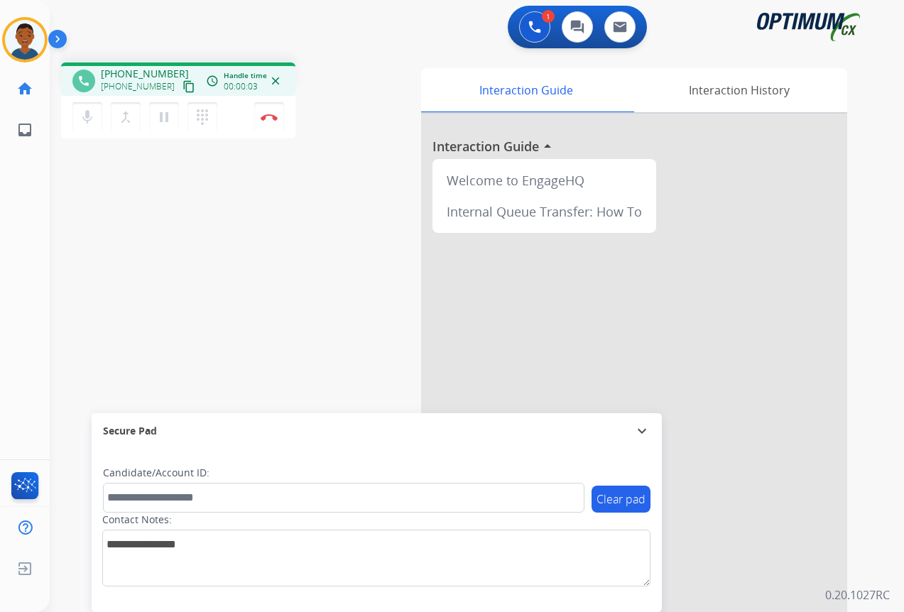
click at [182, 87] on mat-icon "content_copy" at bounding box center [188, 86] width 13 height 13
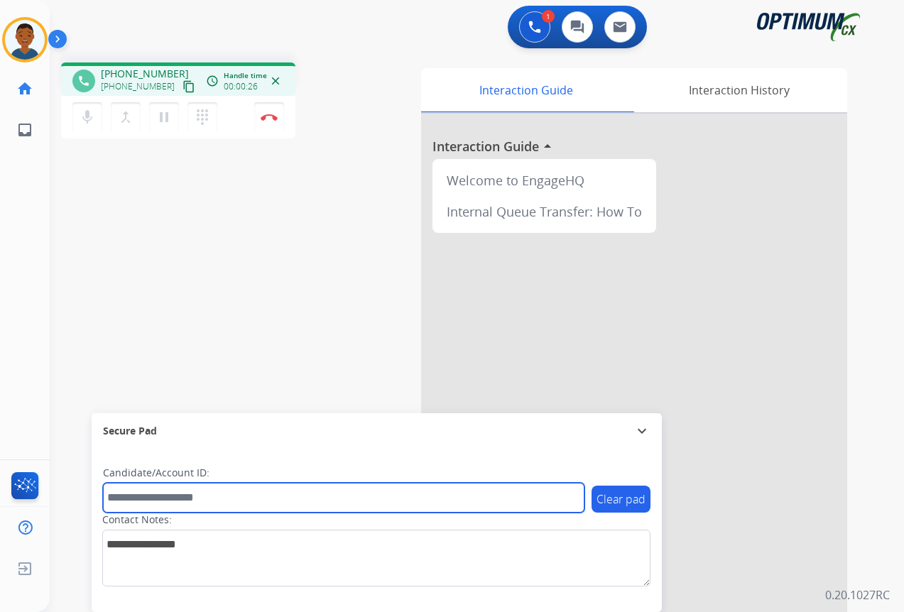
click at [164, 491] on input "text" at bounding box center [343, 498] width 481 height 30
paste input "*******"
type input "*******"
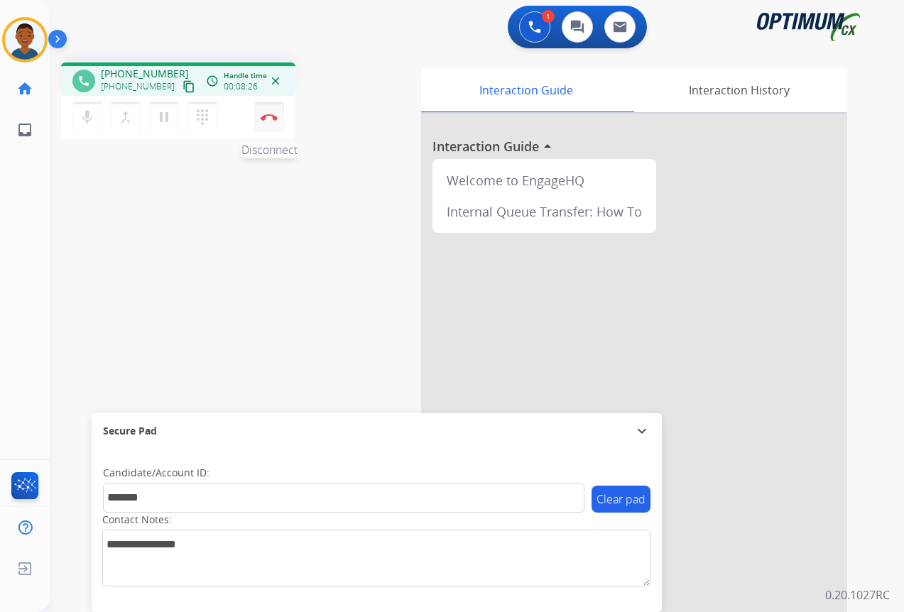
click at [264, 118] on img at bounding box center [269, 117] width 17 height 7
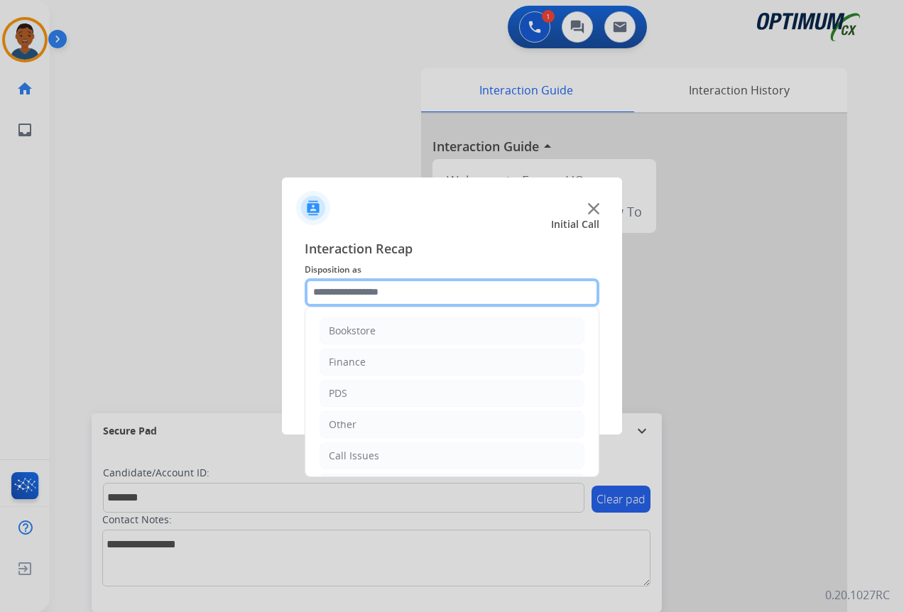
click at [320, 293] on input "text" at bounding box center [452, 292] width 295 height 28
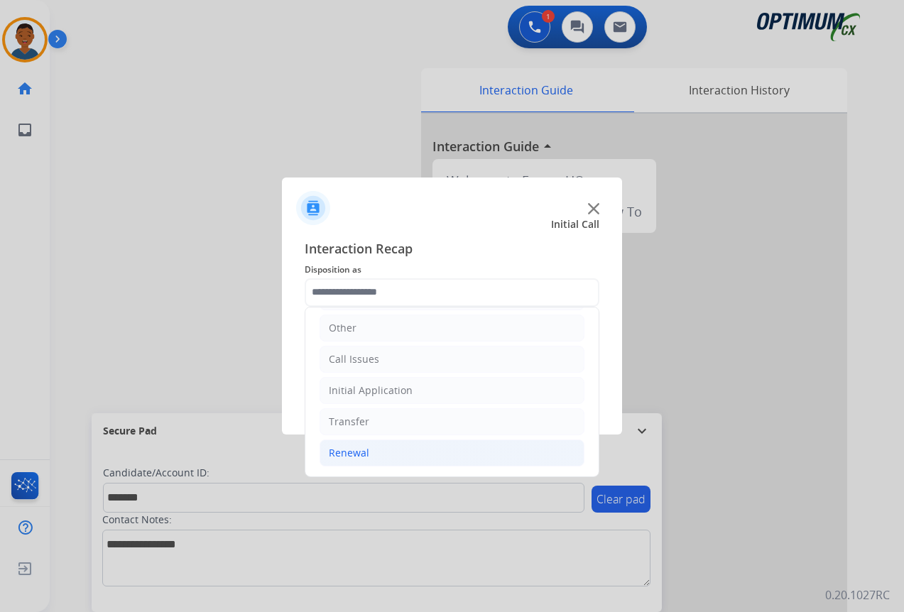
click at [347, 453] on div "Renewal" at bounding box center [349, 453] width 40 height 14
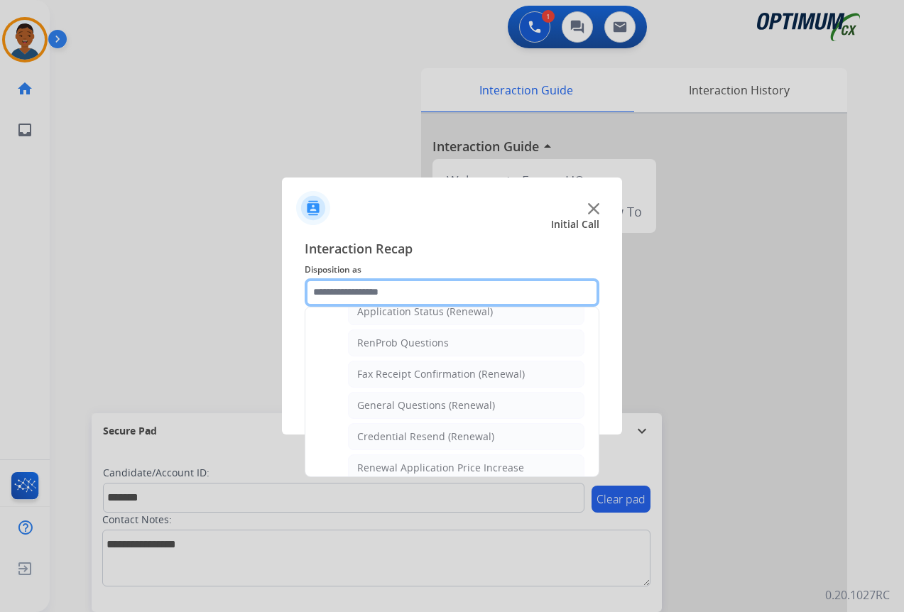
scroll to position [381, 0]
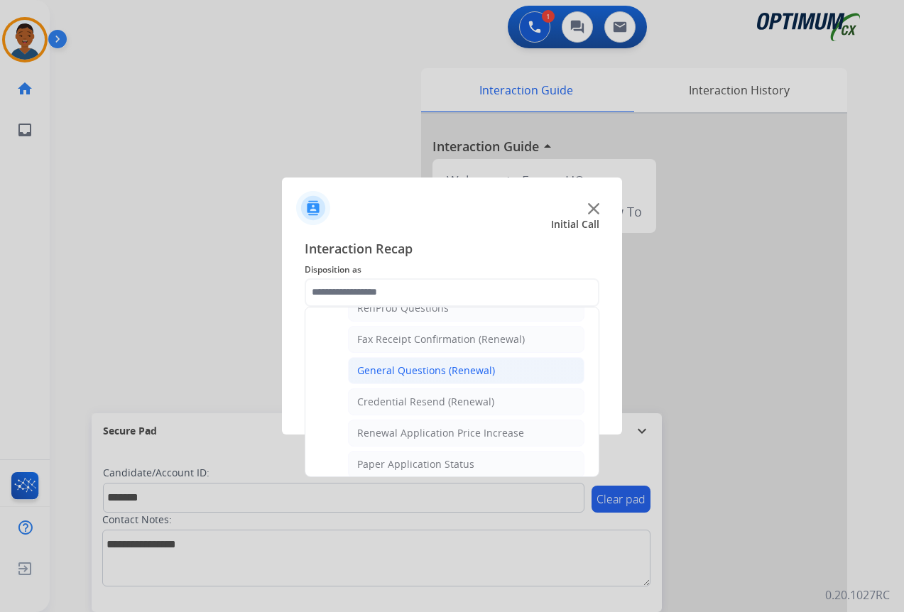
click at [374, 369] on div "General Questions (Renewal)" at bounding box center [426, 371] width 138 height 14
type input "**********"
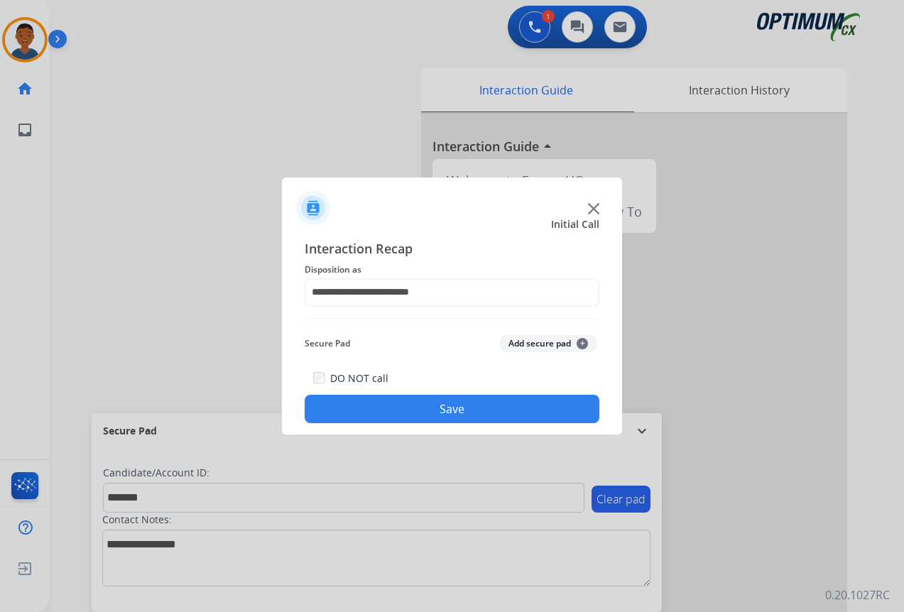
click at [523, 342] on button "Add secure pad +" at bounding box center [548, 343] width 97 height 17
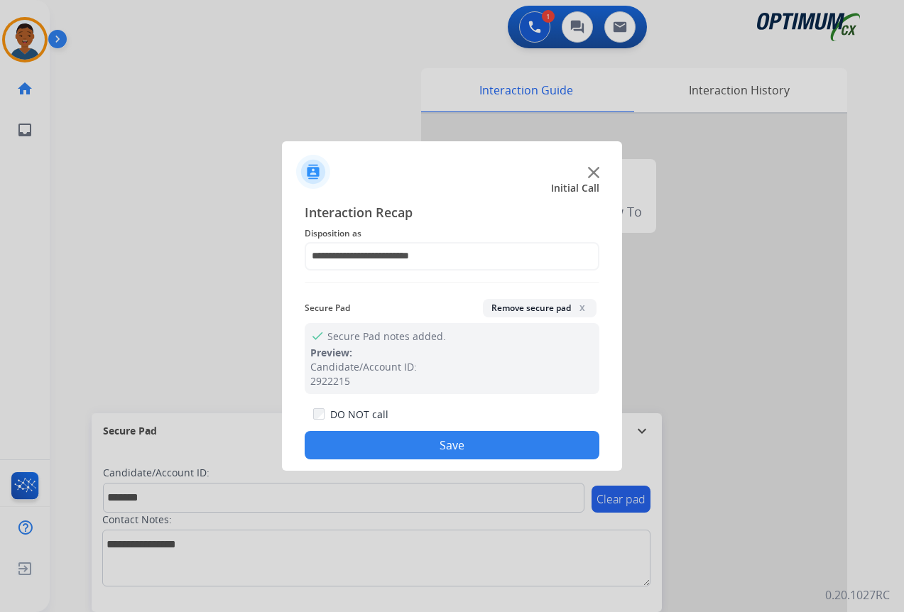
click at [440, 443] on button "Save" at bounding box center [452, 445] width 295 height 28
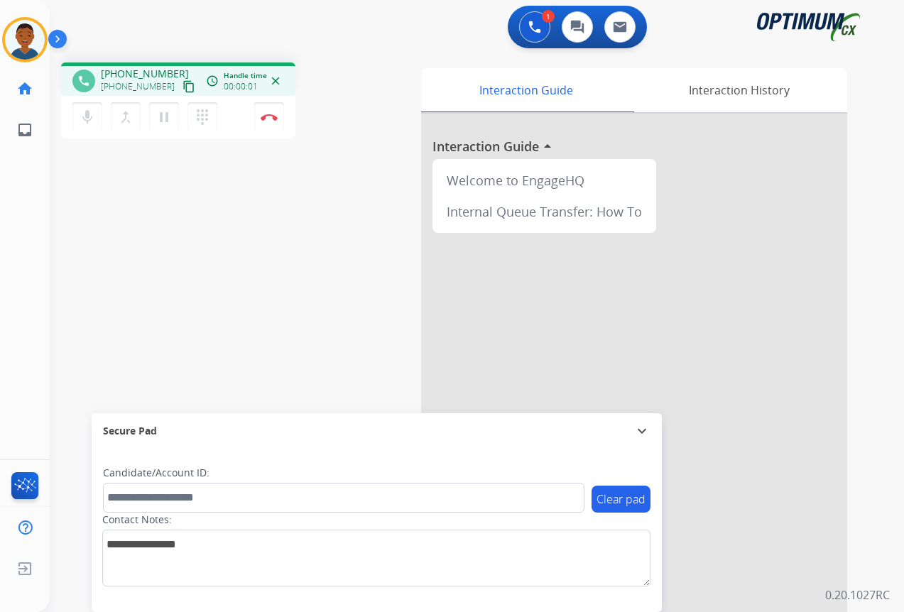
click at [182, 87] on mat-icon "content_copy" at bounding box center [188, 86] width 13 height 13
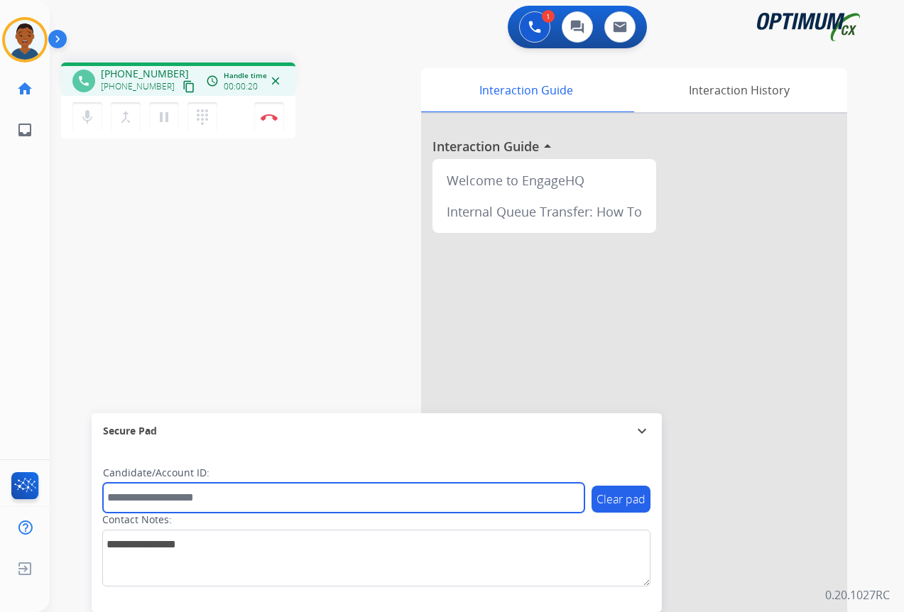
click at [142, 499] on input "text" at bounding box center [343, 498] width 481 height 30
paste input "*******"
type input "*******"
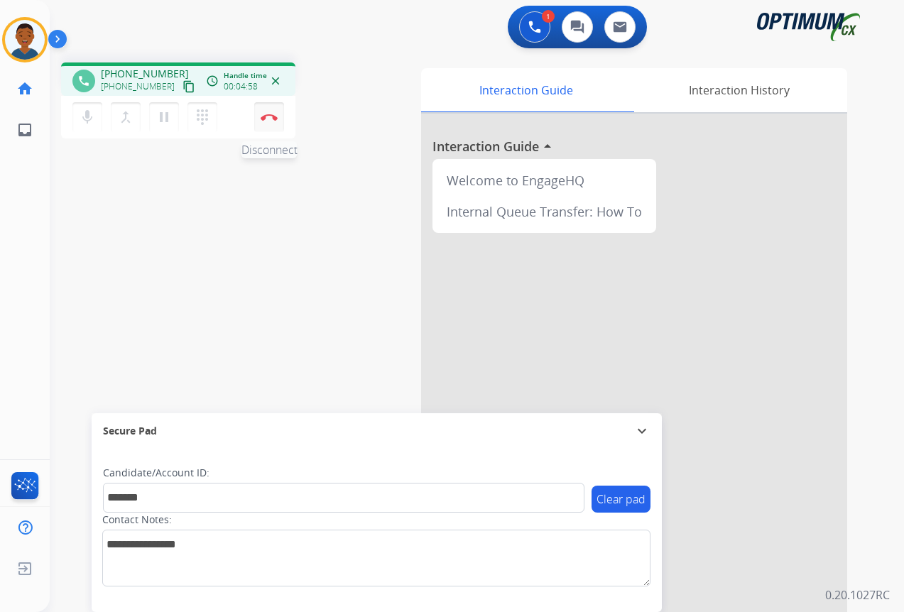
click at [268, 122] on button "Disconnect" at bounding box center [269, 117] width 30 height 30
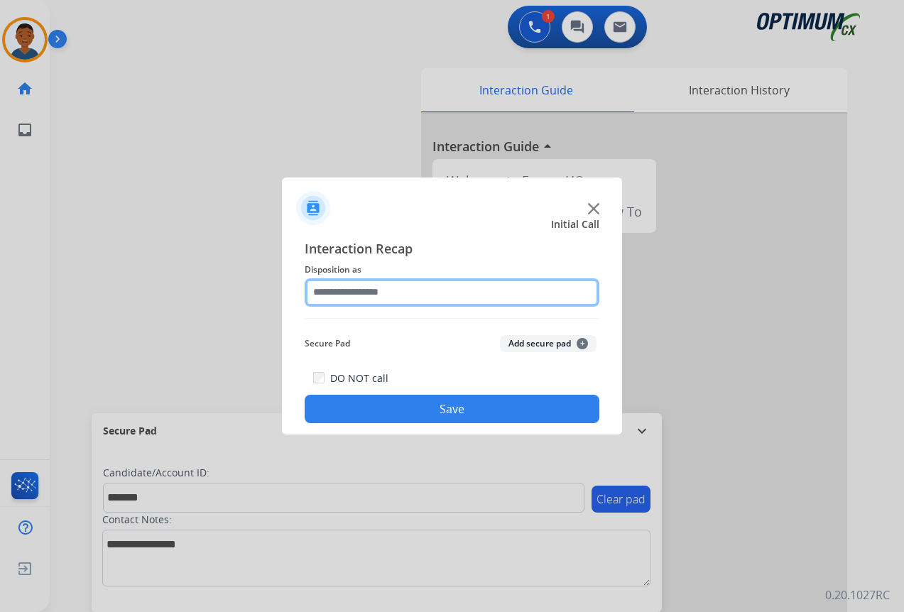
click at [339, 295] on input "text" at bounding box center [452, 292] width 295 height 28
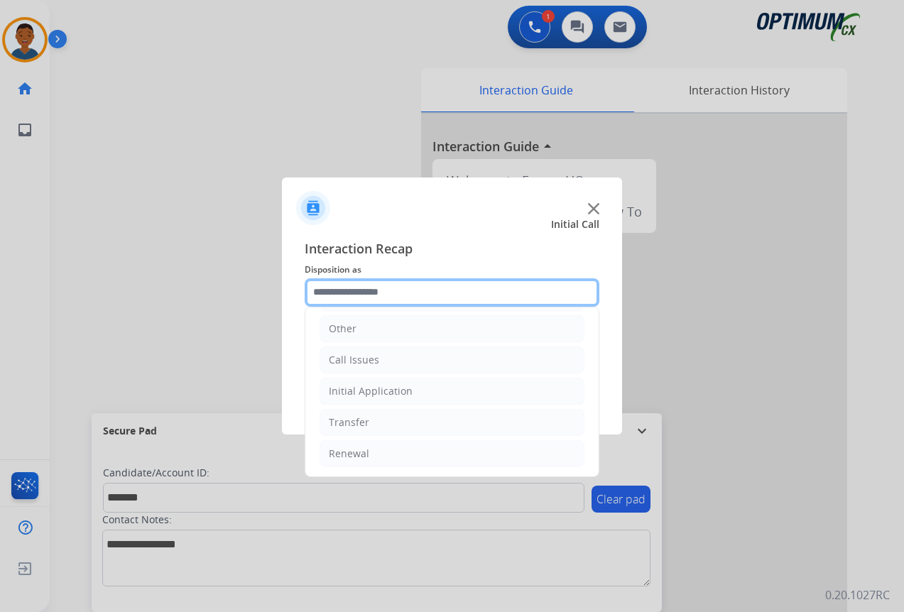
scroll to position [97, 0]
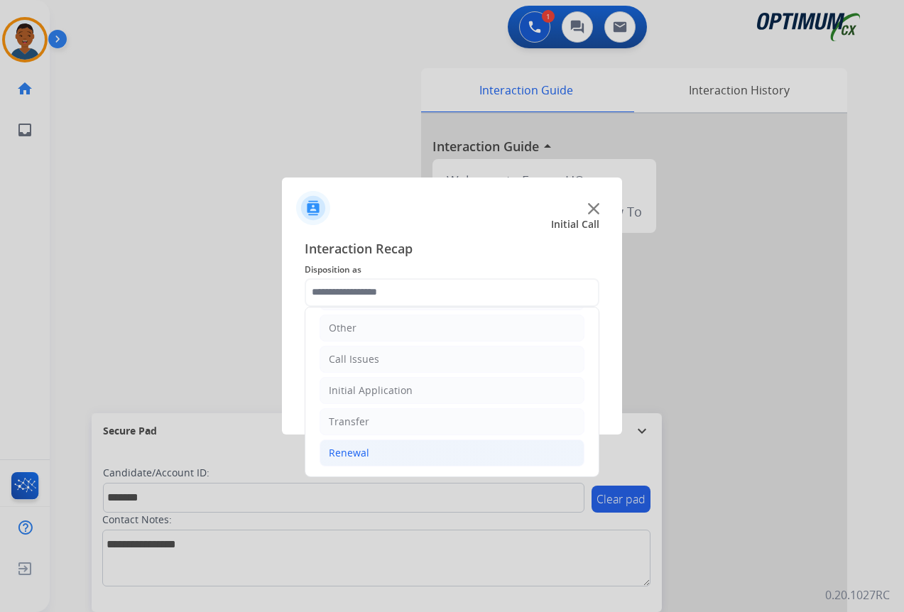
click at [350, 449] on div "Renewal" at bounding box center [349, 453] width 40 height 14
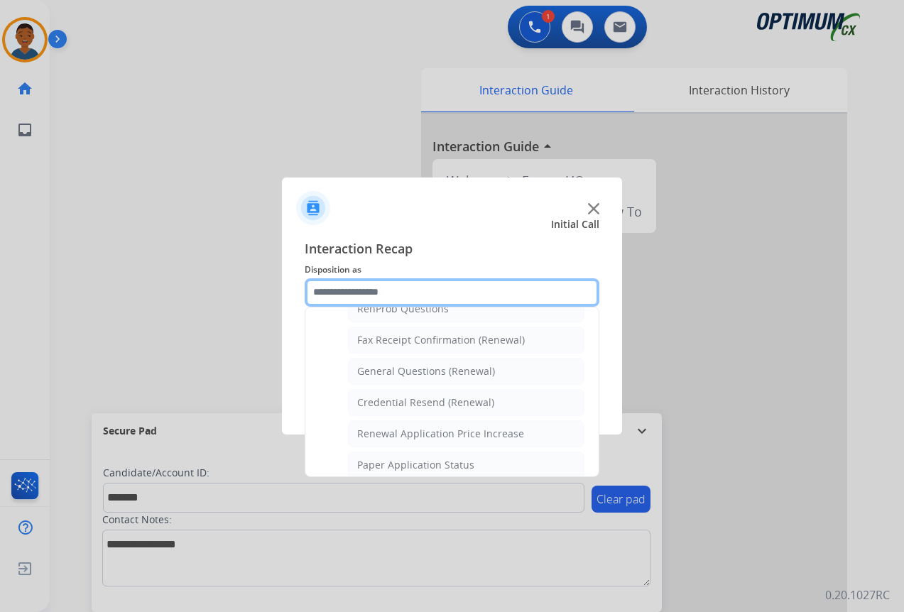
scroll to position [381, 0]
click at [384, 403] on div "Credential Resend (Renewal)" at bounding box center [425, 402] width 137 height 14
type input "**********"
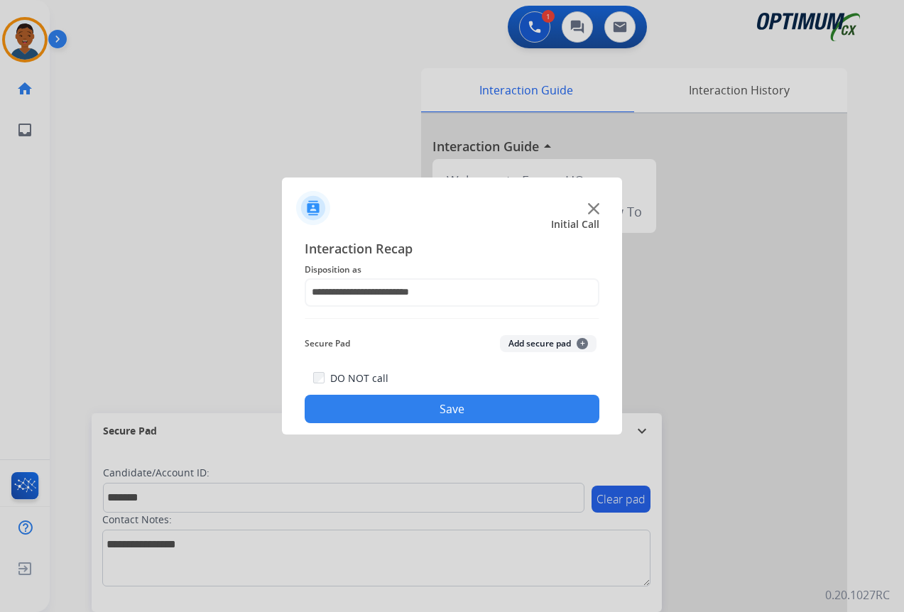
click at [540, 338] on button "Add secure pad +" at bounding box center [548, 343] width 97 height 17
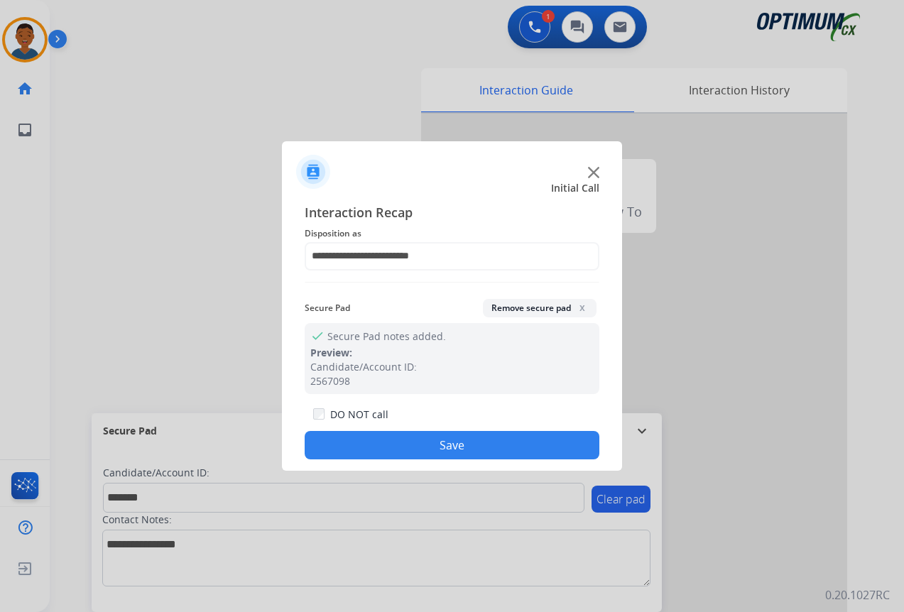
click at [511, 435] on button "Save" at bounding box center [452, 445] width 295 height 28
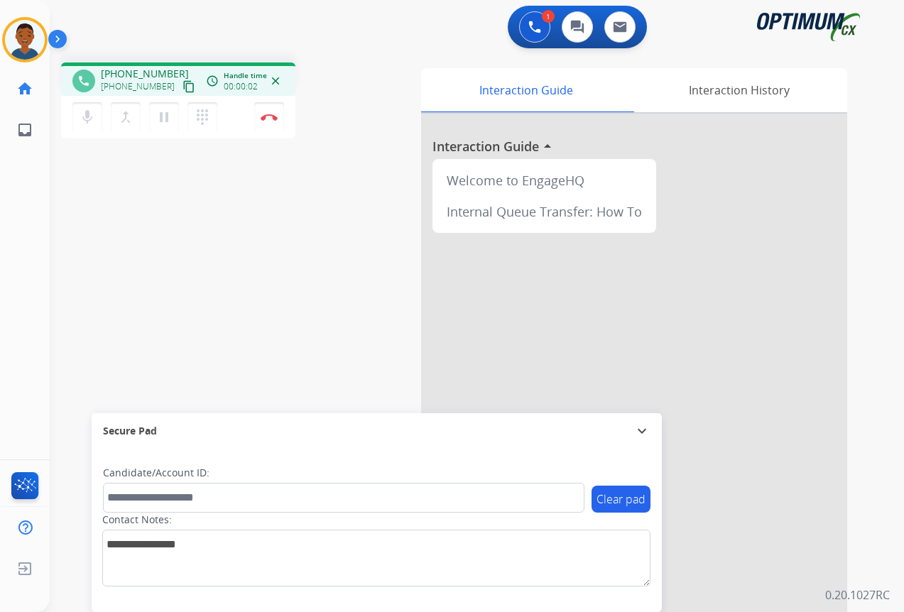
click at [182, 90] on mat-icon "content_copy" at bounding box center [188, 86] width 13 height 13
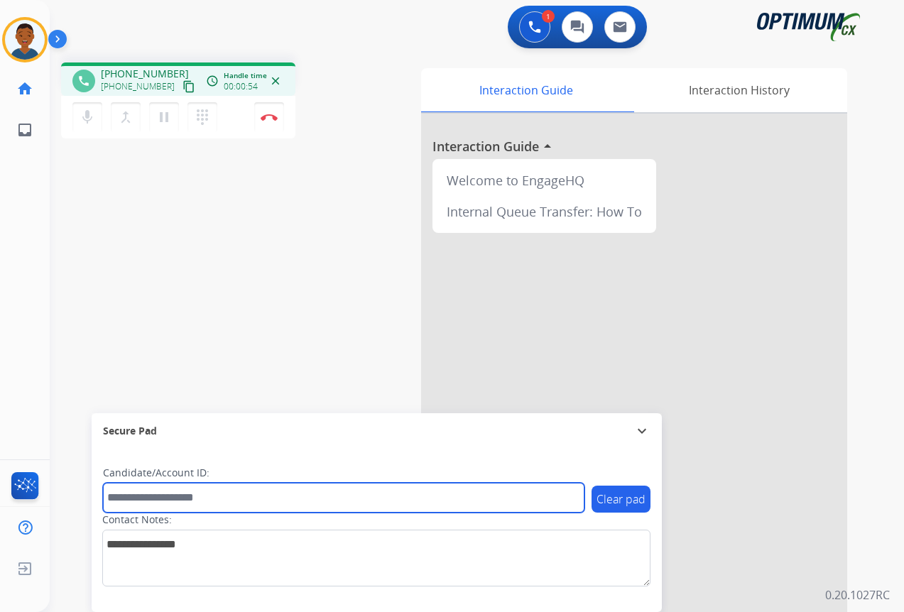
click at [218, 494] on input "text" at bounding box center [343, 498] width 481 height 30
paste input "*******"
type input "*******"
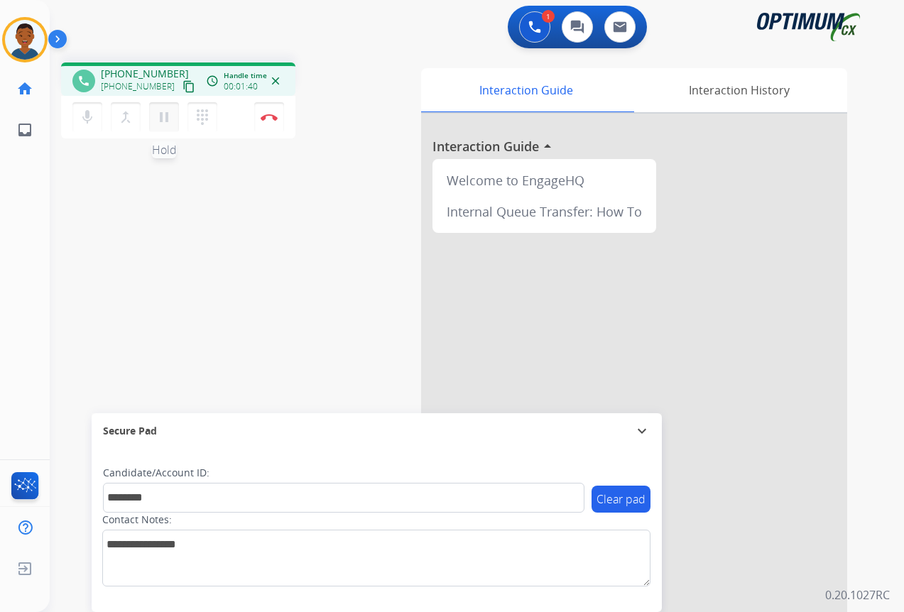
click at [164, 123] on mat-icon "pause" at bounding box center [164, 117] width 17 height 17
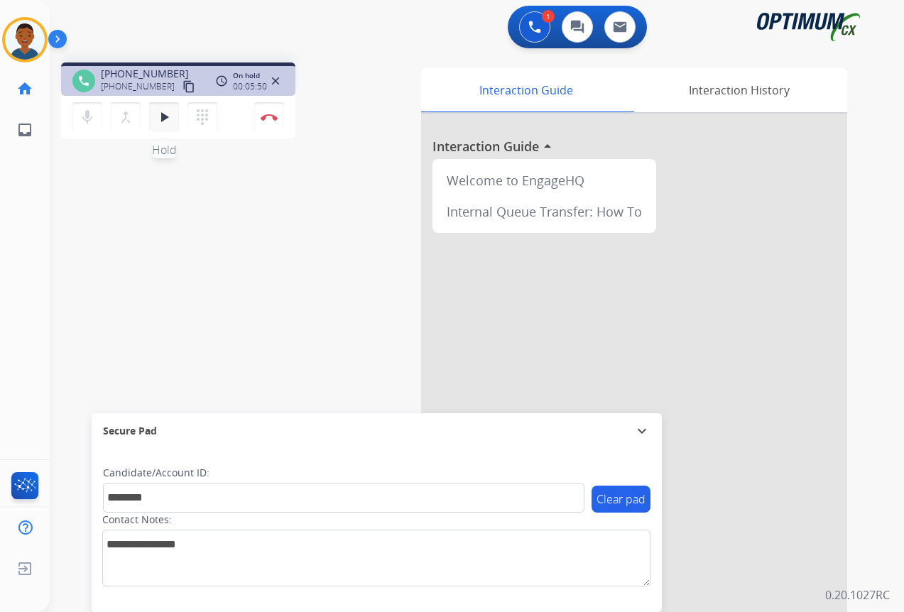
click at [158, 118] on mat-icon "play_arrow" at bounding box center [164, 117] width 17 height 17
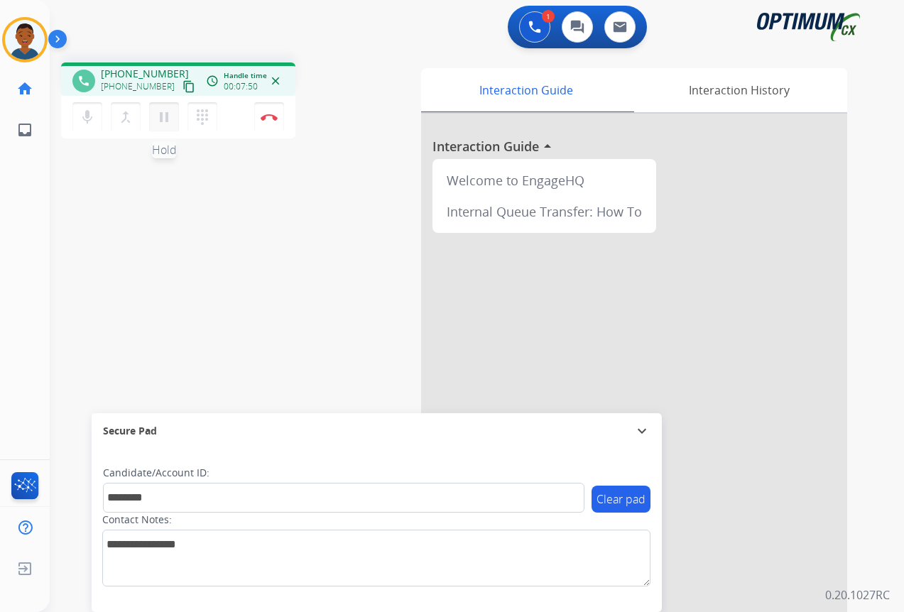
click at [168, 119] on mat-icon "pause" at bounding box center [164, 117] width 17 height 17
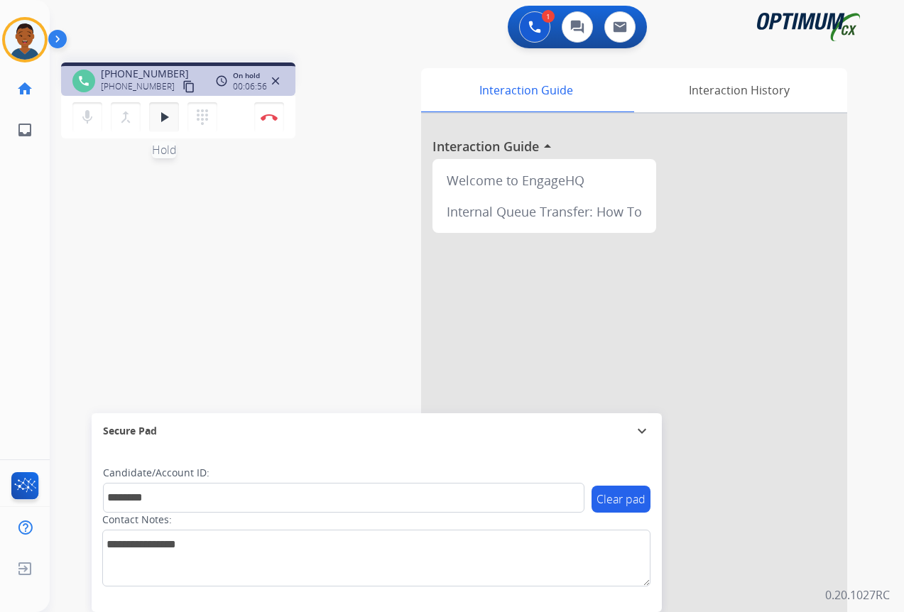
click at [169, 112] on mat-icon "play_arrow" at bounding box center [164, 117] width 17 height 17
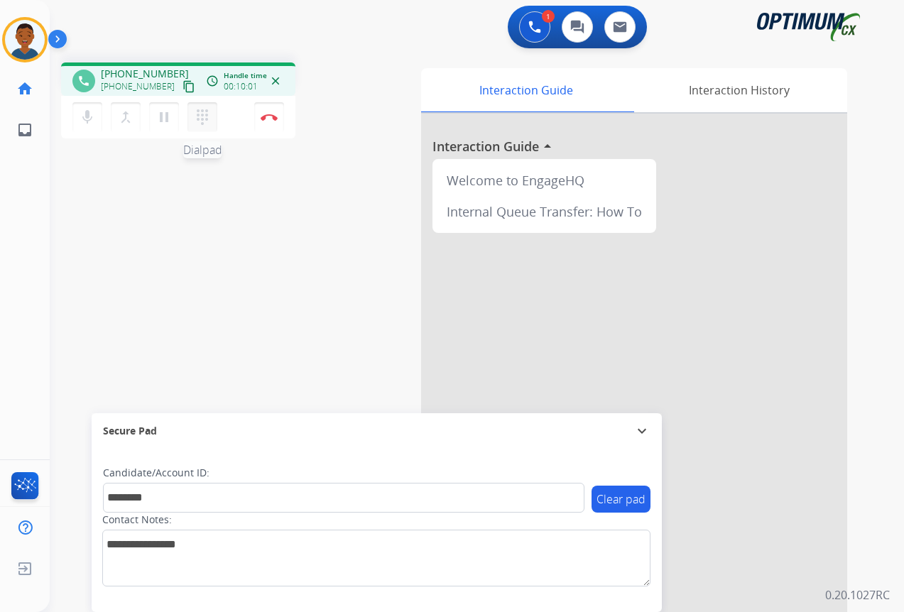
click at [205, 119] on mat-icon "dialpad" at bounding box center [202, 117] width 17 height 17
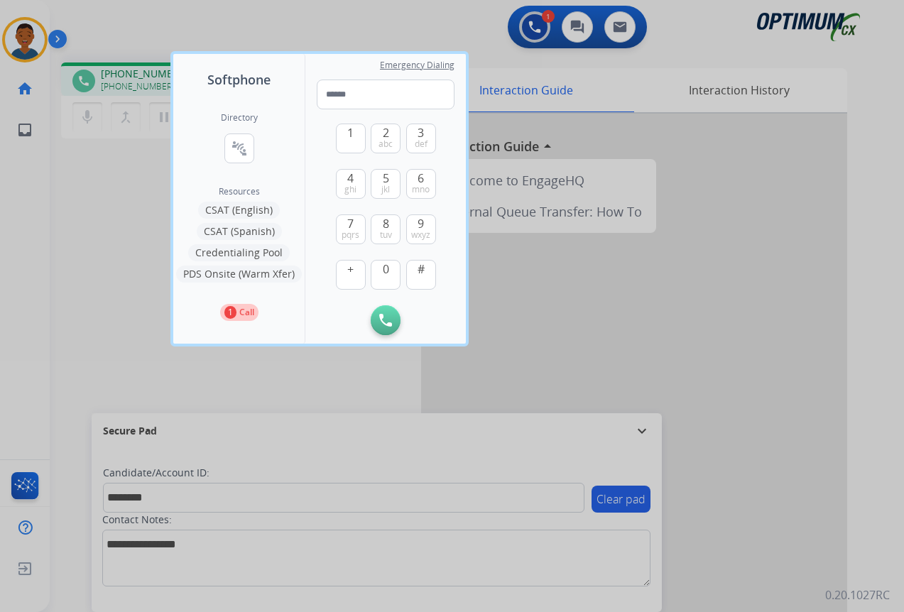
click at [231, 249] on button "Credentialing Pool" at bounding box center [239, 252] width 102 height 17
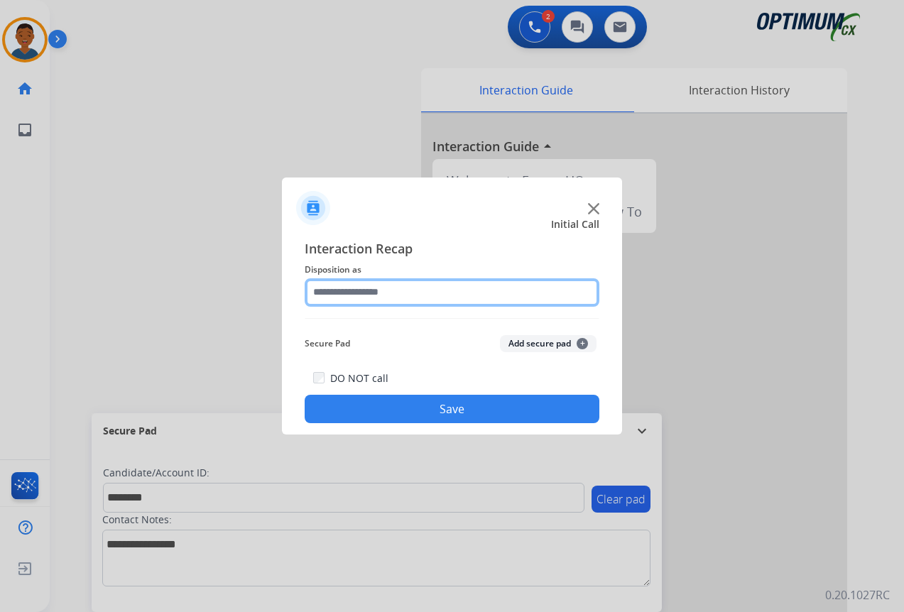
click at [347, 291] on input "text" at bounding box center [452, 292] width 295 height 28
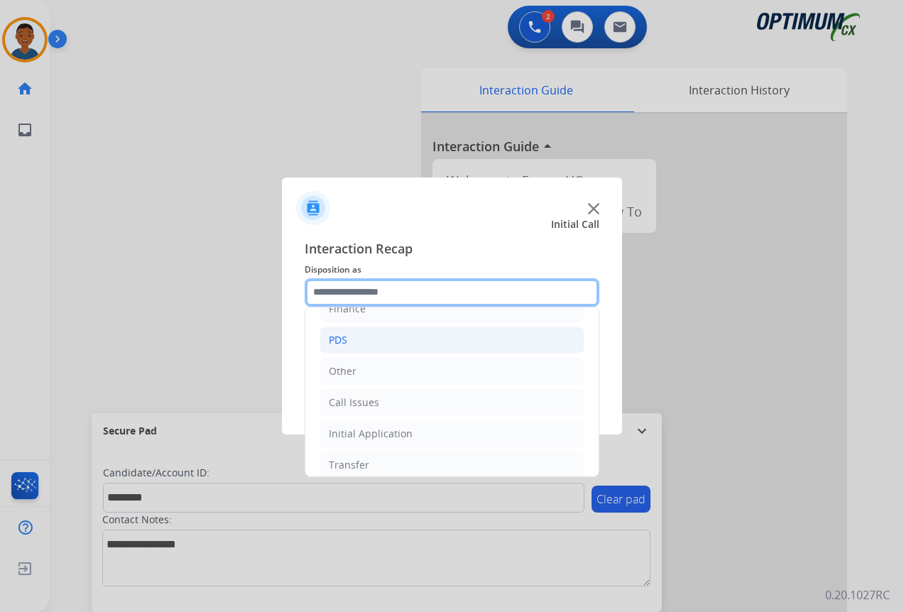
scroll to position [97, 0]
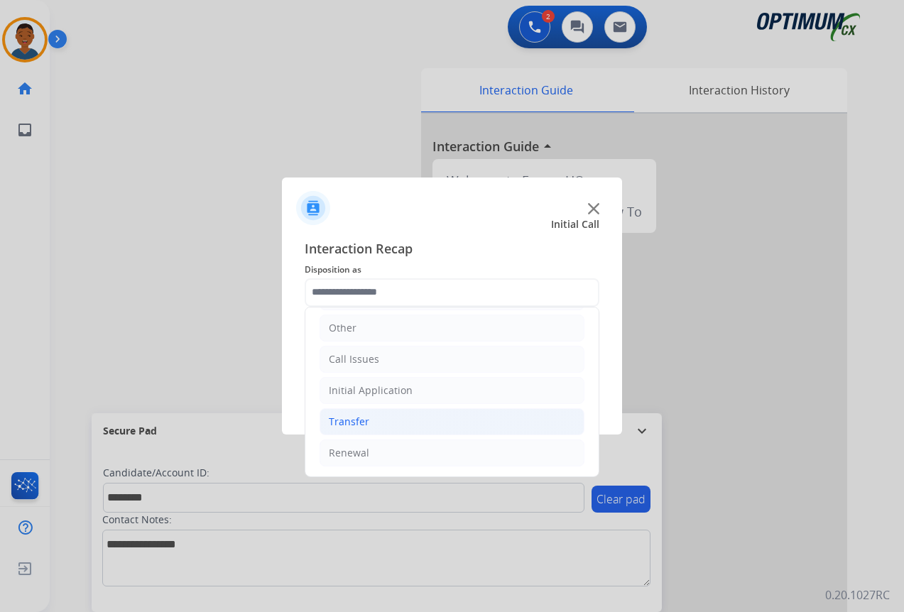
click at [332, 418] on div "Transfer" at bounding box center [349, 422] width 40 height 14
click at [391, 454] on div "Transferred for Credentialing" at bounding box center [427, 453] width 141 height 14
type input "**********"
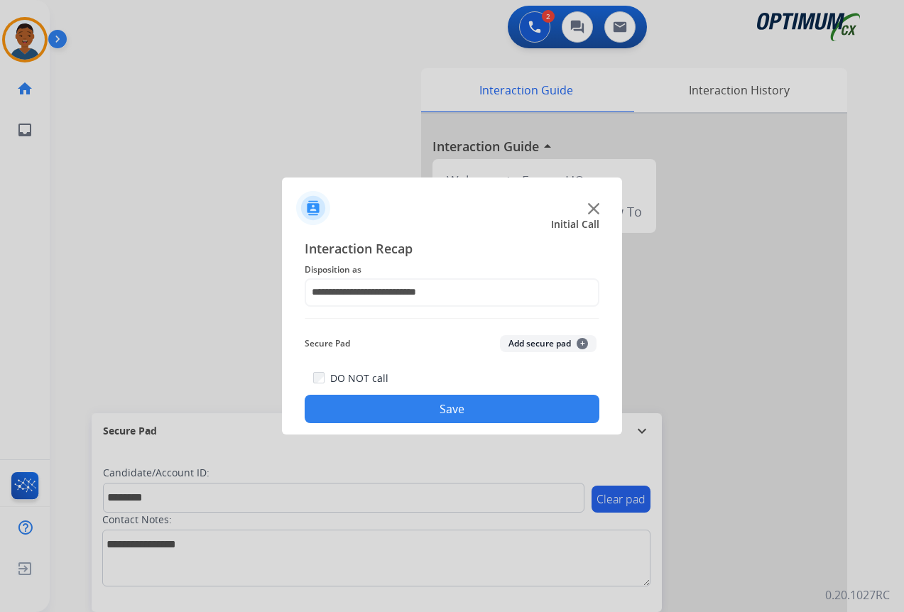
click at [530, 342] on button "Add secure pad +" at bounding box center [548, 343] width 97 height 17
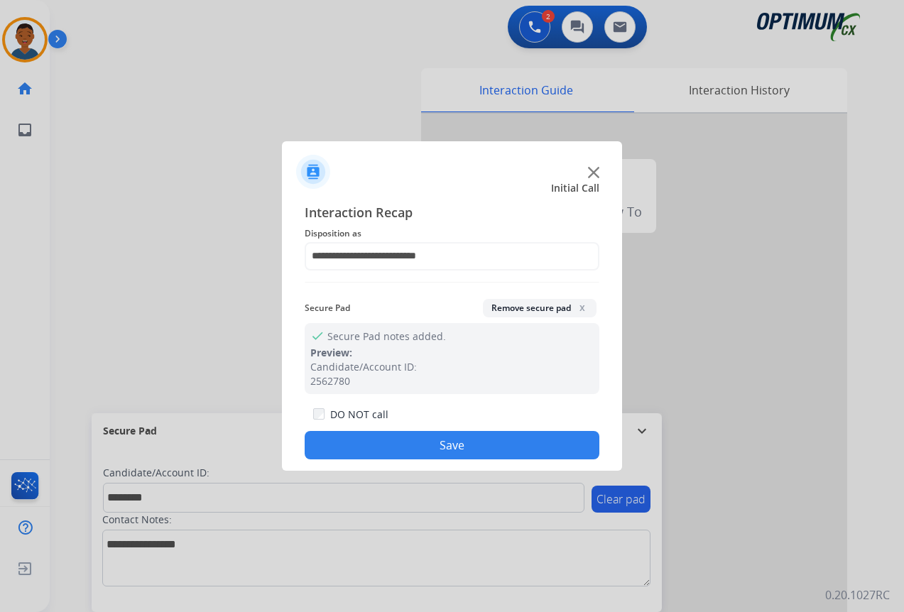
click at [430, 437] on button "Save" at bounding box center [452, 445] width 295 height 28
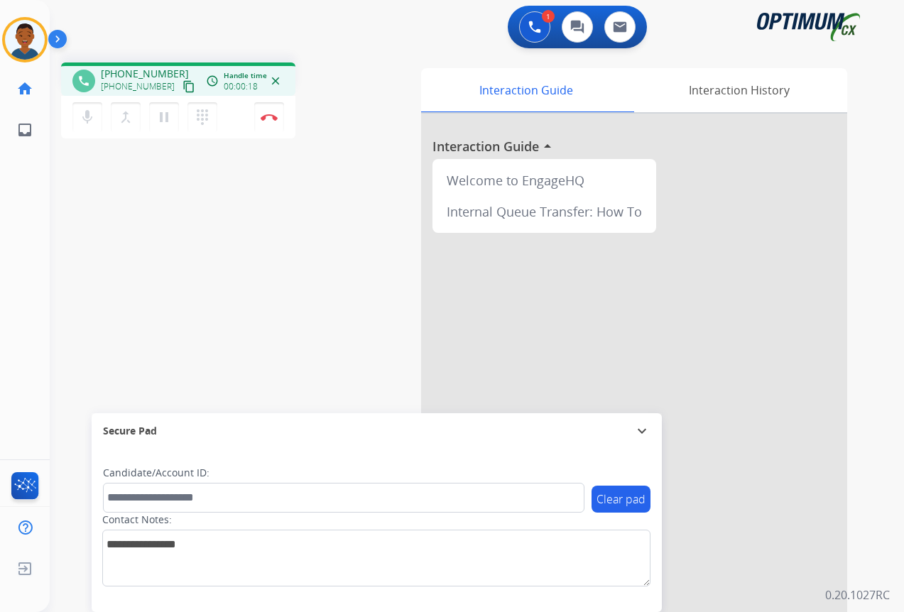
click at [182, 88] on mat-icon "content_copy" at bounding box center [188, 86] width 13 height 13
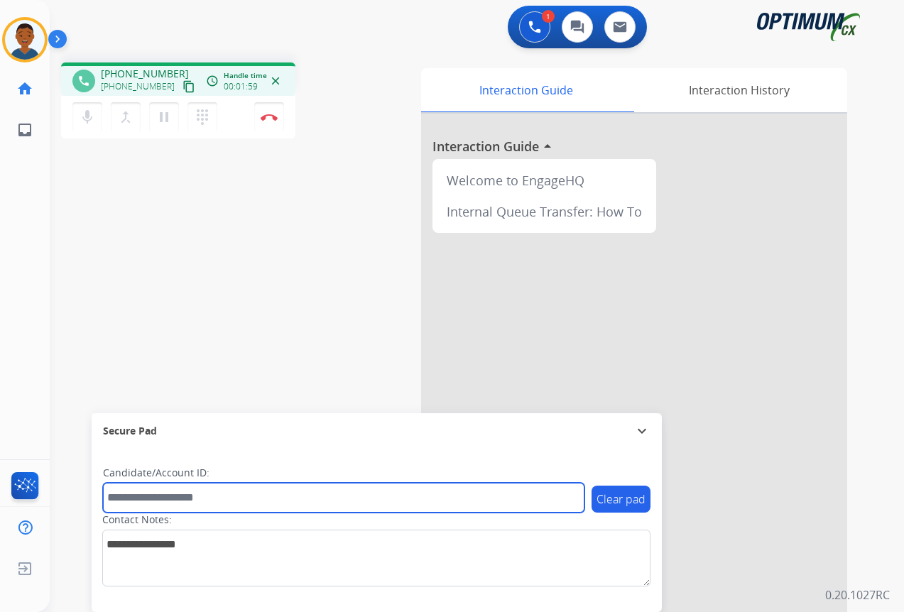
click at [163, 496] on input "text" at bounding box center [343, 498] width 481 height 30
paste input "*******"
type input "*******"
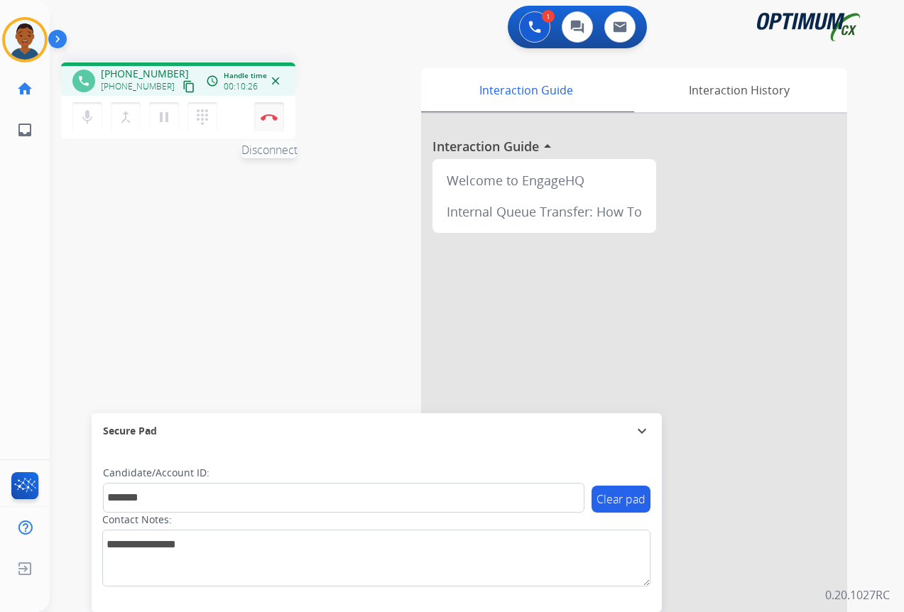
click at [267, 119] on img at bounding box center [269, 117] width 17 height 7
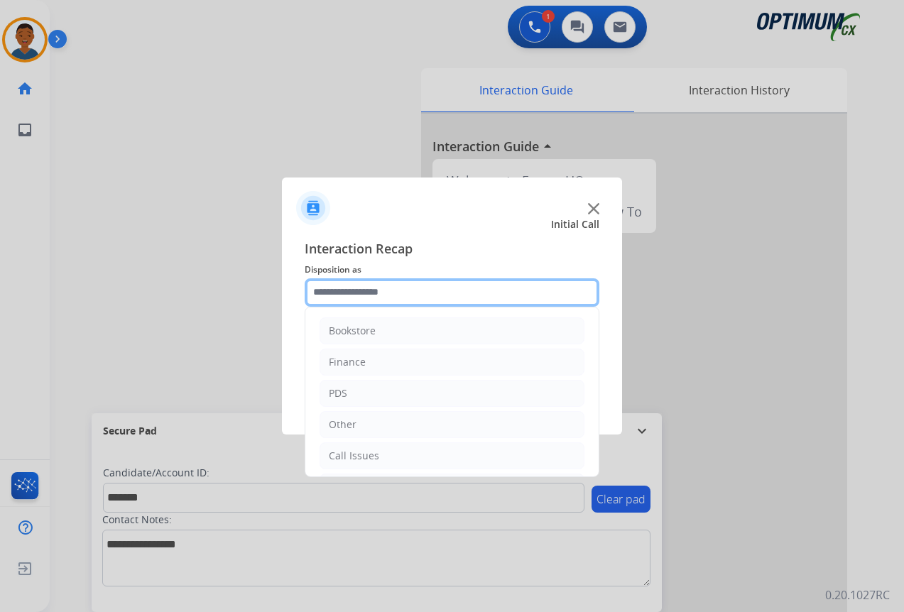
click at [338, 293] on input "text" at bounding box center [452, 292] width 295 height 28
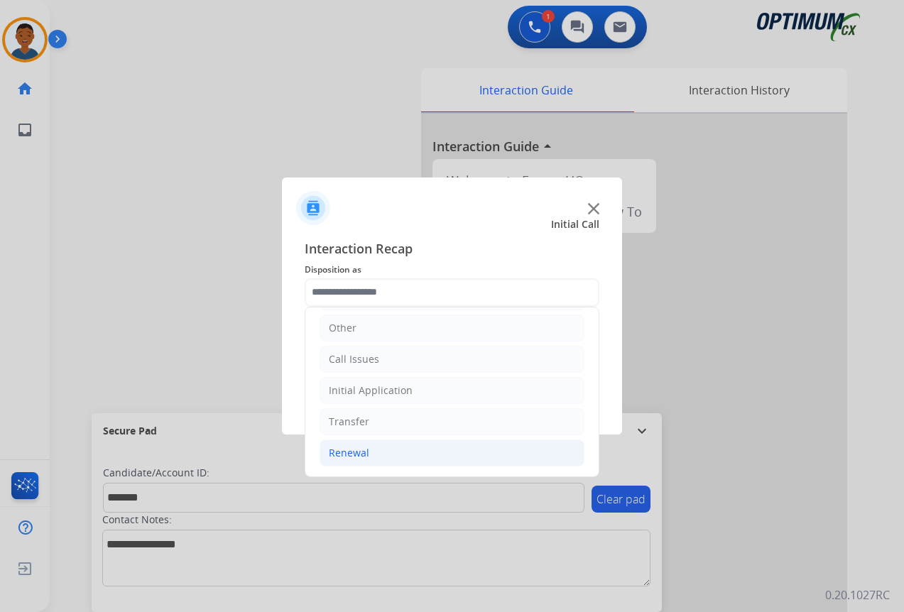
click at [349, 451] on div "Renewal" at bounding box center [349, 453] width 40 height 14
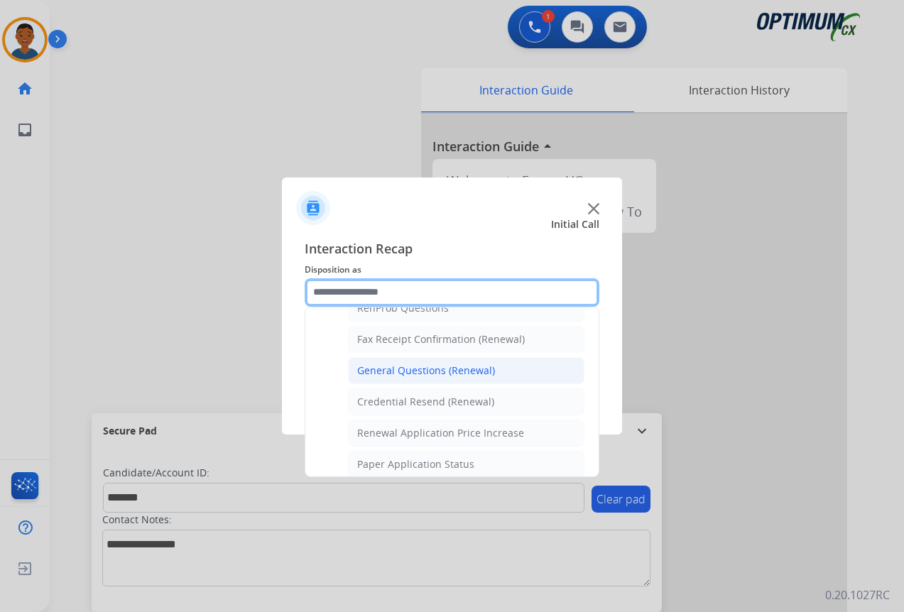
scroll to position [310, 0]
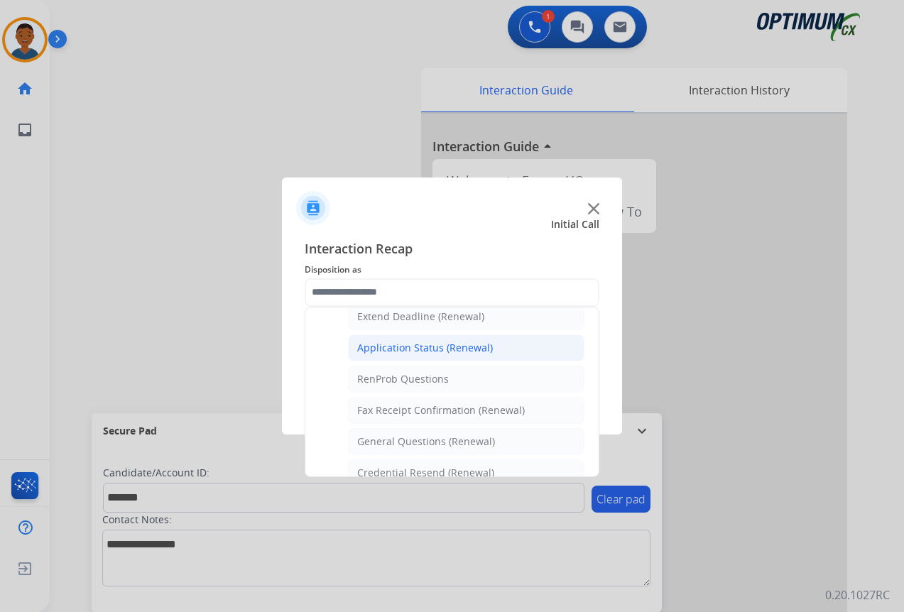
click at [388, 349] on div "Application Status (Renewal)" at bounding box center [425, 348] width 136 height 14
type input "**********"
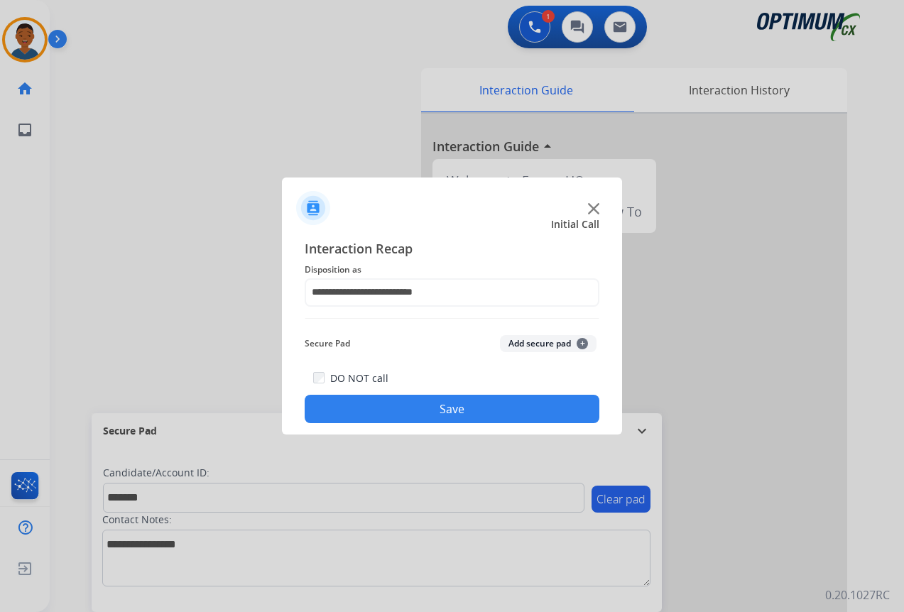
click at [524, 344] on button "Add secure pad +" at bounding box center [548, 343] width 97 height 17
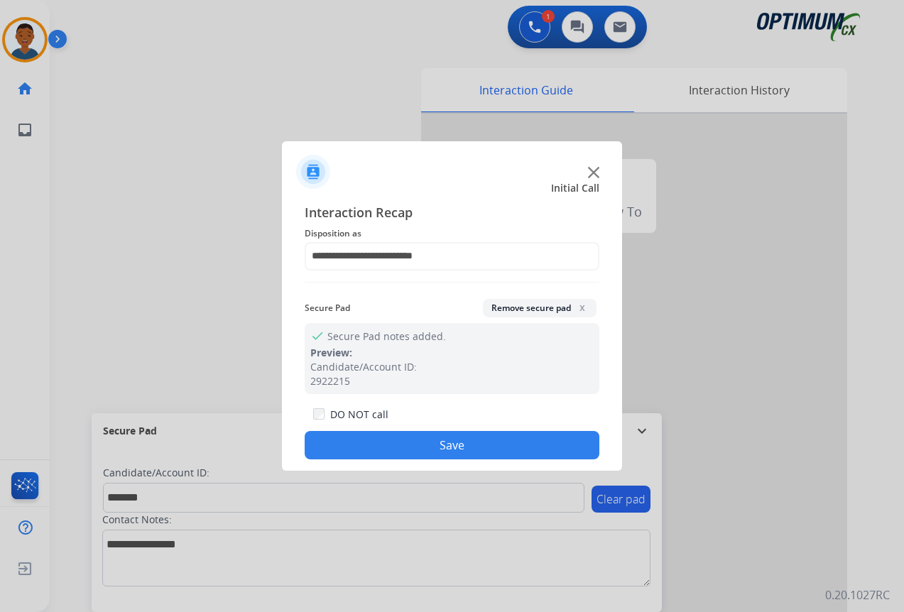
click at [457, 438] on button "Save" at bounding box center [452, 445] width 295 height 28
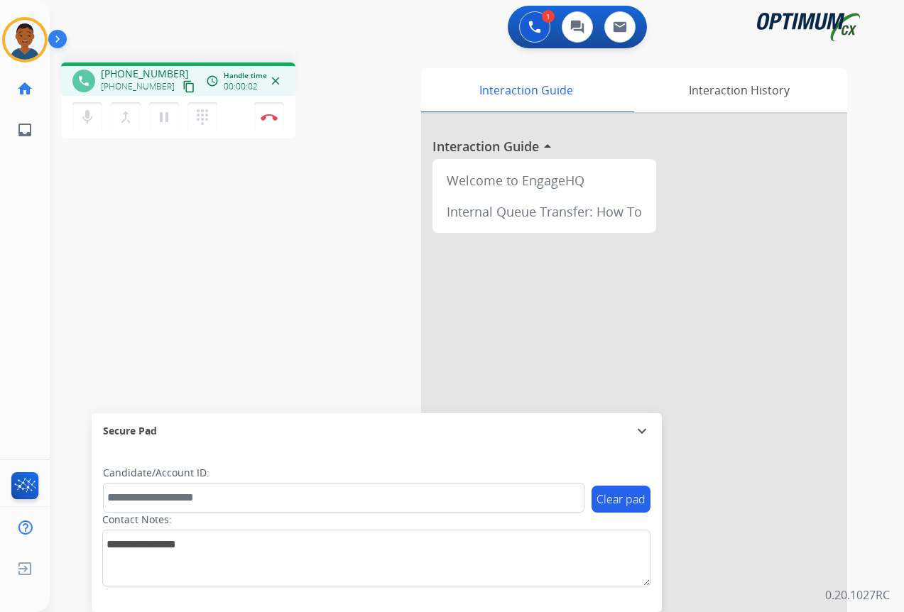
click at [182, 86] on mat-icon "content_copy" at bounding box center [188, 86] width 13 height 13
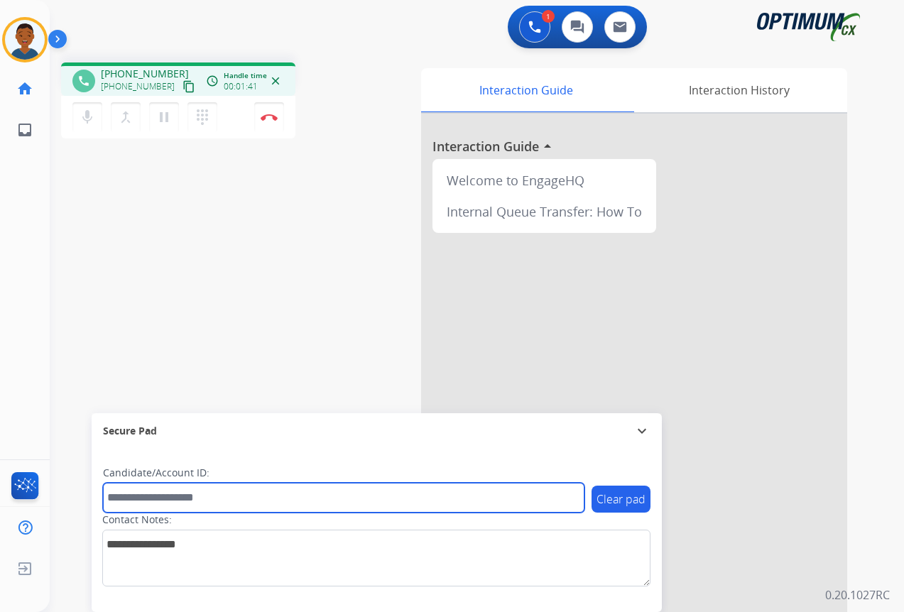
click at [168, 503] on input "text" at bounding box center [343, 498] width 481 height 30
paste input "*******"
type input "*******"
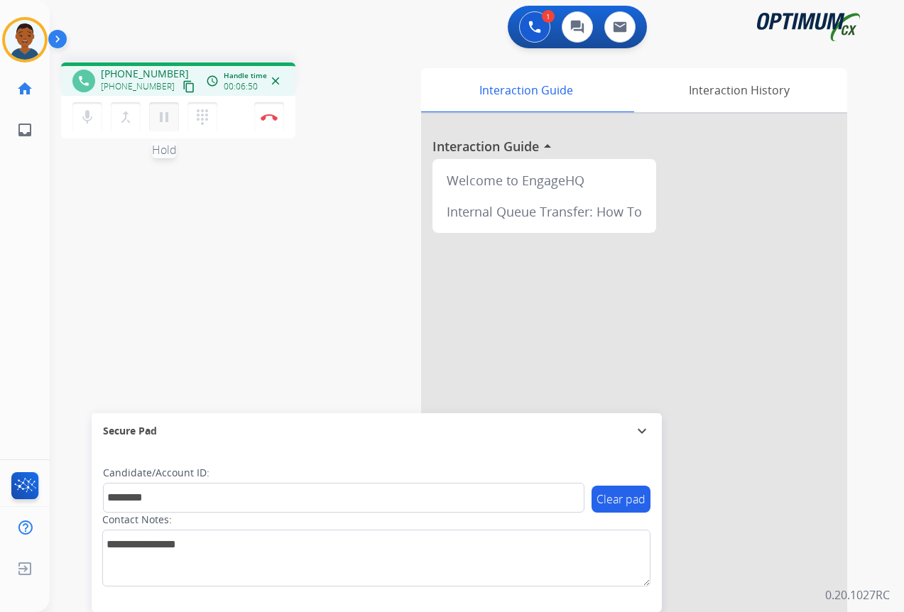
click at [165, 120] on mat-icon "pause" at bounding box center [164, 117] width 17 height 17
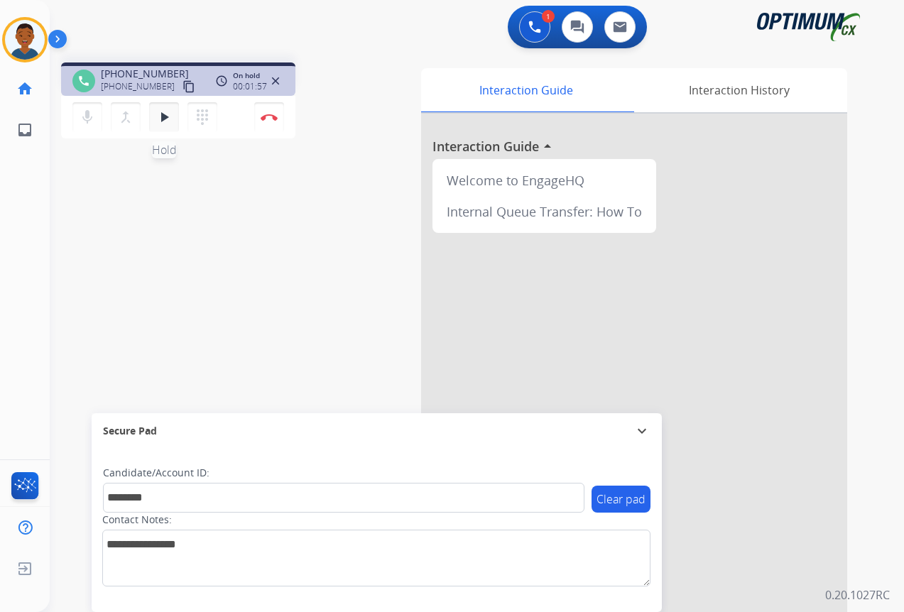
click at [165, 117] on mat-icon "play_arrow" at bounding box center [164, 117] width 17 height 17
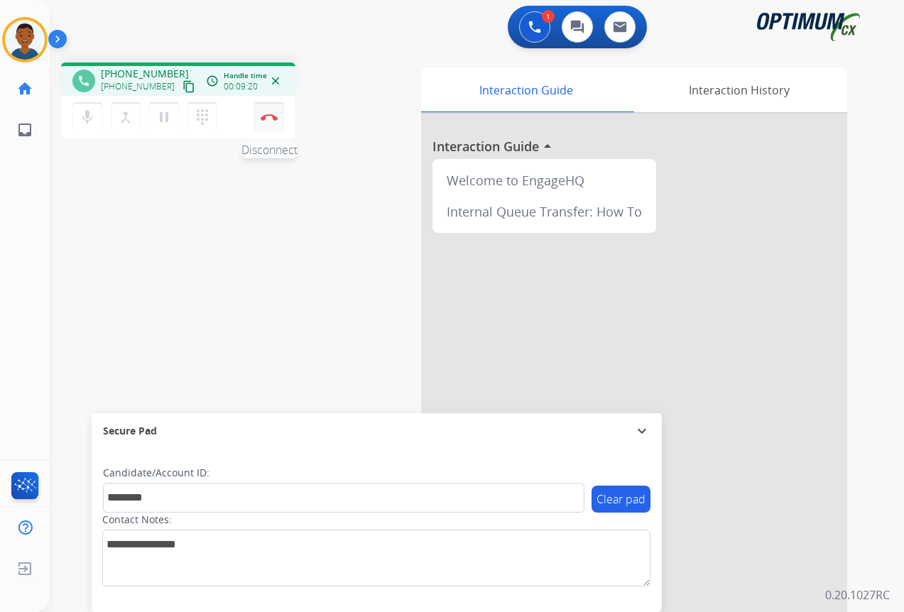
click at [273, 118] on img at bounding box center [269, 117] width 17 height 7
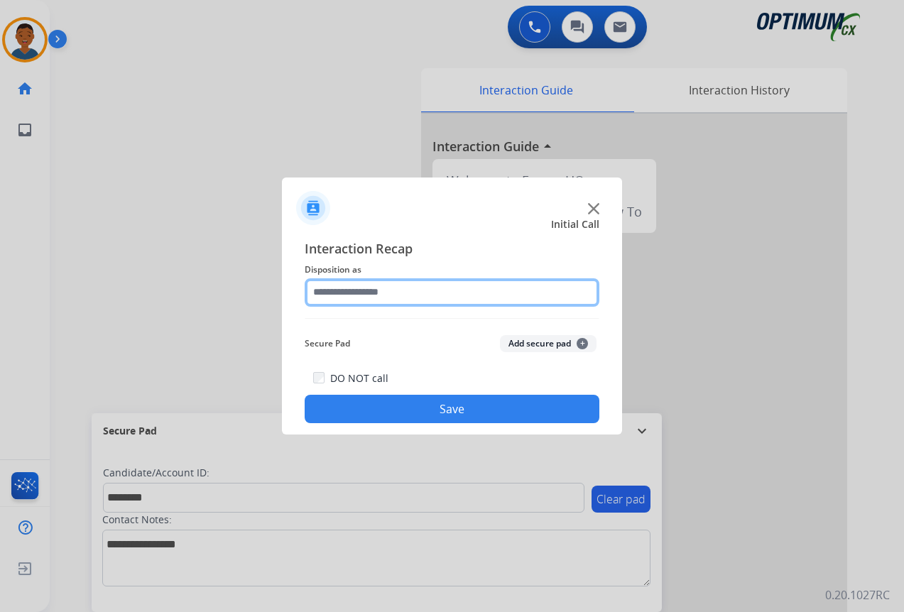
click at [332, 288] on input "text" at bounding box center [452, 292] width 295 height 28
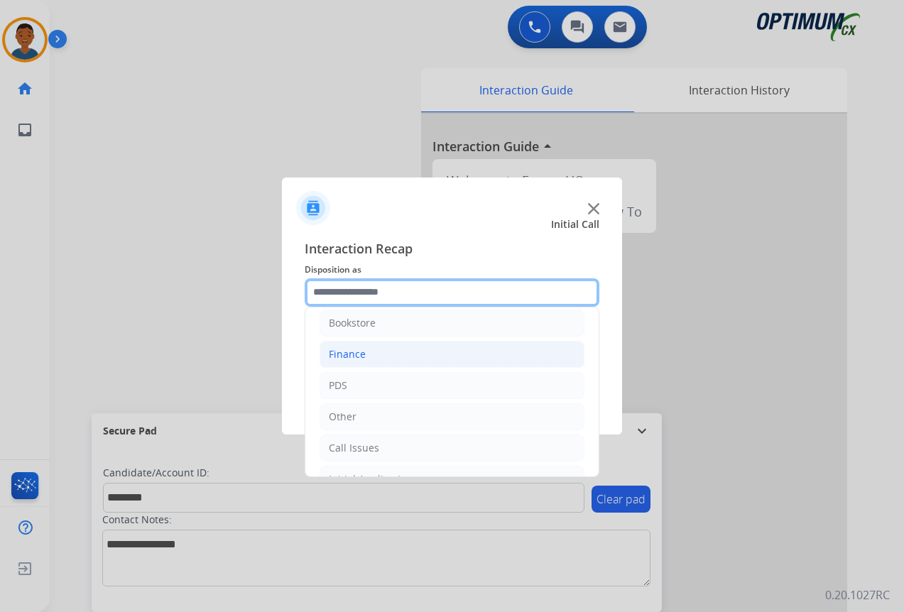
scroll to position [0, 0]
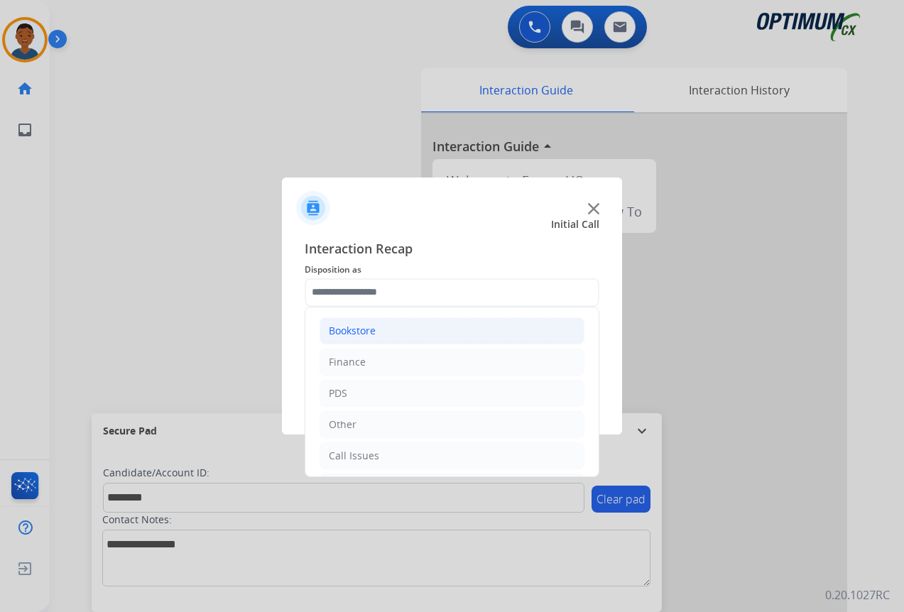
click at [345, 332] on div "Bookstore" at bounding box center [352, 331] width 47 height 14
click at [378, 392] on div "General Questions (Bookstore)" at bounding box center [429, 393] width 144 height 14
type input "**********"
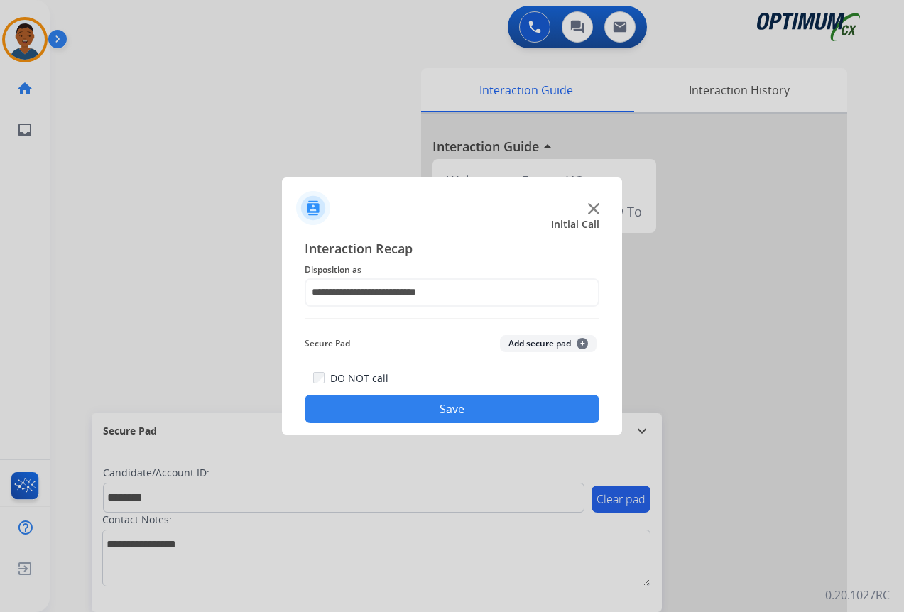
click at [520, 341] on button "Add secure pad +" at bounding box center [548, 343] width 97 height 17
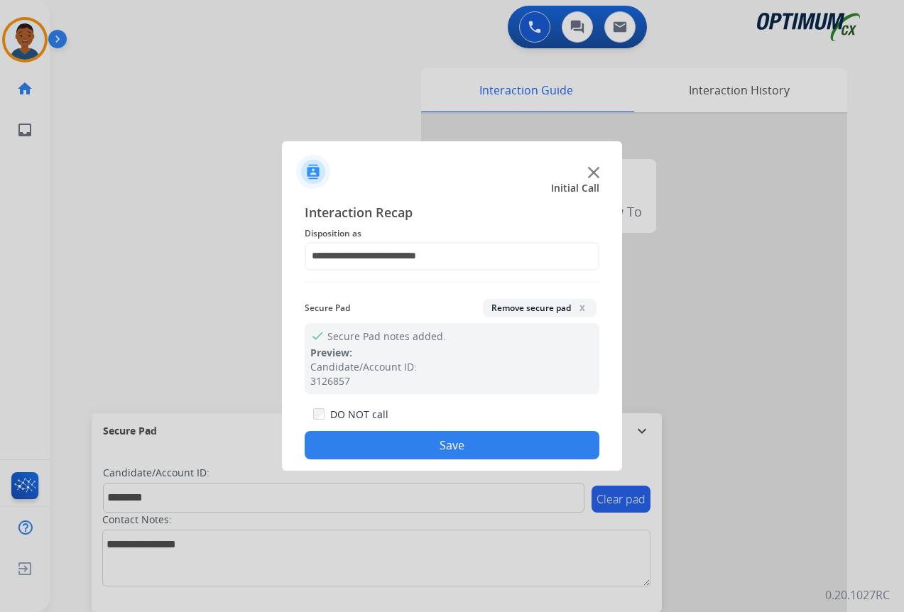
click at [439, 439] on button "Save" at bounding box center [452, 445] width 295 height 28
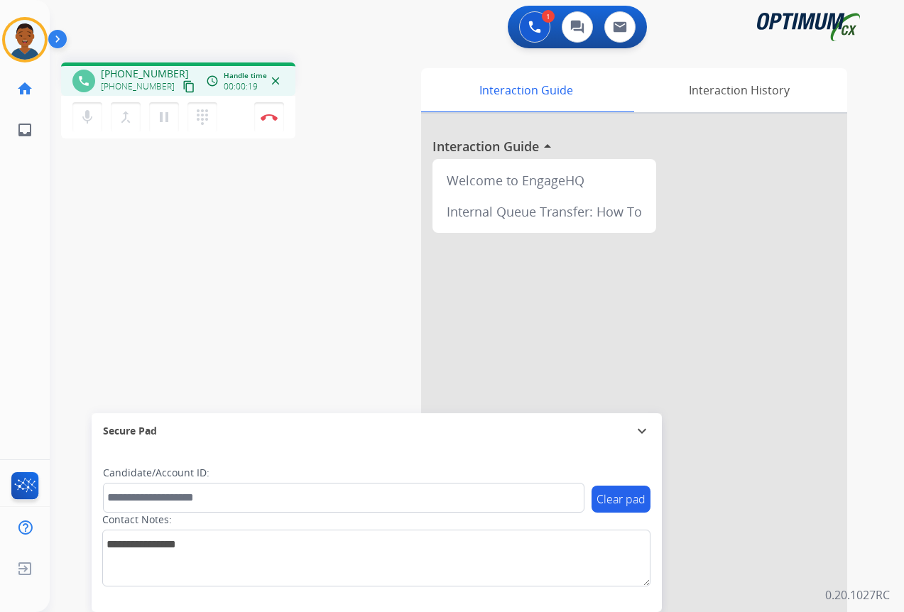
click at [182, 85] on mat-icon "content_copy" at bounding box center [188, 86] width 13 height 13
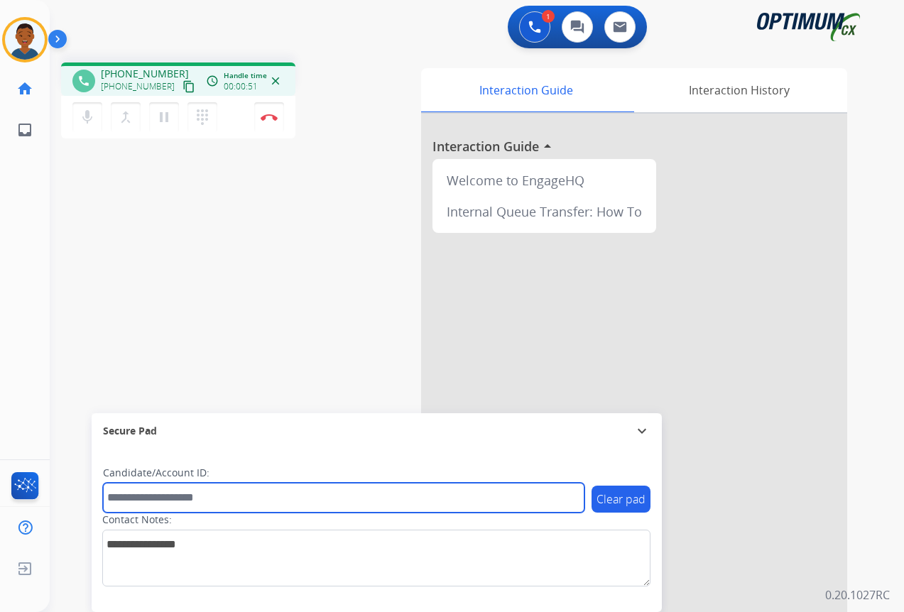
click at [121, 496] on input "text" at bounding box center [343, 498] width 481 height 30
paste input "*******"
type input "*******"
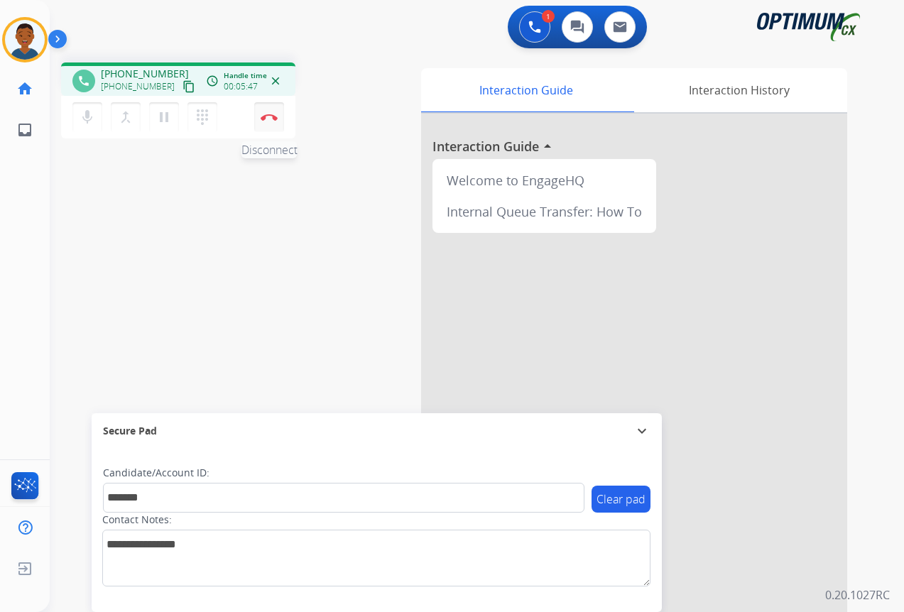
click at [266, 124] on button "Disconnect" at bounding box center [269, 117] width 30 height 30
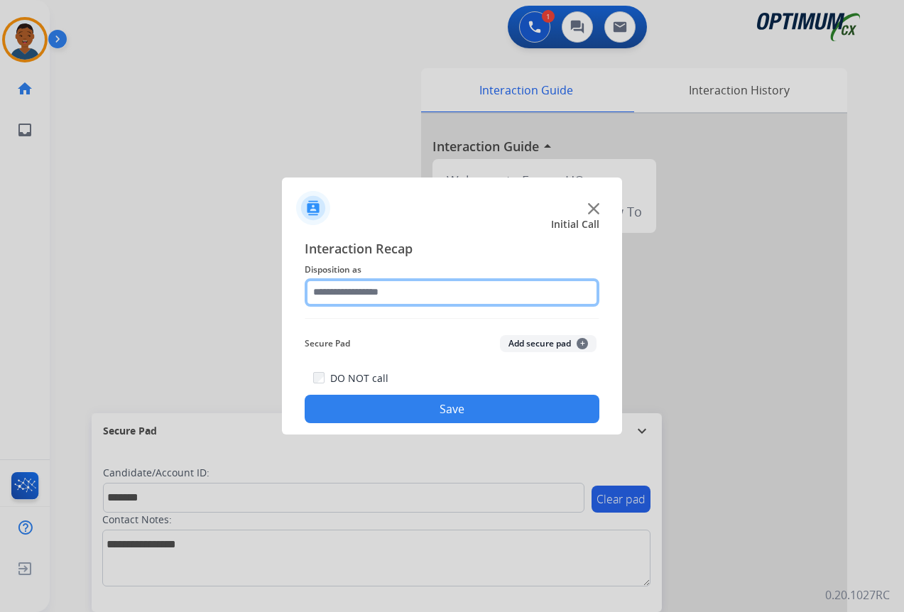
click at [326, 292] on input "text" at bounding box center [452, 292] width 295 height 28
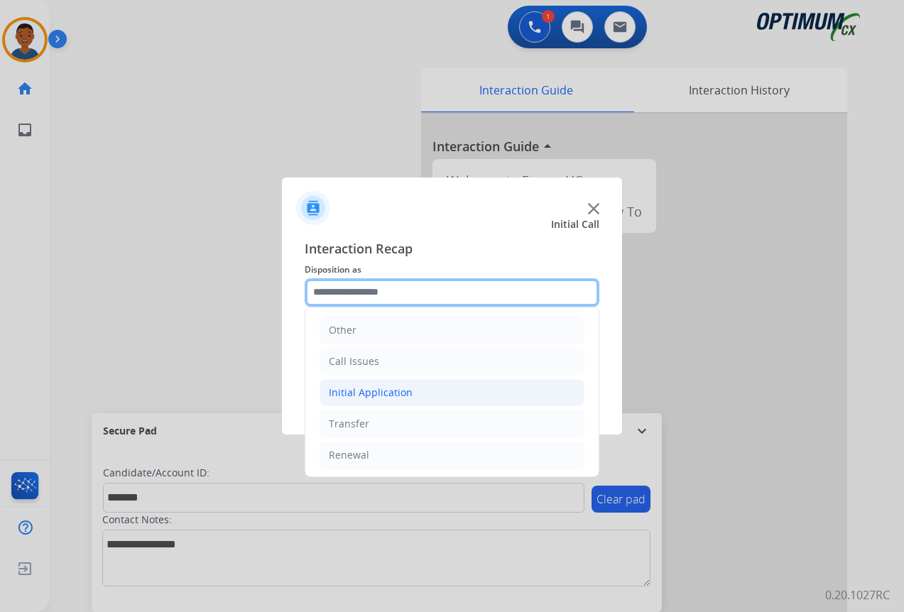
scroll to position [97, 0]
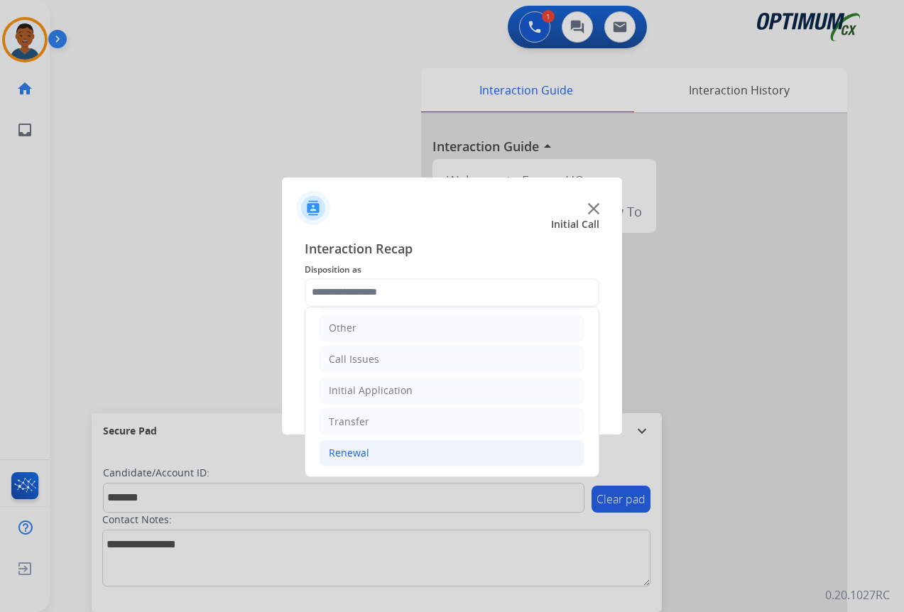
click at [354, 452] on div "Renewal" at bounding box center [349, 453] width 40 height 14
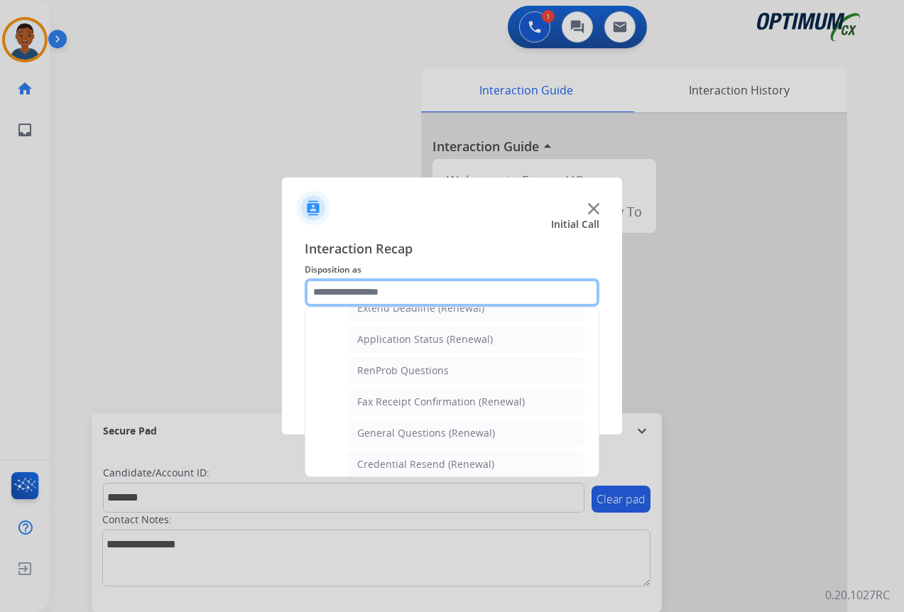
scroll to position [381, 0]
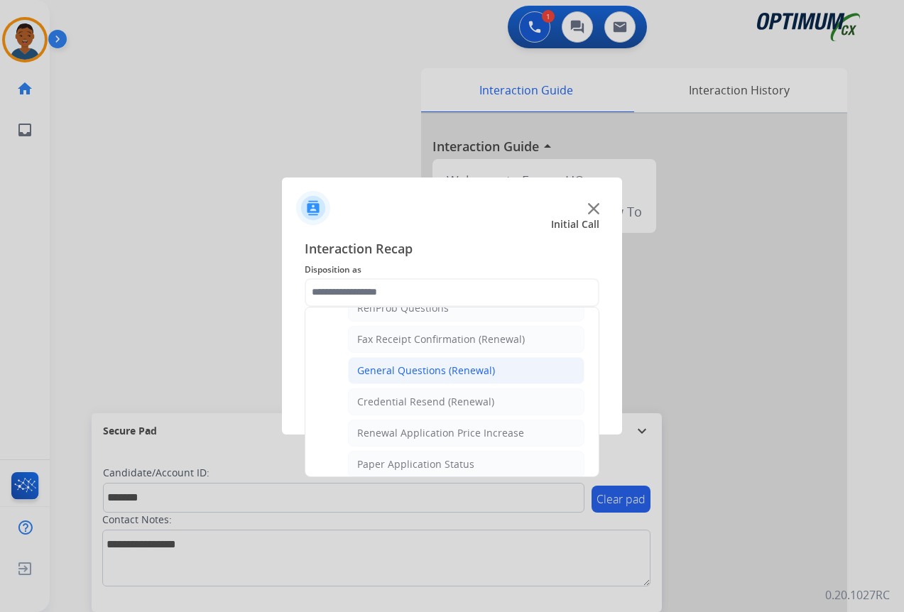
click at [403, 372] on div "General Questions (Renewal)" at bounding box center [426, 371] width 138 height 14
type input "**********"
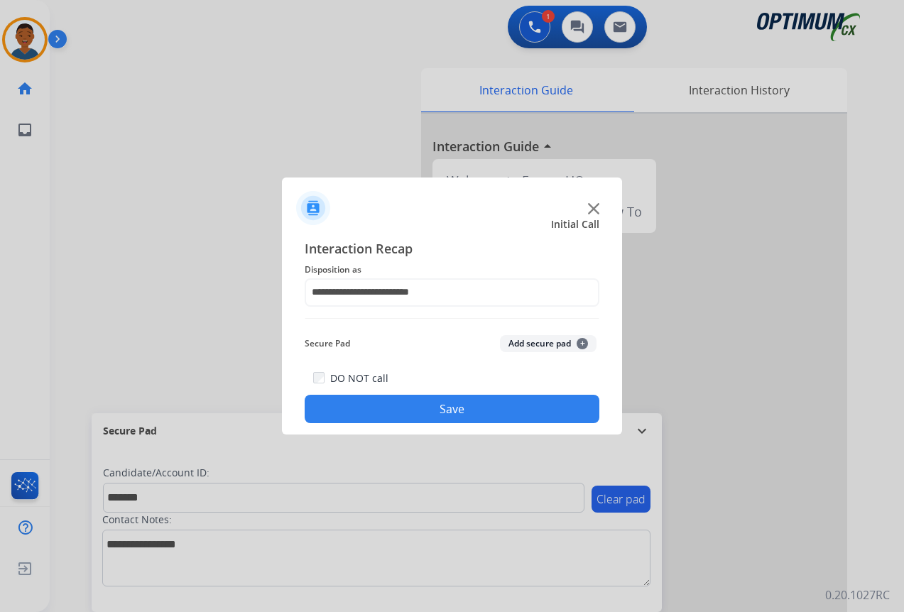
click at [529, 342] on button "Add secure pad +" at bounding box center [548, 343] width 97 height 17
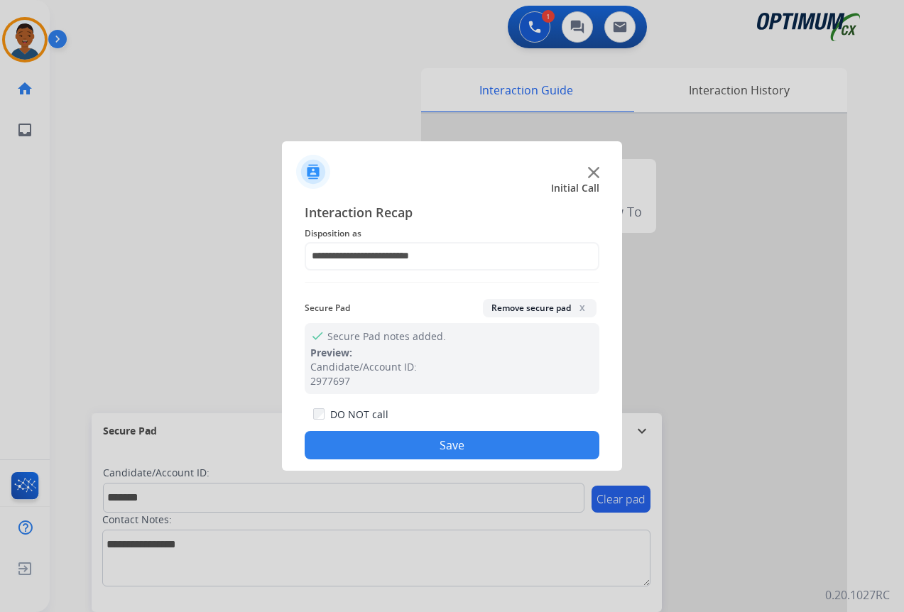
click at [496, 440] on button "Save" at bounding box center [452, 445] width 295 height 28
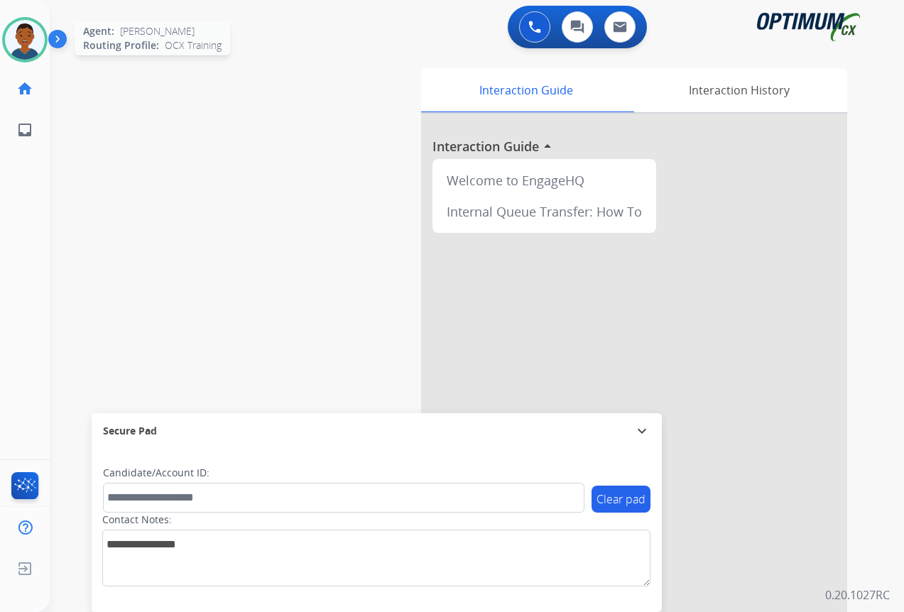
click at [31, 46] on img at bounding box center [25, 40] width 40 height 40
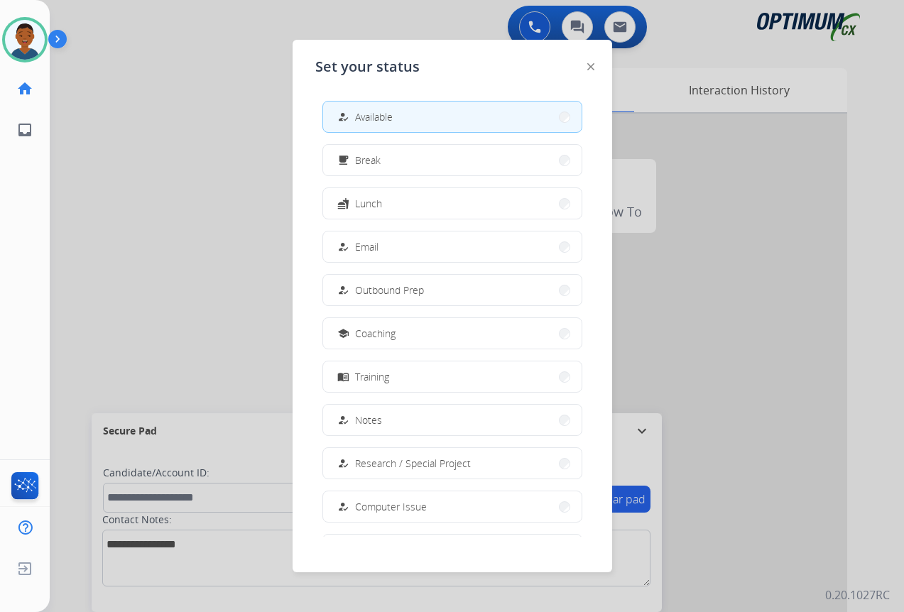
drag, startPoint x: 368, startPoint y: 158, endPoint x: 369, endPoint y: 166, distance: 8.6
click at [369, 158] on span "Break" at bounding box center [368, 160] width 26 height 15
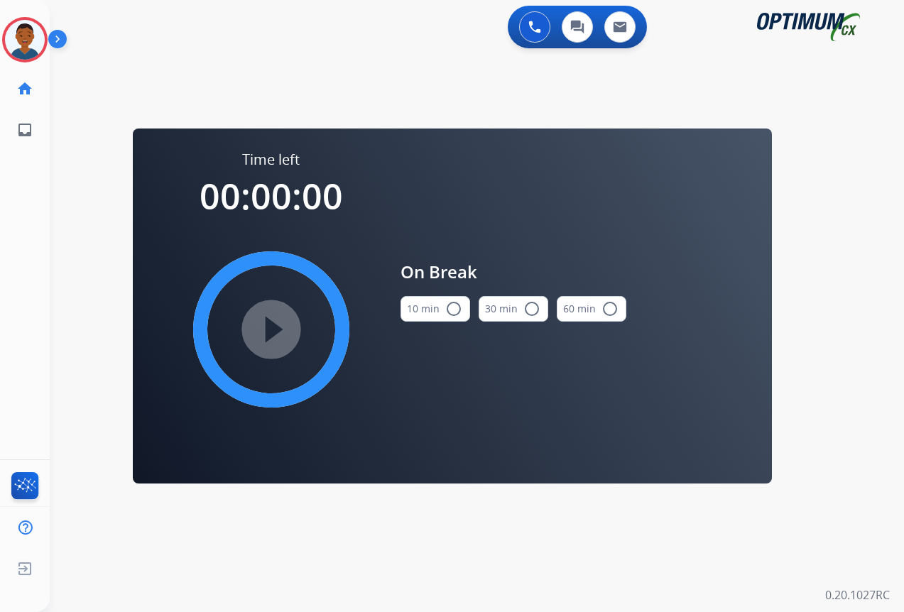
click at [448, 312] on mat-icon "radio_button_unchecked" at bounding box center [453, 308] width 17 height 17
click at [270, 331] on mat-icon "play_circle_filled" at bounding box center [271, 329] width 17 height 17
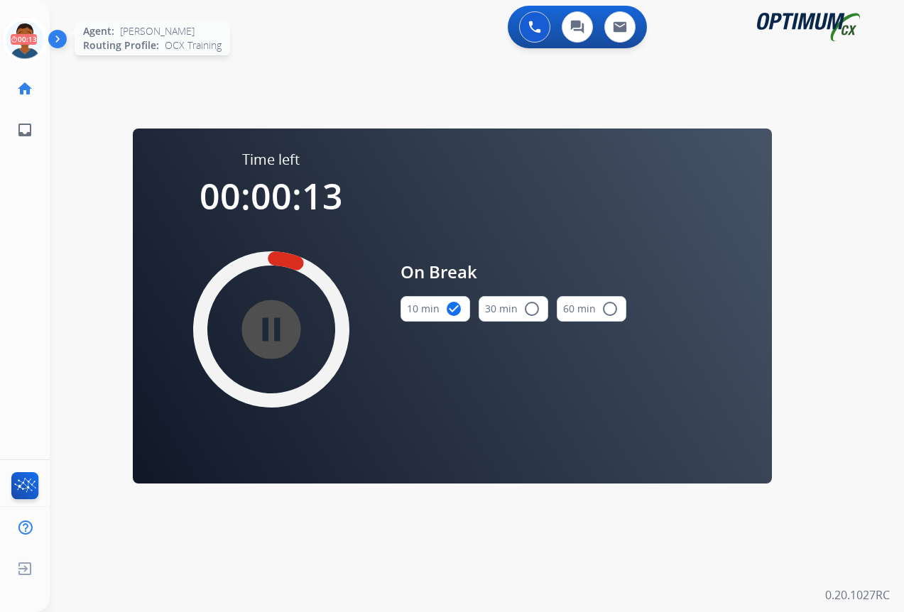
drag, startPoint x: 16, startPoint y: 46, endPoint x: 30, endPoint y: 50, distance: 14.8
click at [16, 46] on icon at bounding box center [25, 40] width 46 height 46
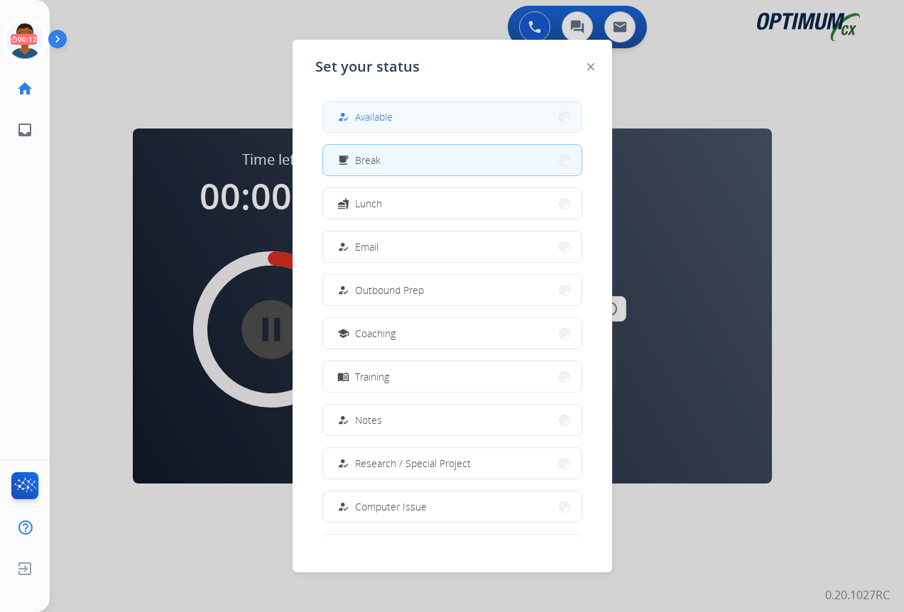
click at [412, 114] on button "how_to_reg Available" at bounding box center [452, 117] width 258 height 31
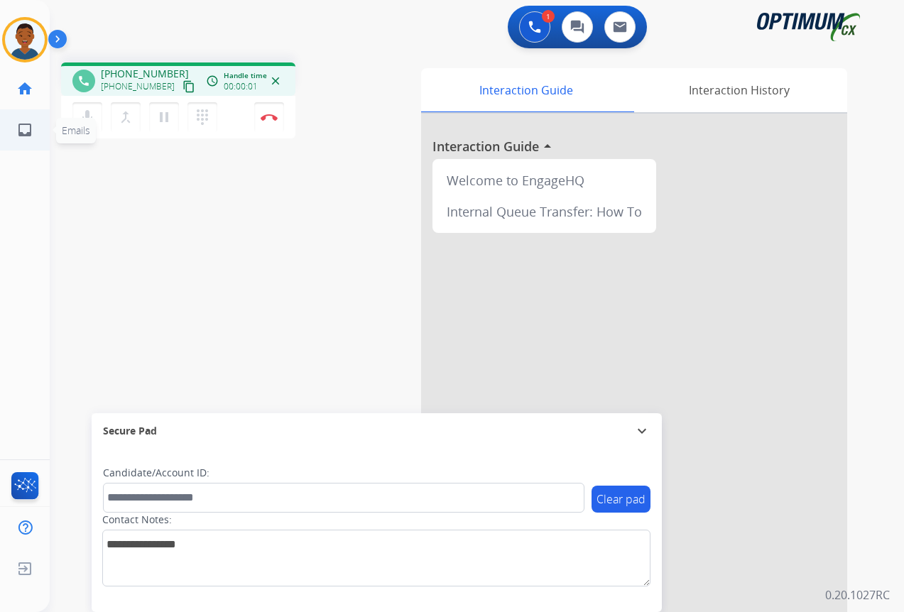
drag, startPoint x: 175, startPoint y: 87, endPoint x: 28, endPoint y: 139, distance: 155.9
click at [182, 87] on mat-icon "content_copy" at bounding box center [188, 86] width 13 height 13
click at [272, 124] on button "Disconnect" at bounding box center [269, 117] width 30 height 30
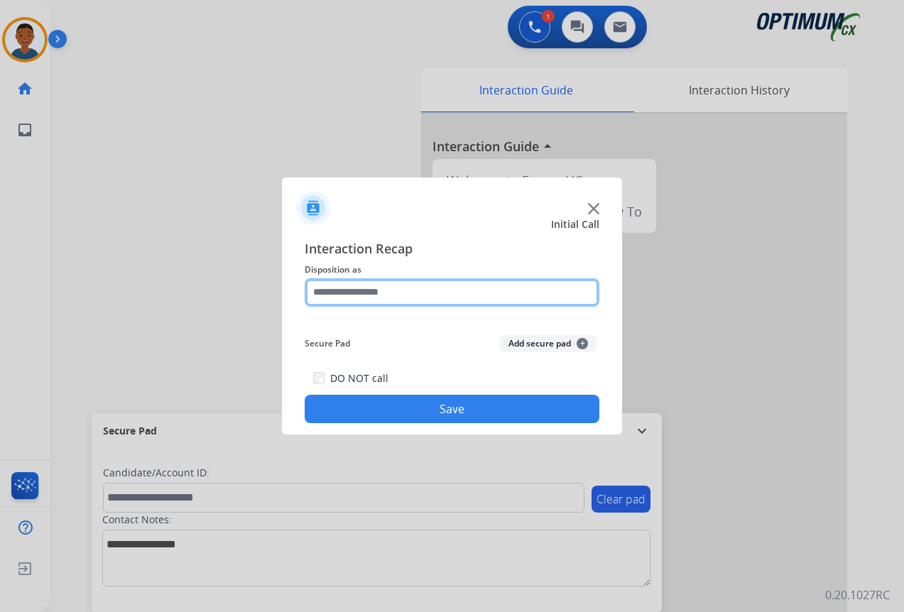
click at [334, 291] on input "text" at bounding box center [452, 292] width 295 height 28
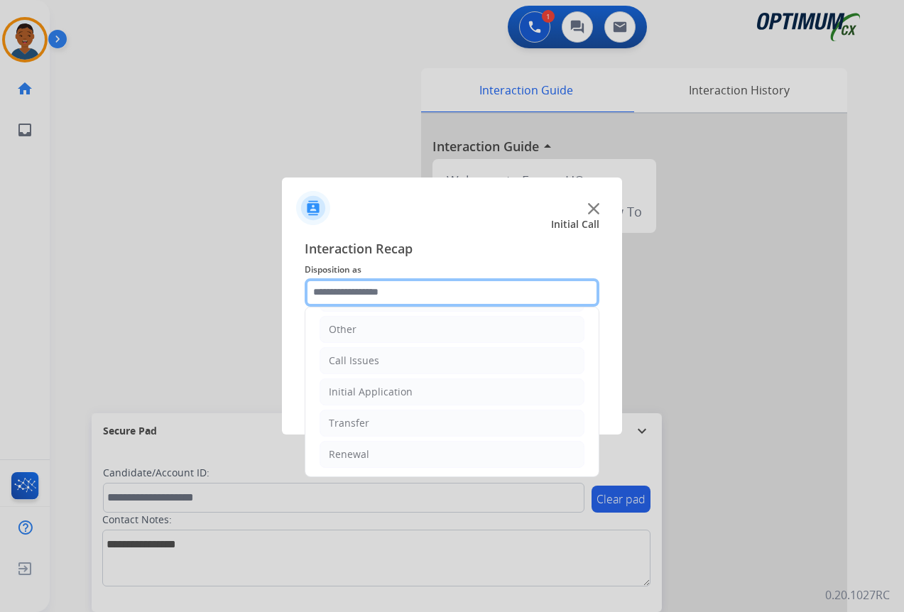
scroll to position [97, 0]
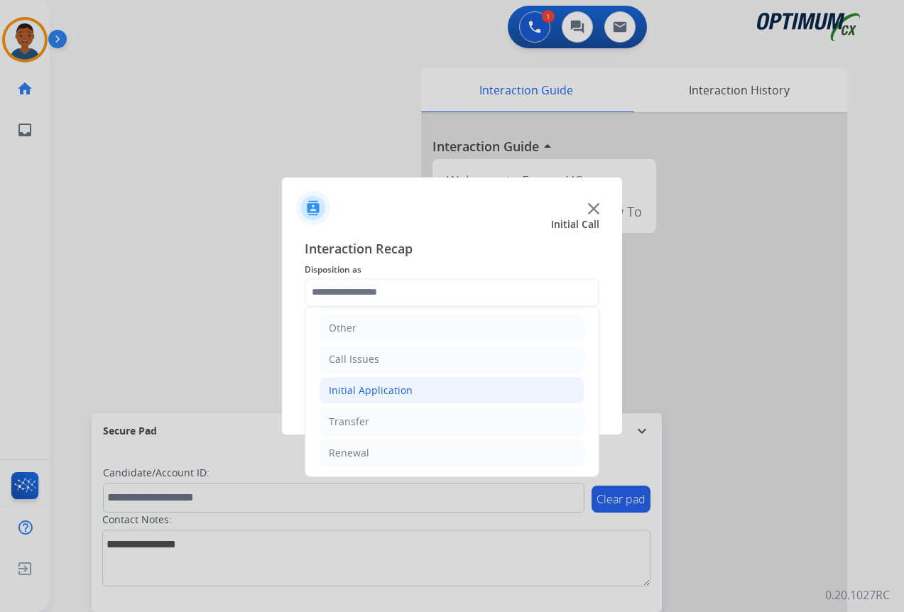
click at [369, 392] on div "Initial Application" at bounding box center [371, 390] width 84 height 14
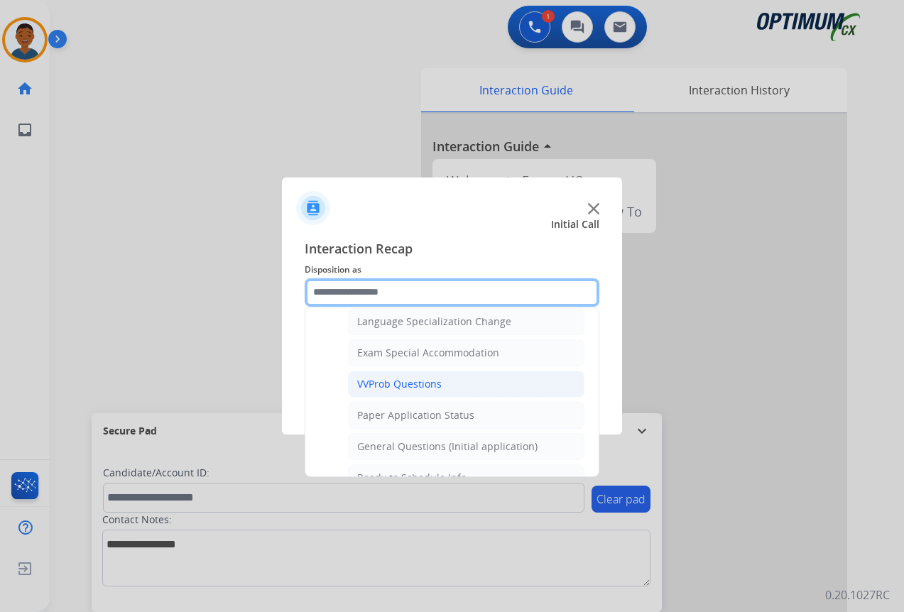
scroll to position [736, 0]
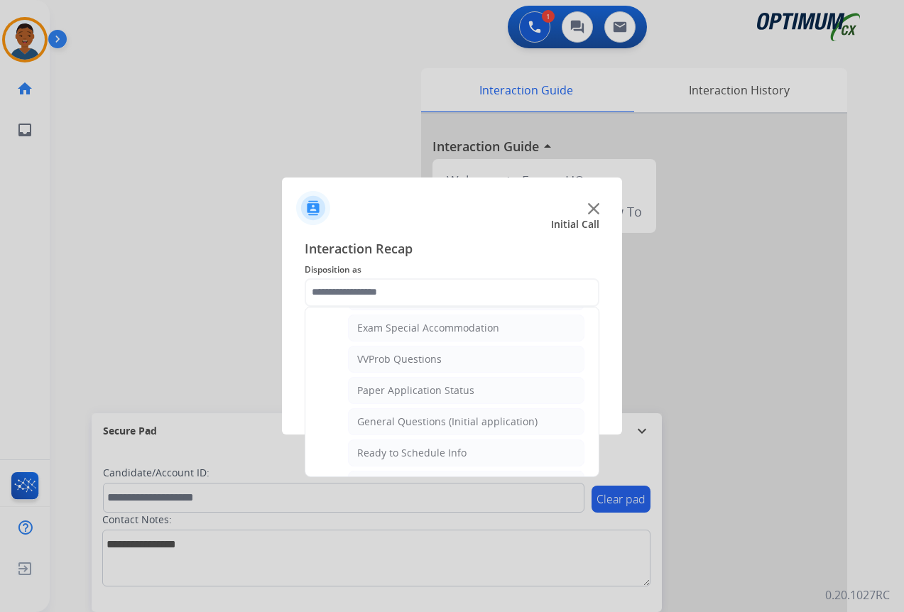
click at [382, 422] on div "General Questions (Initial application)" at bounding box center [447, 422] width 180 height 14
type input "**********"
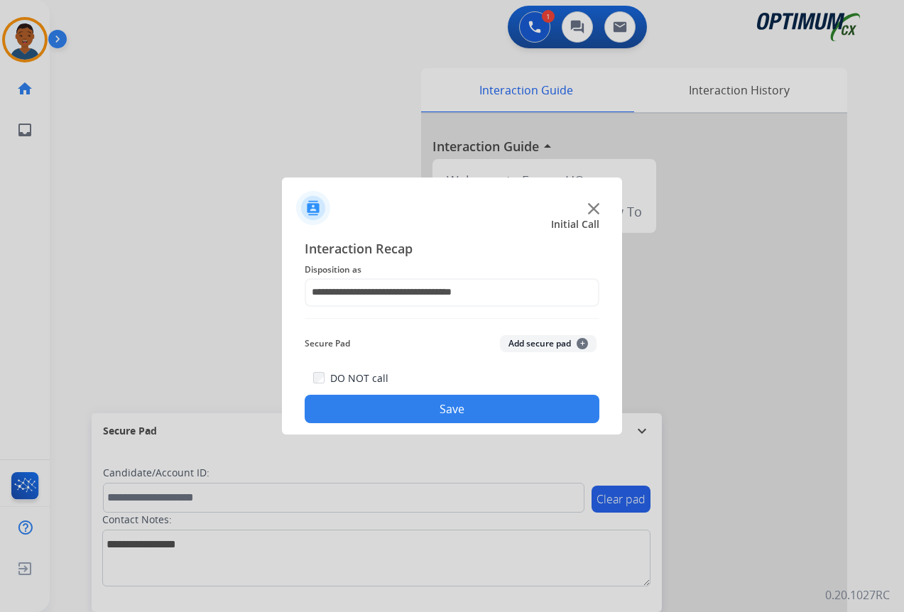
click at [456, 409] on button "Save" at bounding box center [452, 409] width 295 height 28
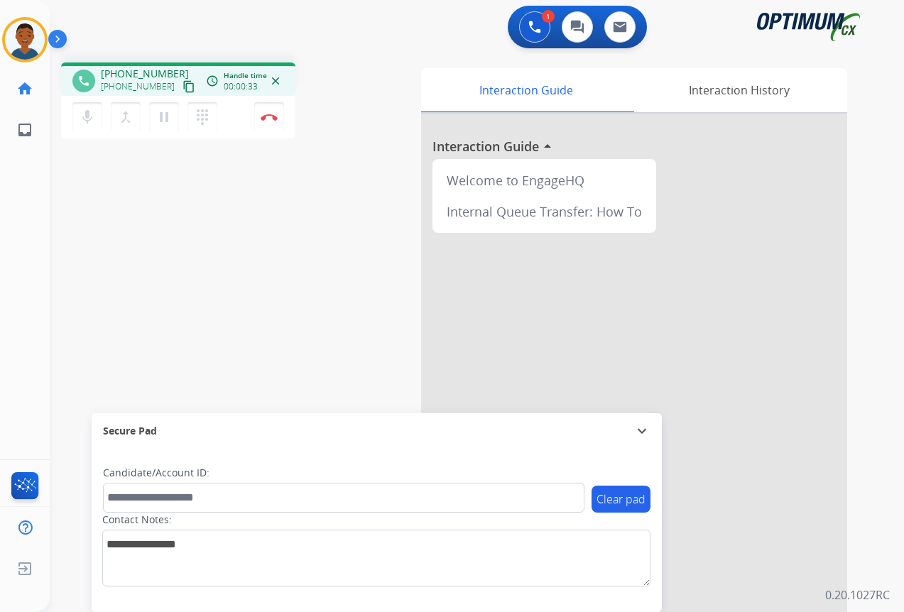
click at [182, 87] on mat-icon "content_copy" at bounding box center [188, 86] width 13 height 13
click at [269, 121] on button "Disconnect" at bounding box center [269, 117] width 30 height 30
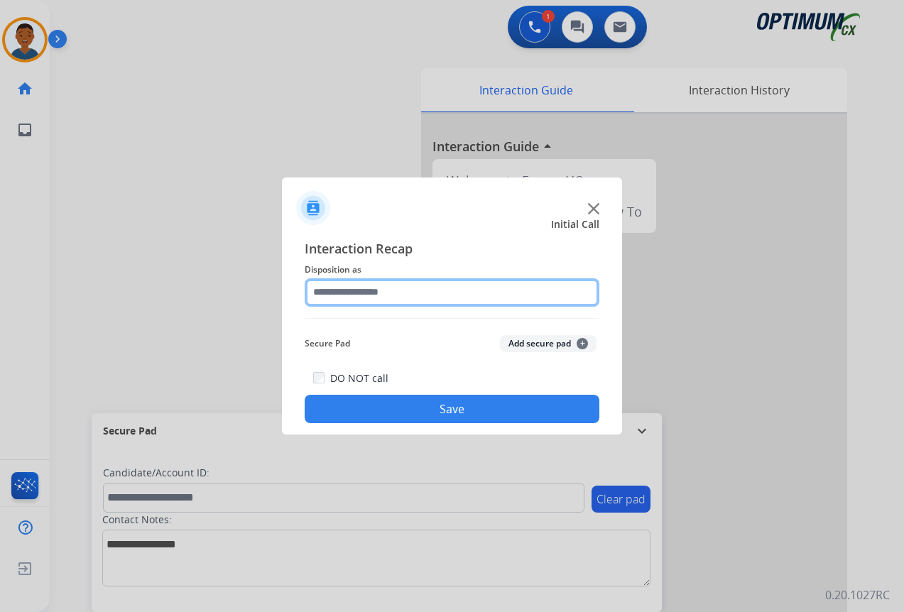
click at [318, 296] on input "text" at bounding box center [452, 292] width 295 height 28
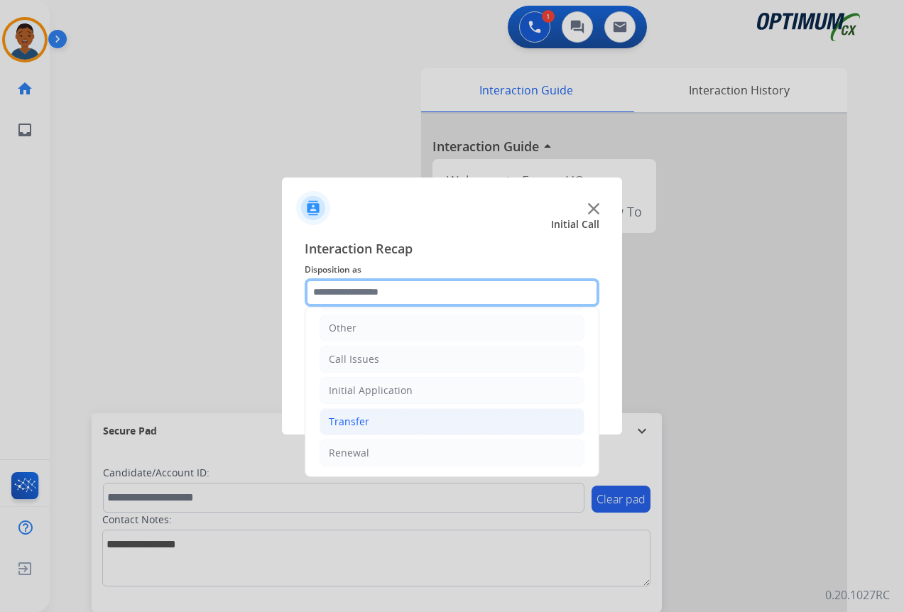
scroll to position [26, 0]
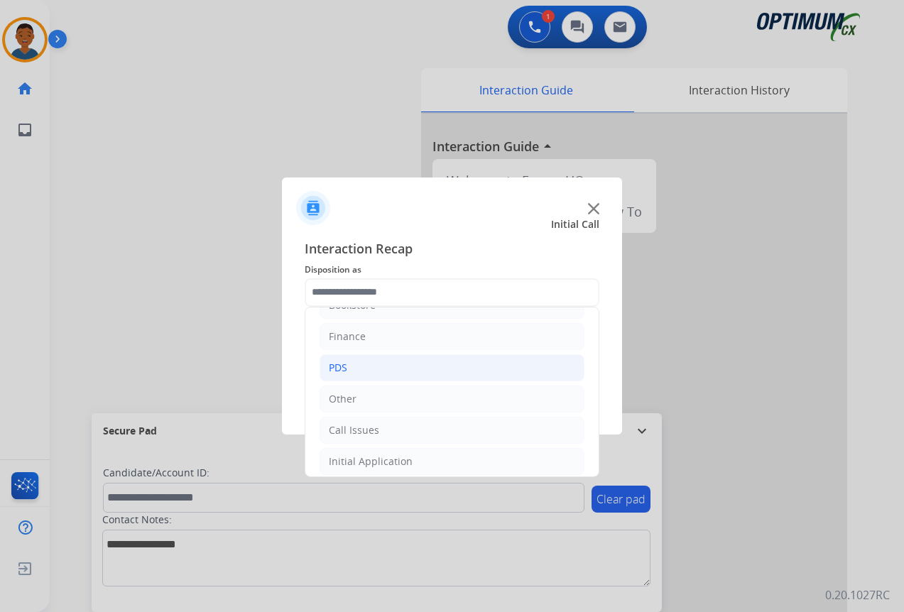
click at [342, 369] on div "PDS" at bounding box center [338, 368] width 18 height 14
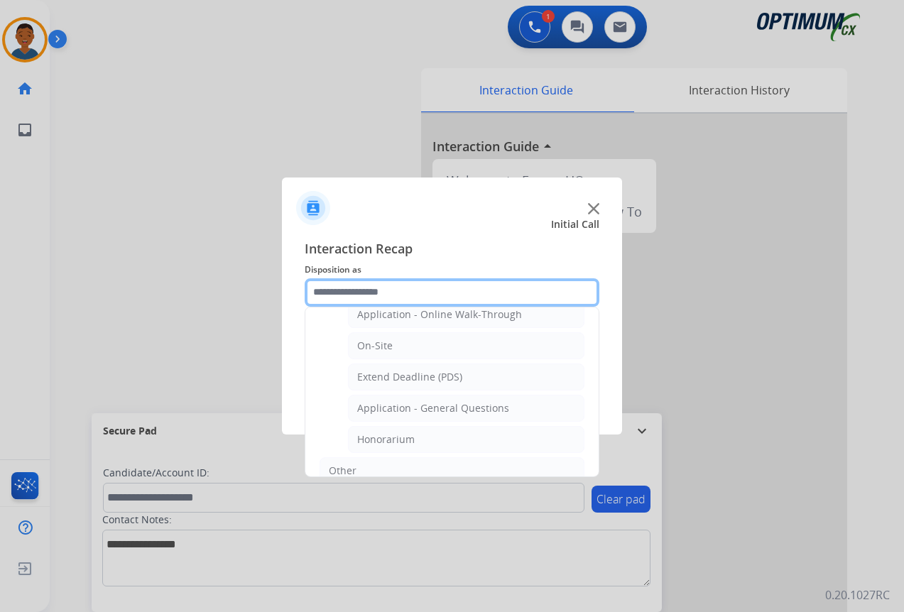
scroll to position [381, 0]
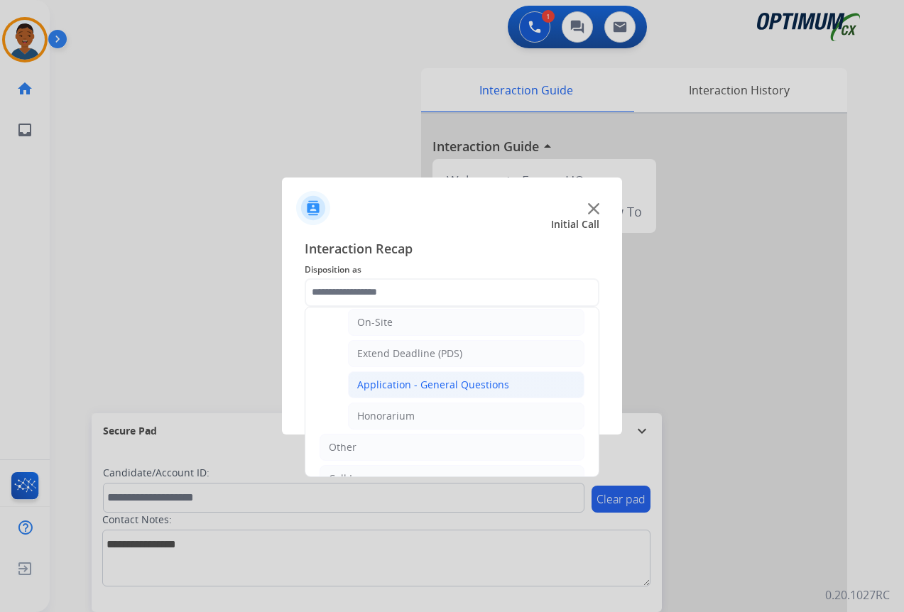
click at [378, 387] on div "Application - General Questions" at bounding box center [433, 385] width 152 height 14
type input "**********"
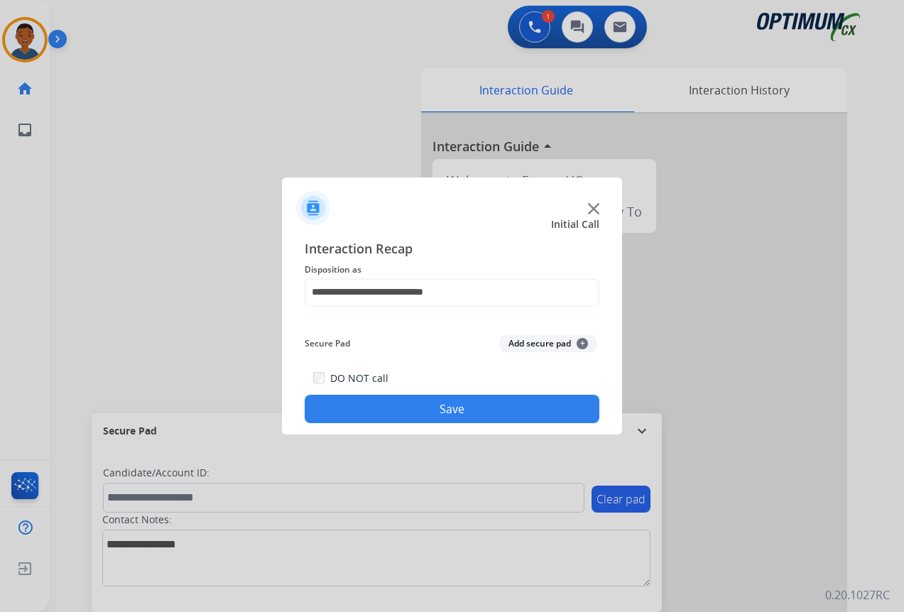
click at [494, 403] on button "Save" at bounding box center [452, 409] width 295 height 28
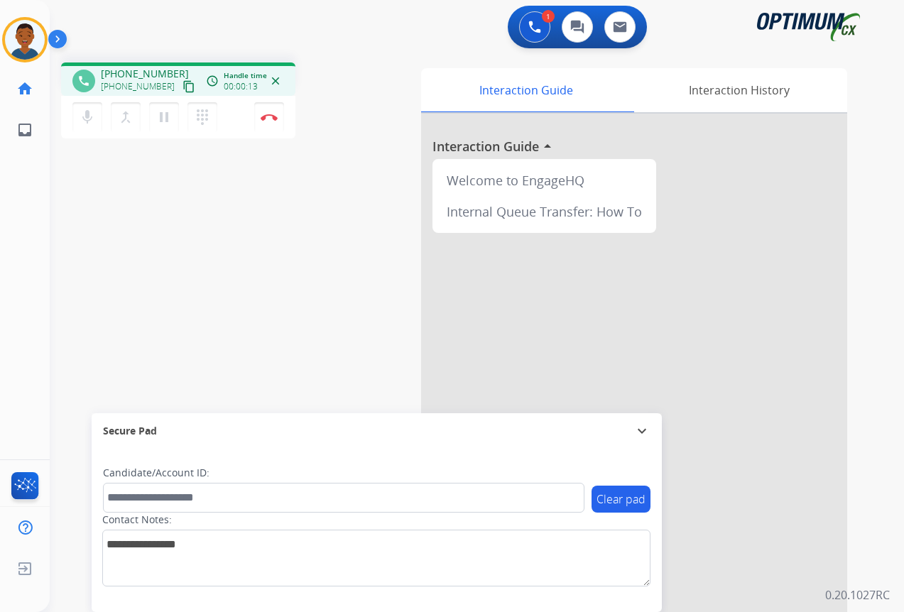
click at [182, 87] on mat-icon "content_copy" at bounding box center [188, 86] width 13 height 13
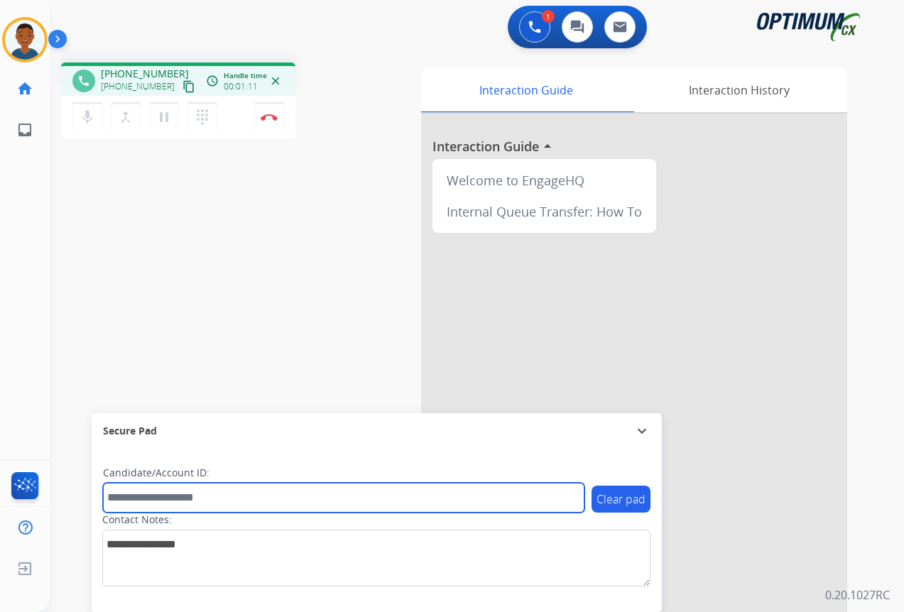
click at [152, 497] on input "text" at bounding box center [343, 498] width 481 height 30
paste input "*******"
type input "*******"
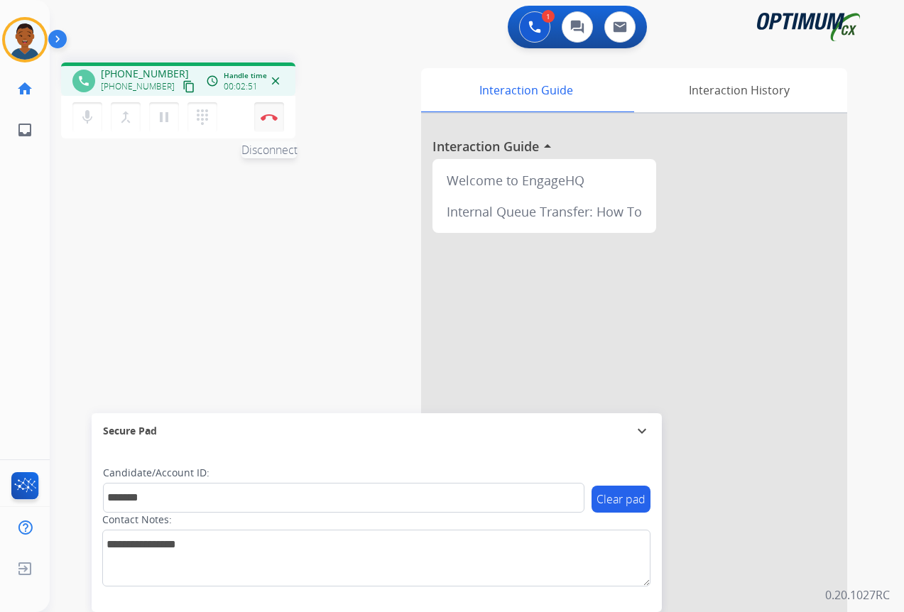
click at [266, 123] on button "Disconnect" at bounding box center [269, 117] width 30 height 30
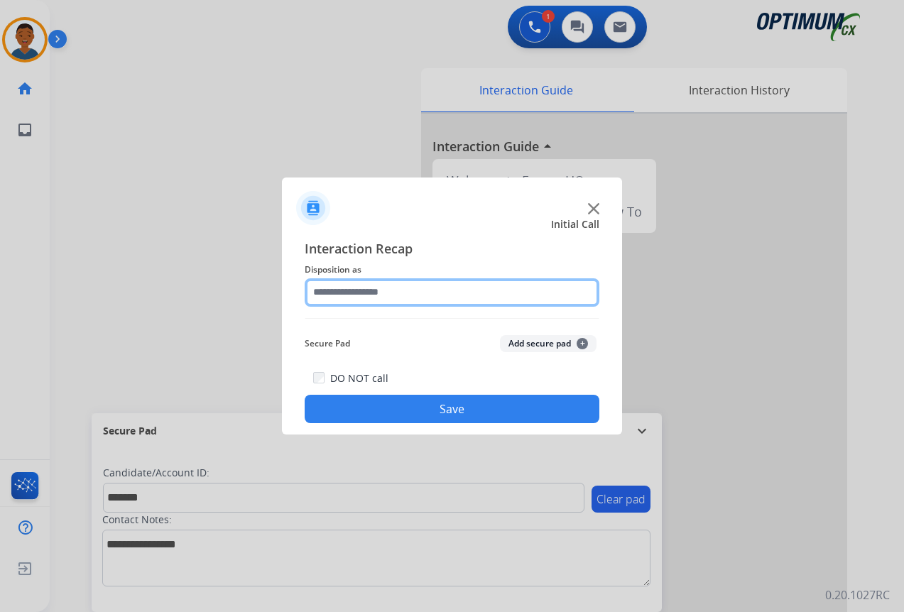
click at [327, 293] on input "text" at bounding box center [452, 292] width 295 height 28
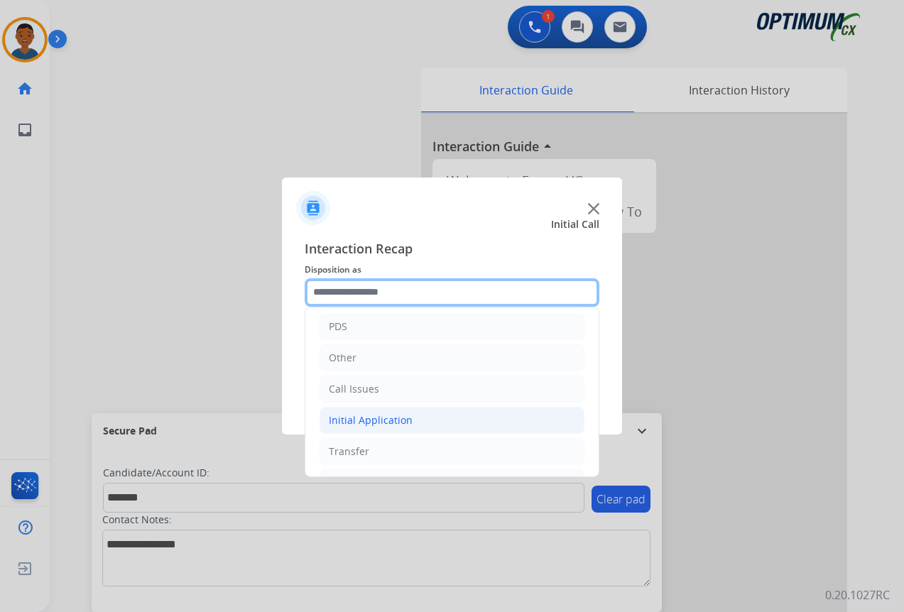
scroll to position [97, 0]
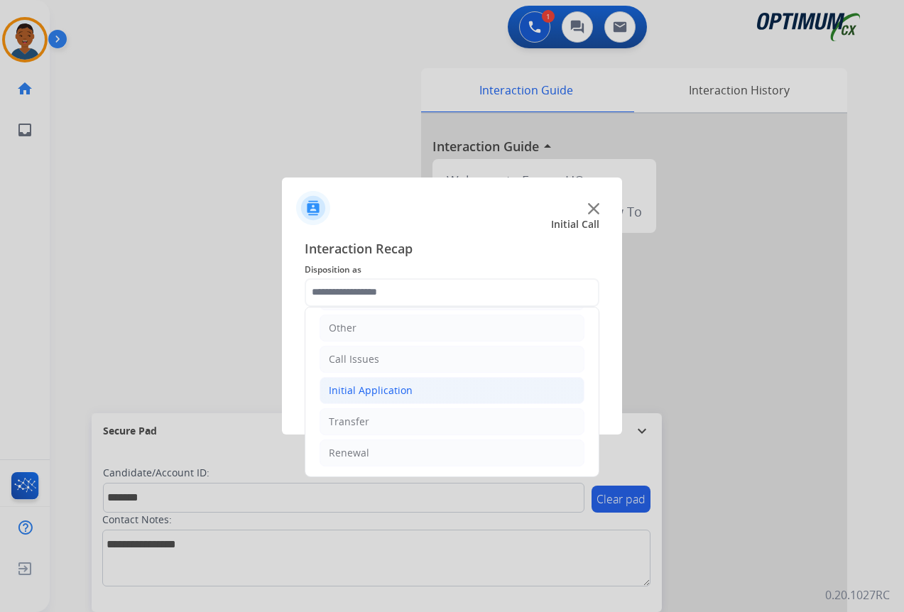
click at [346, 391] on div "Initial Application" at bounding box center [371, 390] width 84 height 14
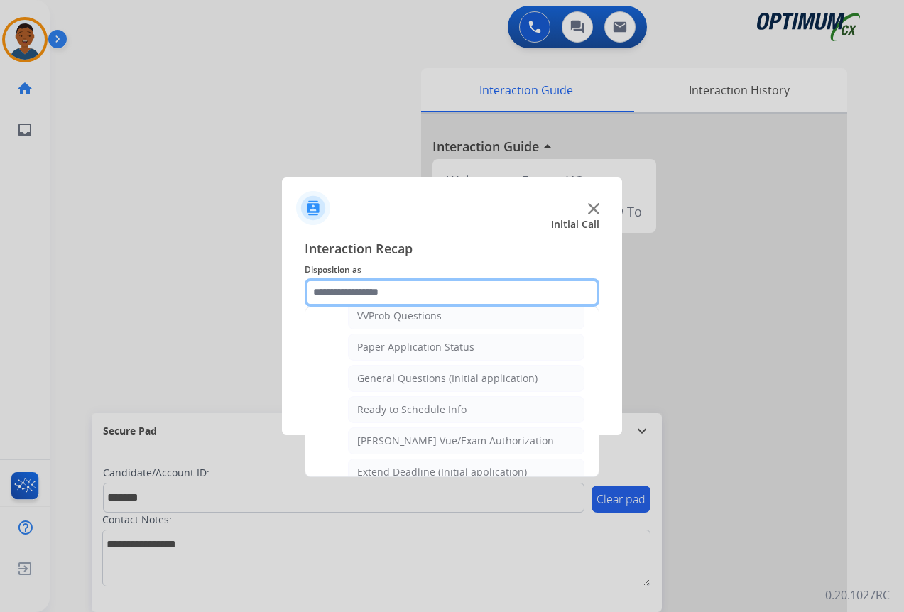
scroll to position [807, 0]
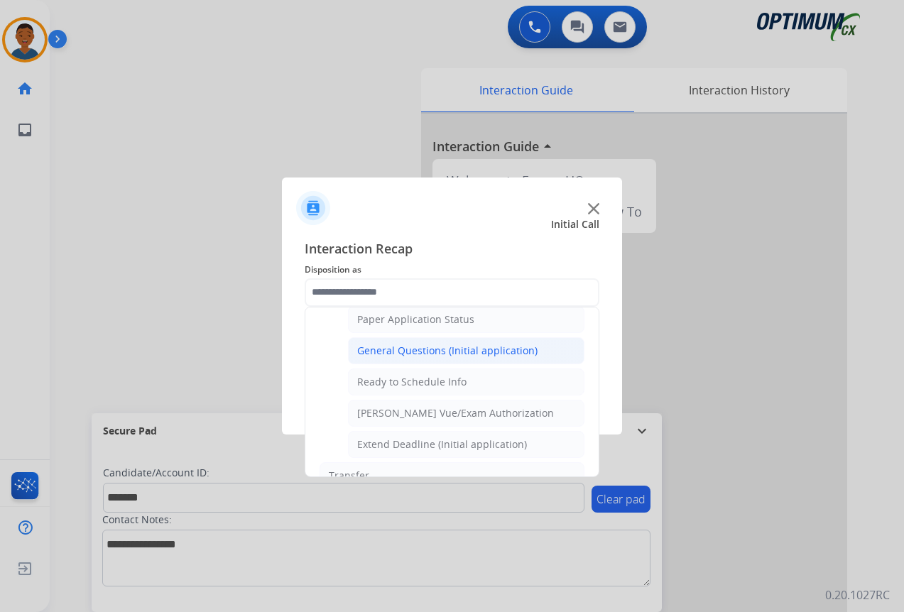
click at [386, 353] on div "General Questions (Initial application)" at bounding box center [447, 351] width 180 height 14
type input "**********"
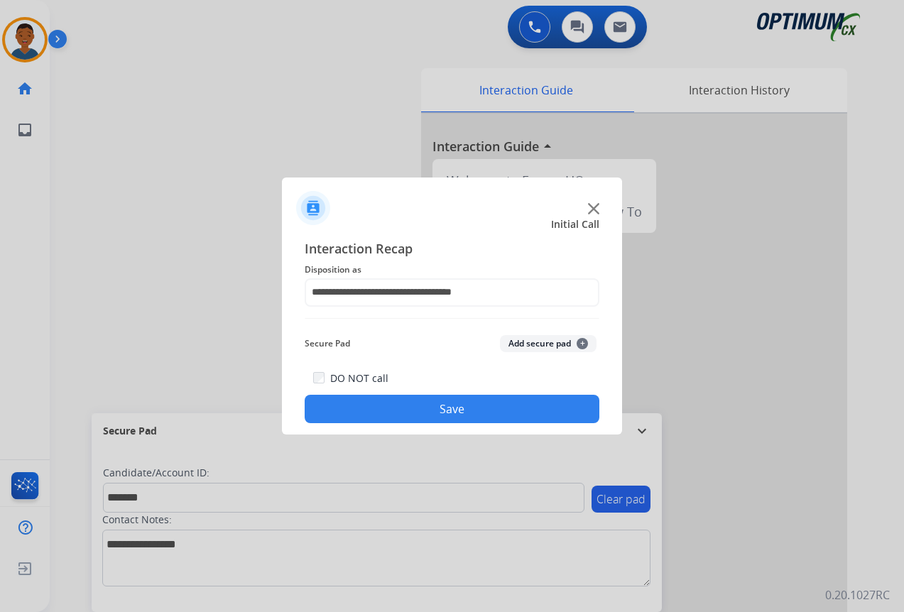
click at [516, 344] on button "Add secure pad +" at bounding box center [548, 343] width 97 height 17
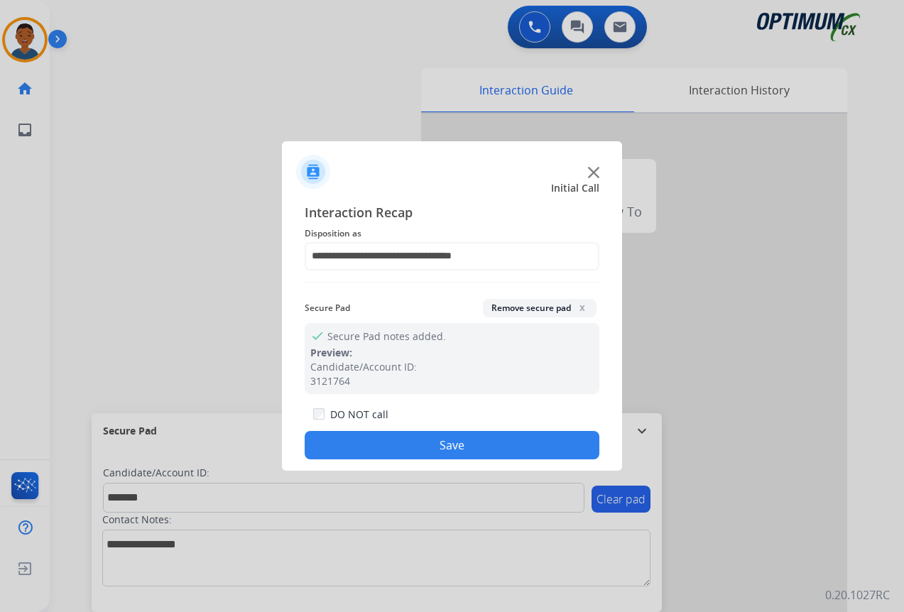
click at [513, 438] on button "Save" at bounding box center [452, 445] width 295 height 28
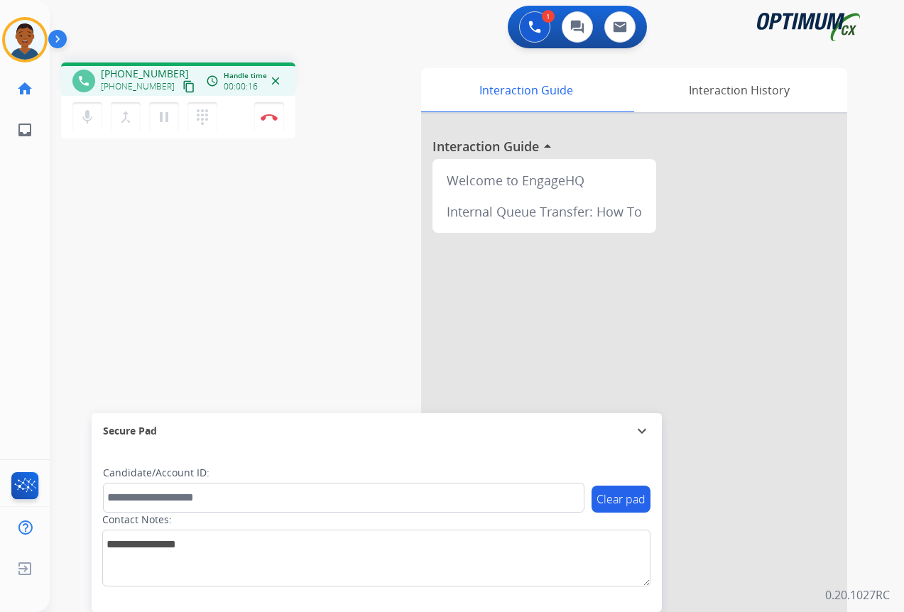
click at [182, 88] on mat-icon "content_copy" at bounding box center [188, 86] width 13 height 13
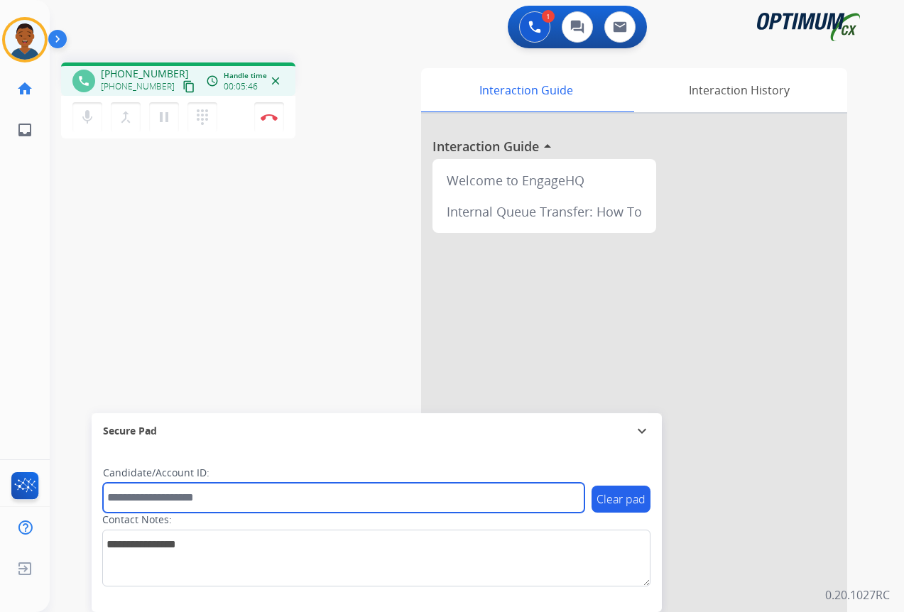
click at [143, 492] on input "text" at bounding box center [343, 498] width 481 height 30
paste input "*******"
type input "*******"
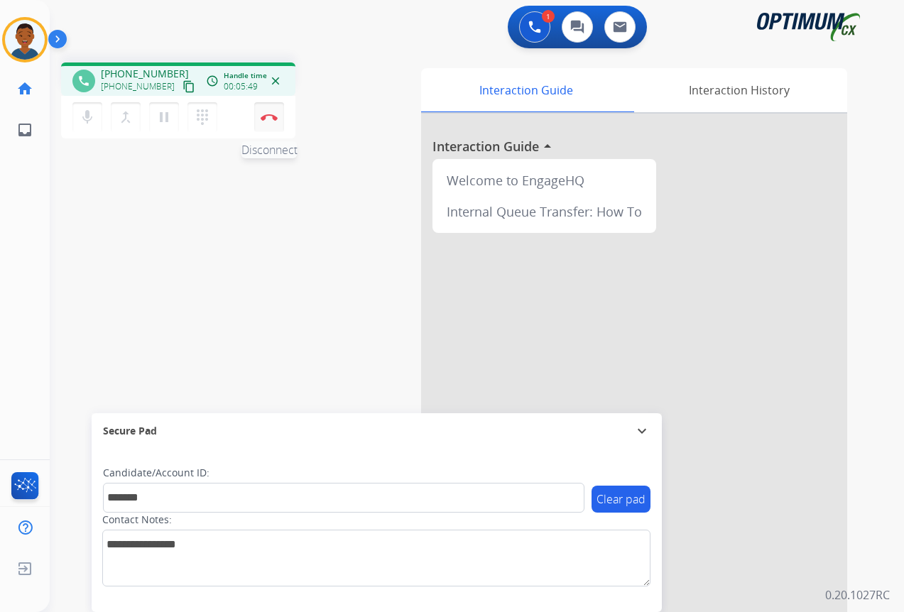
click at [273, 121] on button "Disconnect" at bounding box center [269, 117] width 30 height 30
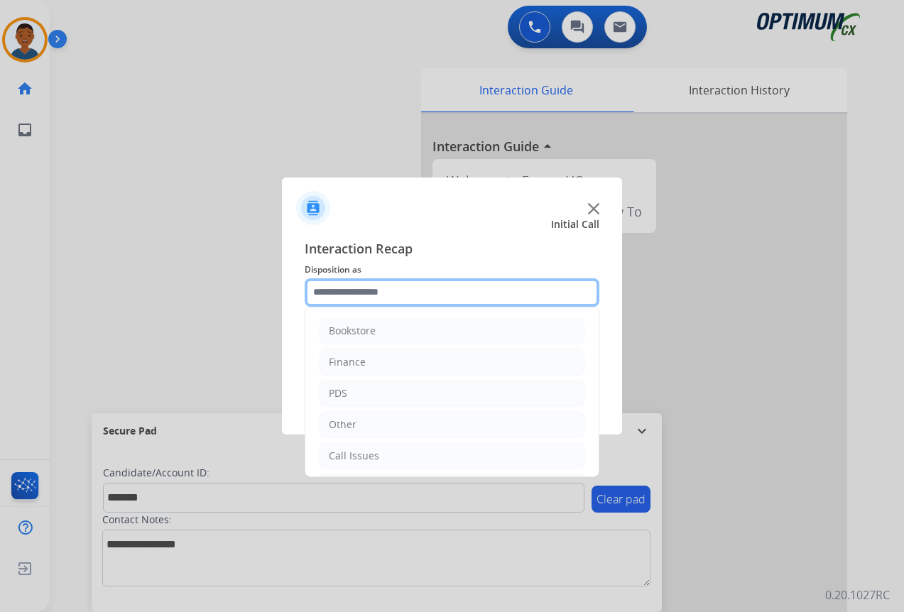
click at [339, 298] on input "text" at bounding box center [452, 292] width 295 height 28
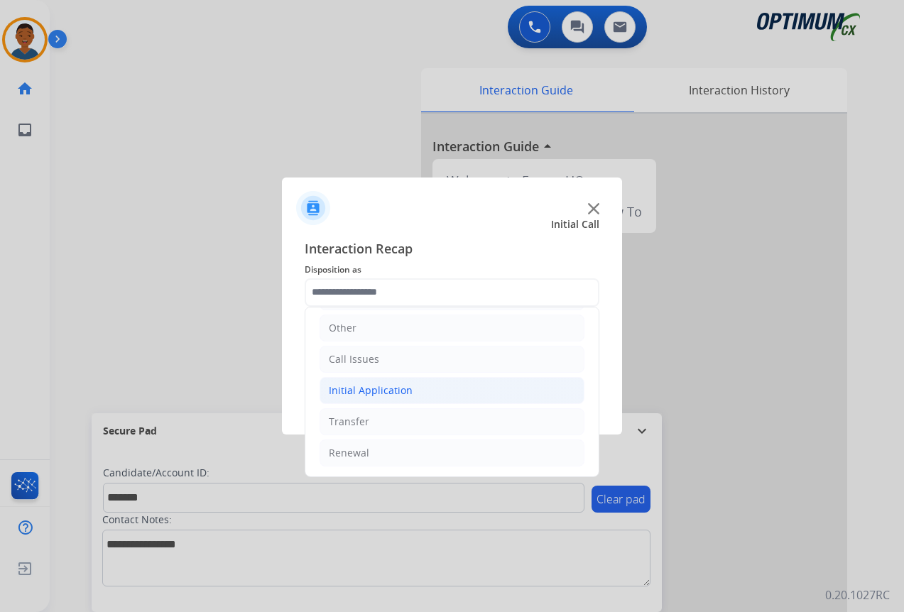
click at [337, 389] on div "Initial Application" at bounding box center [371, 390] width 84 height 14
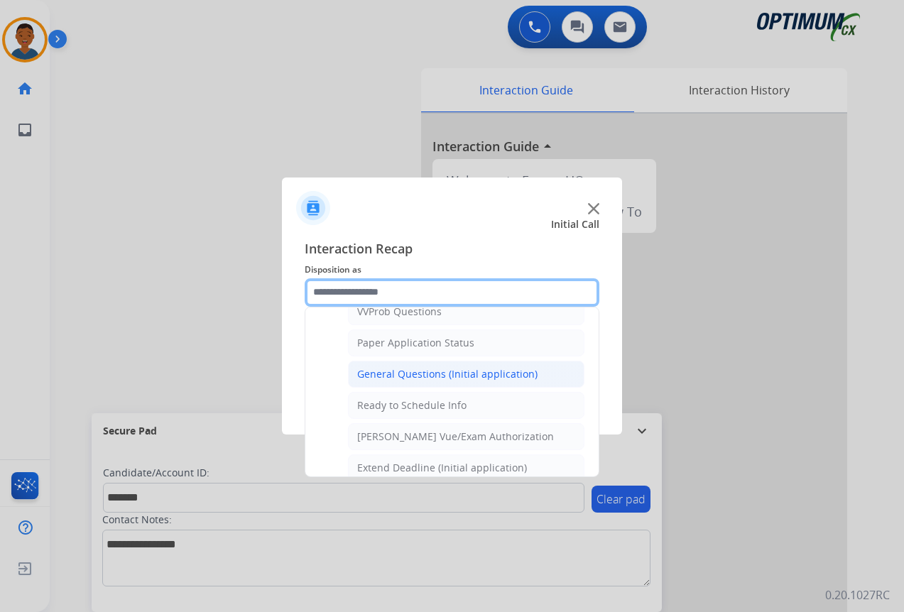
scroll to position [807, 0]
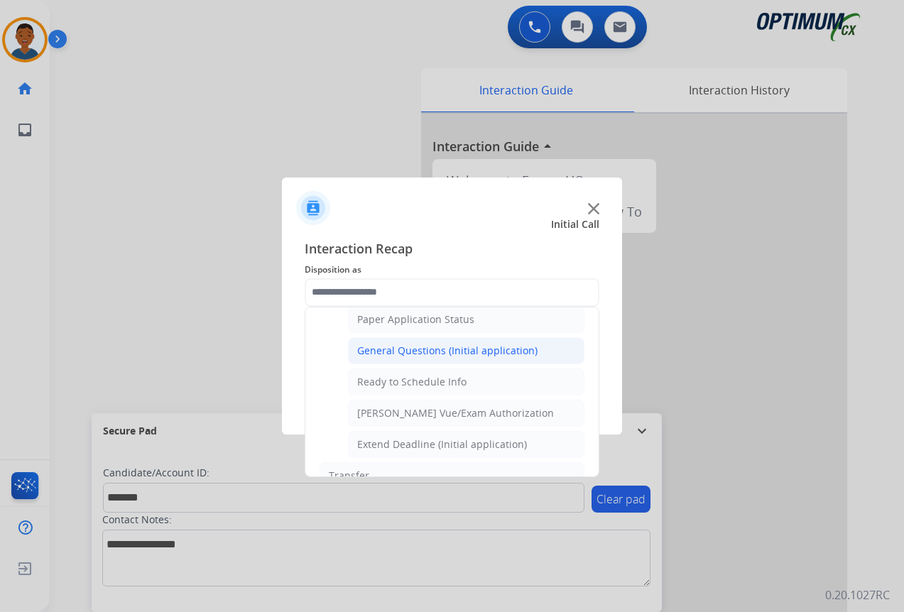
click at [369, 349] on div "General Questions (Initial application)" at bounding box center [447, 351] width 180 height 14
type input "**********"
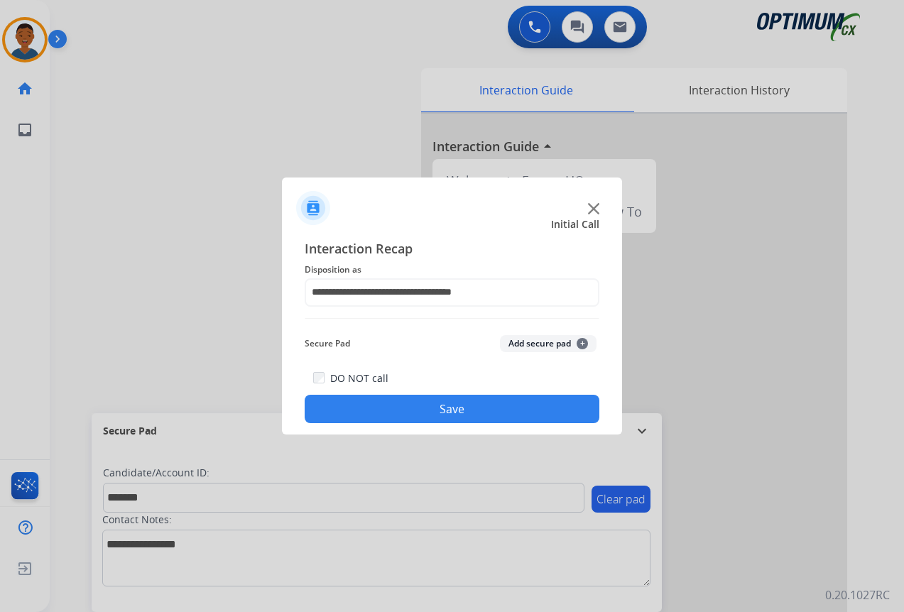
click at [545, 343] on button "Add secure pad +" at bounding box center [548, 343] width 97 height 17
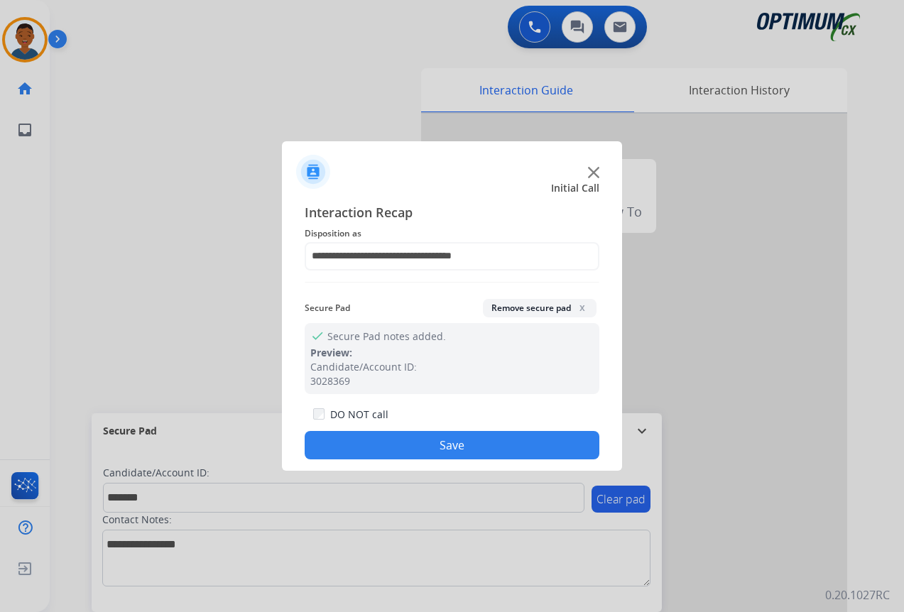
click at [481, 444] on button "Save" at bounding box center [452, 445] width 295 height 28
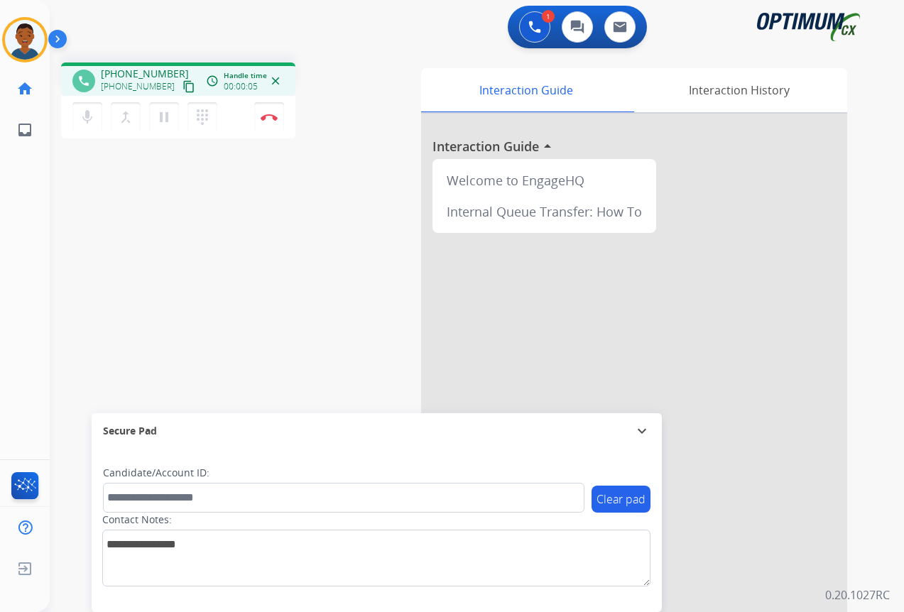
click at [182, 89] on mat-icon "content_copy" at bounding box center [188, 86] width 13 height 13
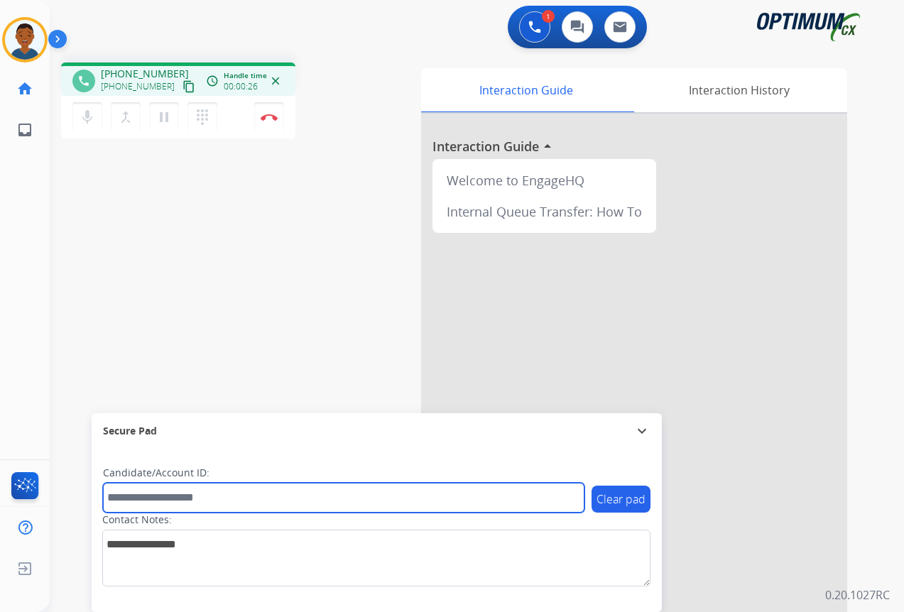
click at [191, 499] on input "text" at bounding box center [343, 498] width 481 height 30
paste input "*******"
type input "*******"
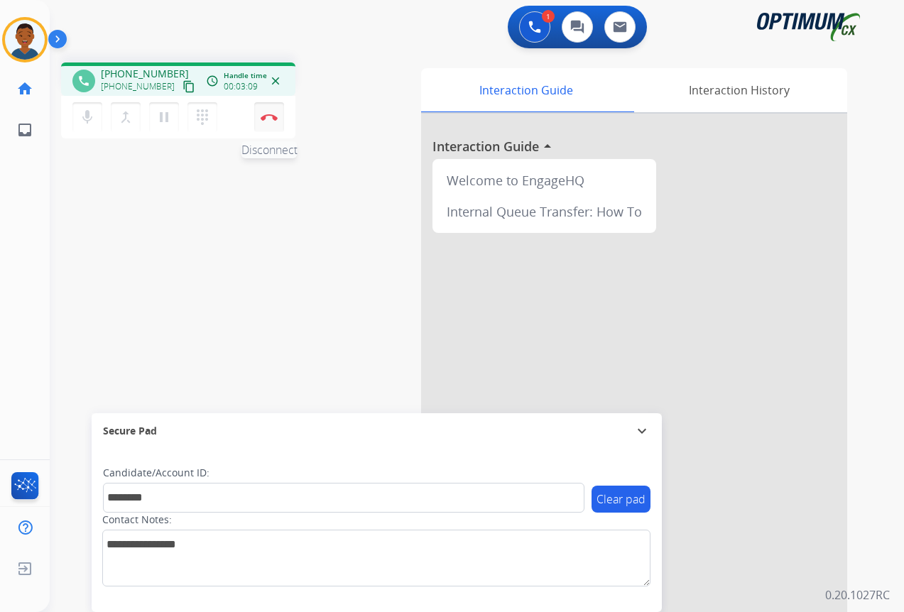
click at [269, 121] on button "Disconnect" at bounding box center [269, 117] width 30 height 30
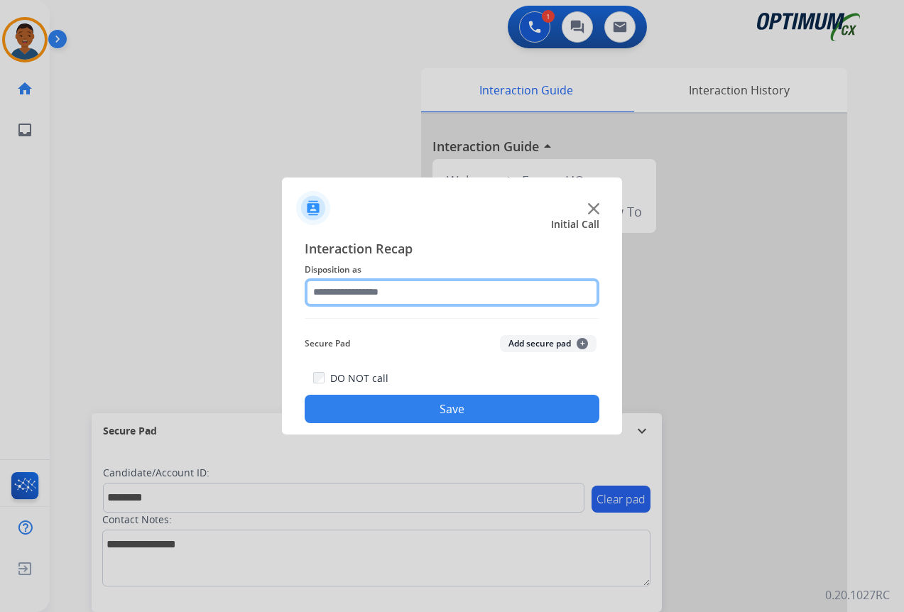
click at [335, 294] on input "text" at bounding box center [452, 292] width 295 height 28
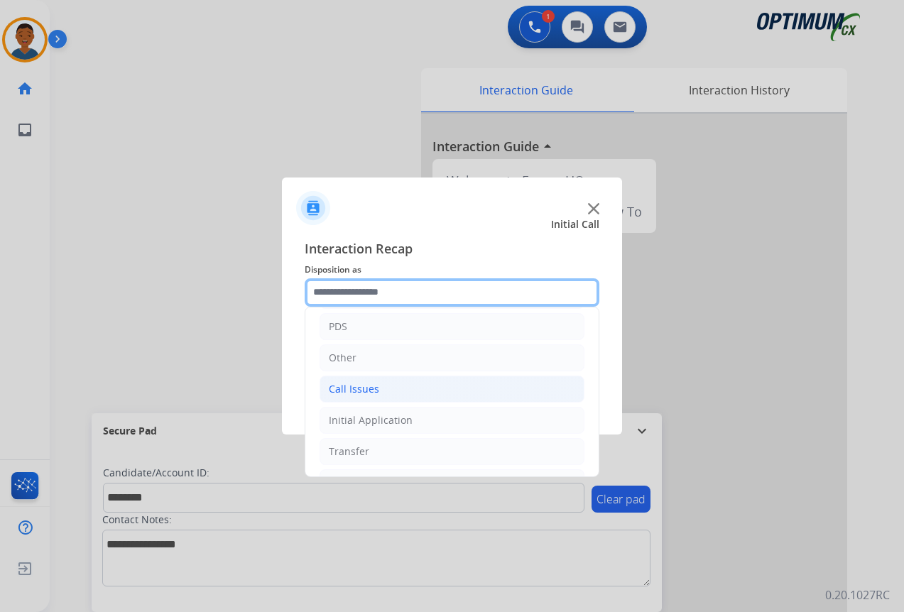
scroll to position [97, 0]
click at [346, 392] on div "Initial Application" at bounding box center [371, 390] width 84 height 14
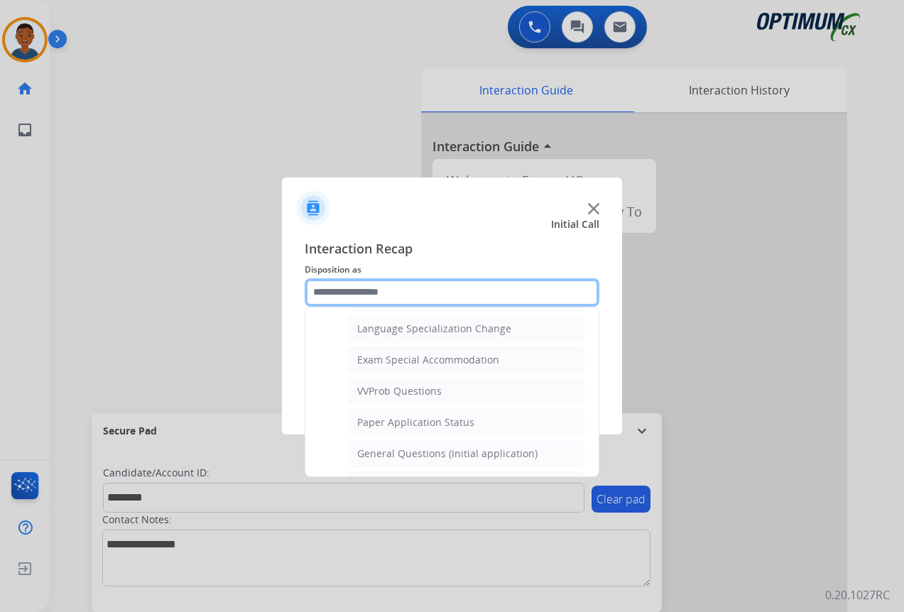
scroll to position [736, 0]
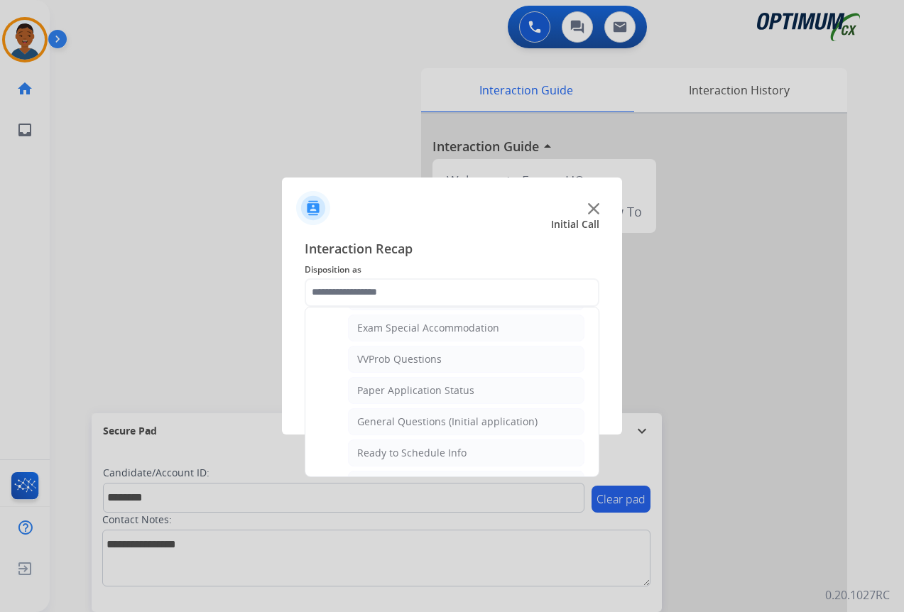
click at [374, 418] on div "General Questions (Initial application)" at bounding box center [447, 422] width 180 height 14
type input "**********"
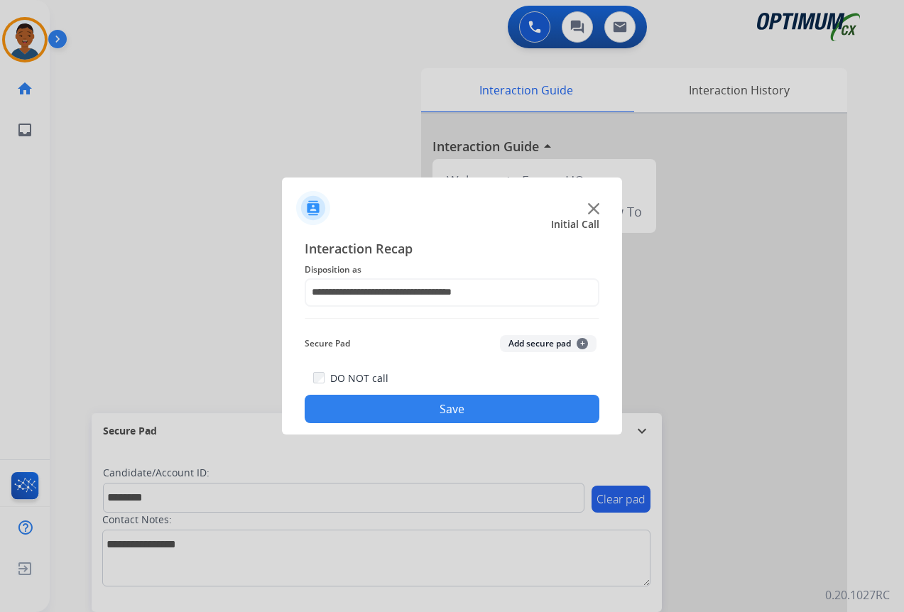
click at [518, 342] on button "Add secure pad +" at bounding box center [548, 343] width 97 height 17
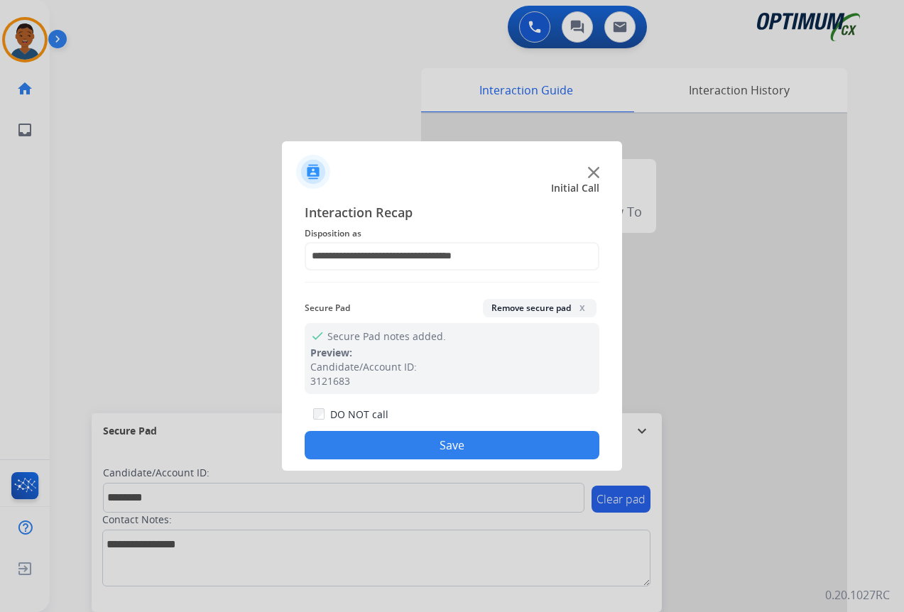
click at [482, 438] on button "Save" at bounding box center [452, 445] width 295 height 28
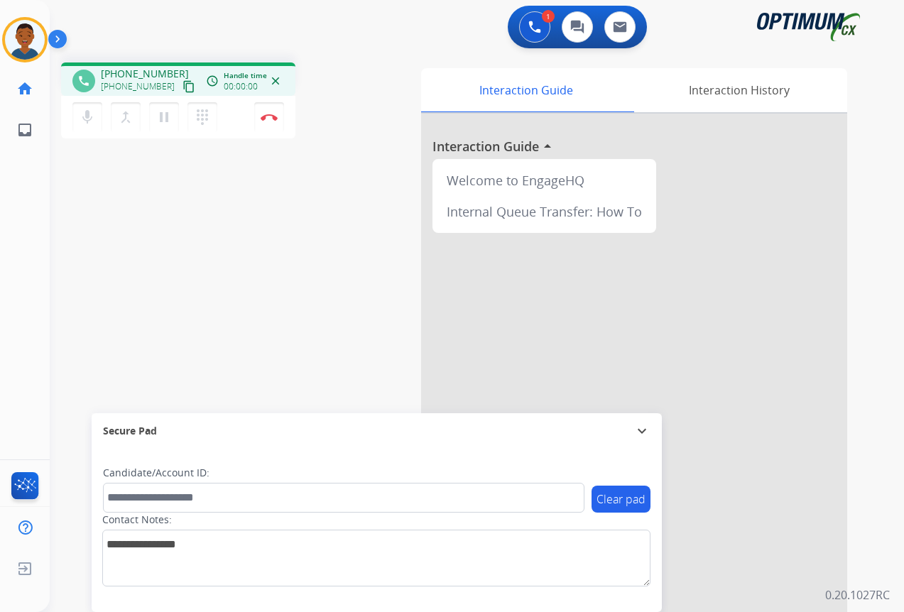
click at [182, 86] on mat-icon "content_copy" at bounding box center [188, 86] width 13 height 13
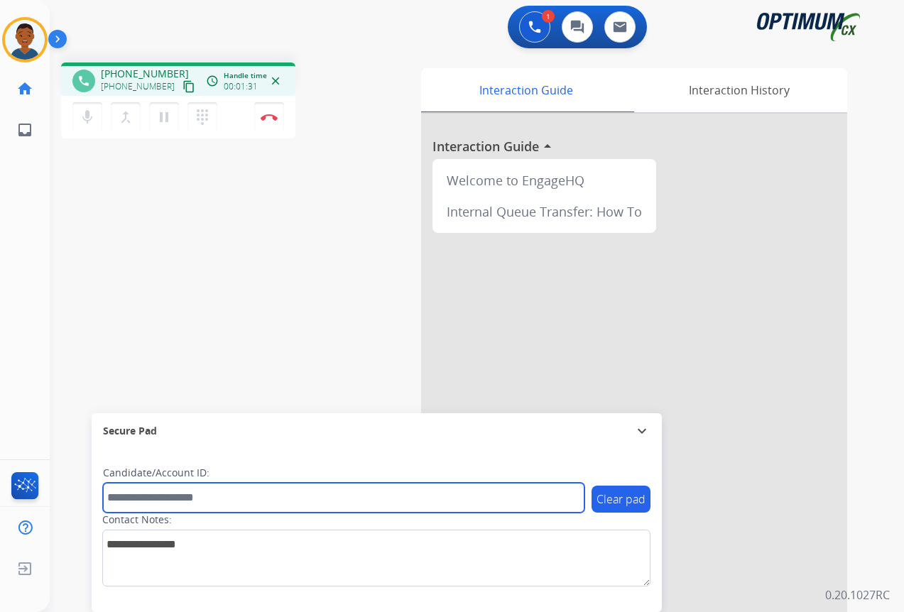
click at [141, 496] on input "text" at bounding box center [343, 498] width 481 height 30
paste input "*******"
type input "*******"
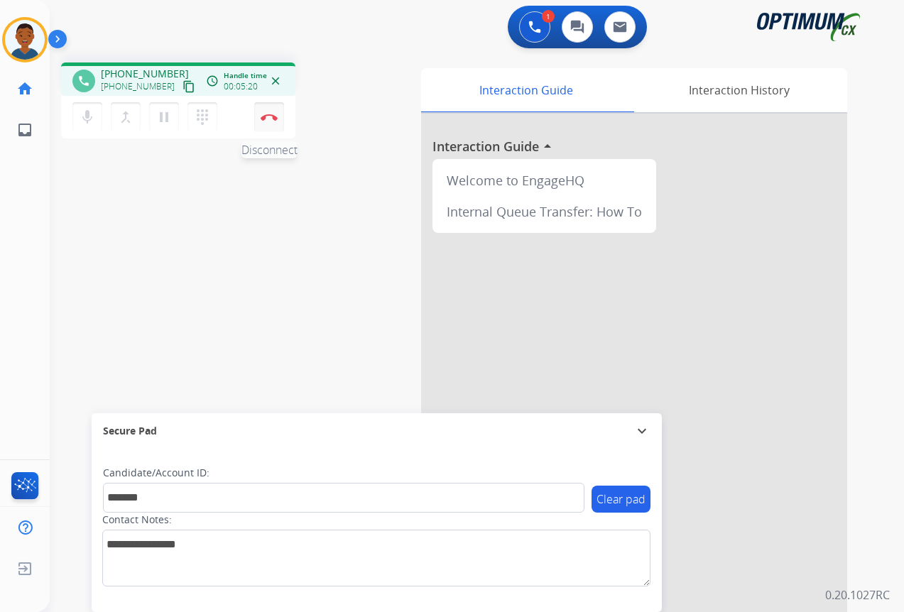
click at [268, 120] on img at bounding box center [269, 117] width 17 height 7
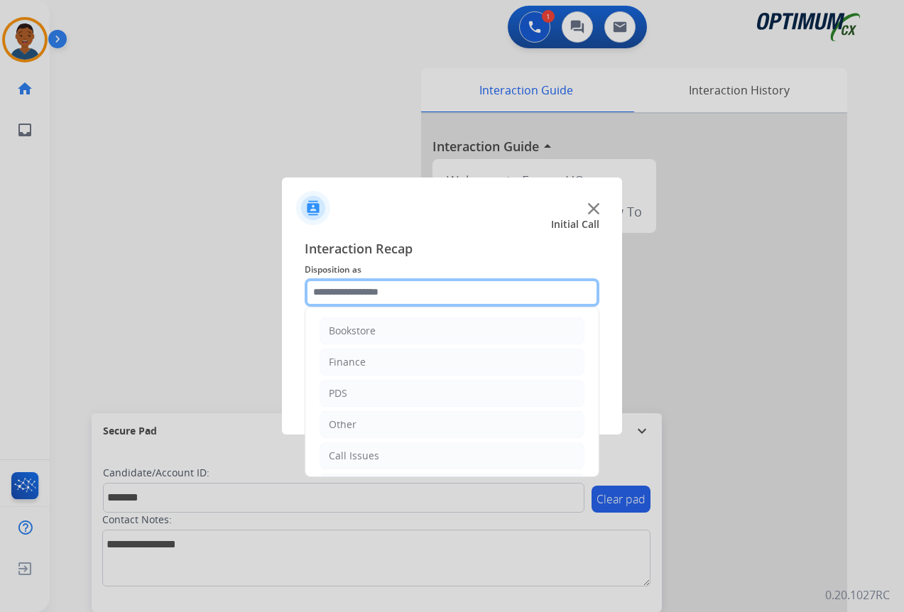
click at [341, 294] on input "text" at bounding box center [452, 292] width 295 height 28
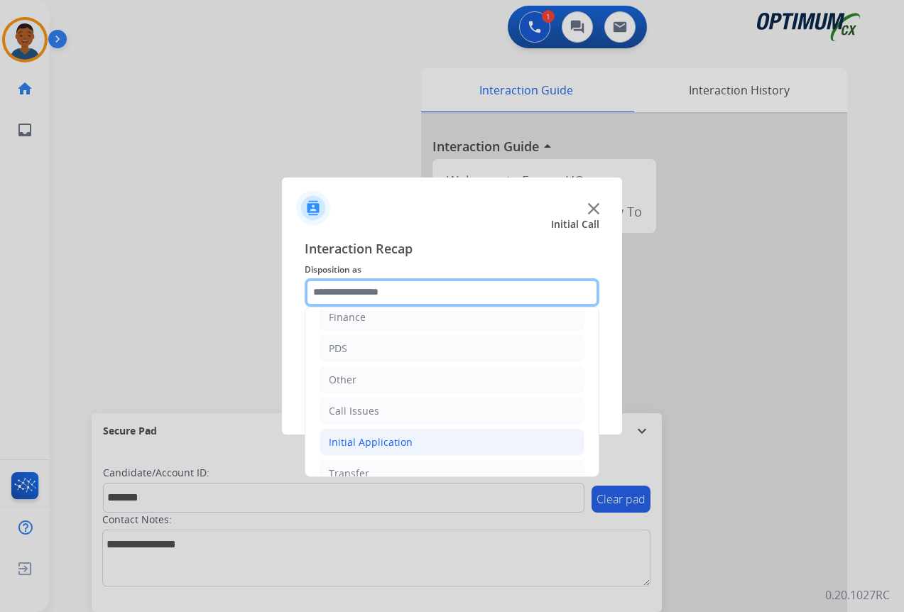
scroll to position [97, 0]
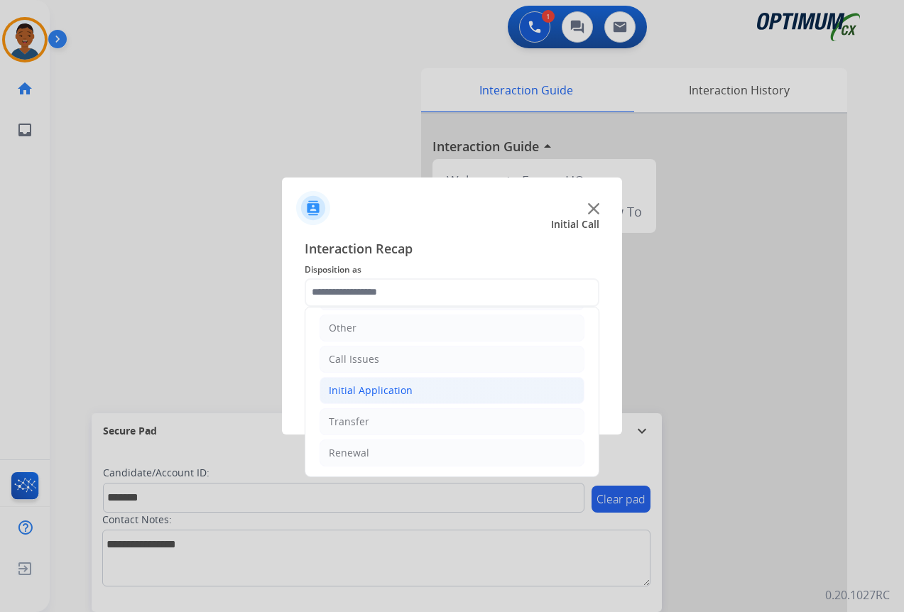
click at [337, 392] on div "Initial Application" at bounding box center [371, 390] width 84 height 14
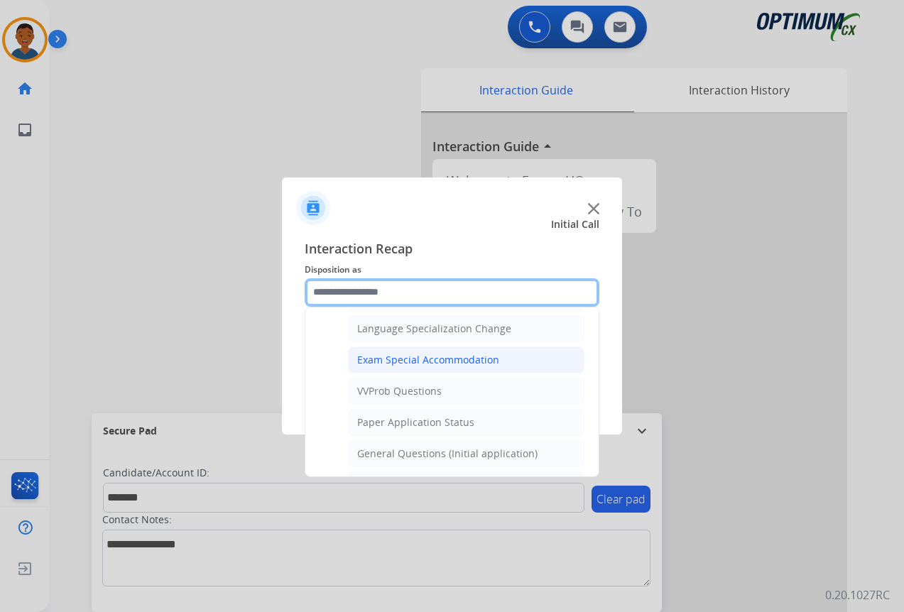
scroll to position [736, 0]
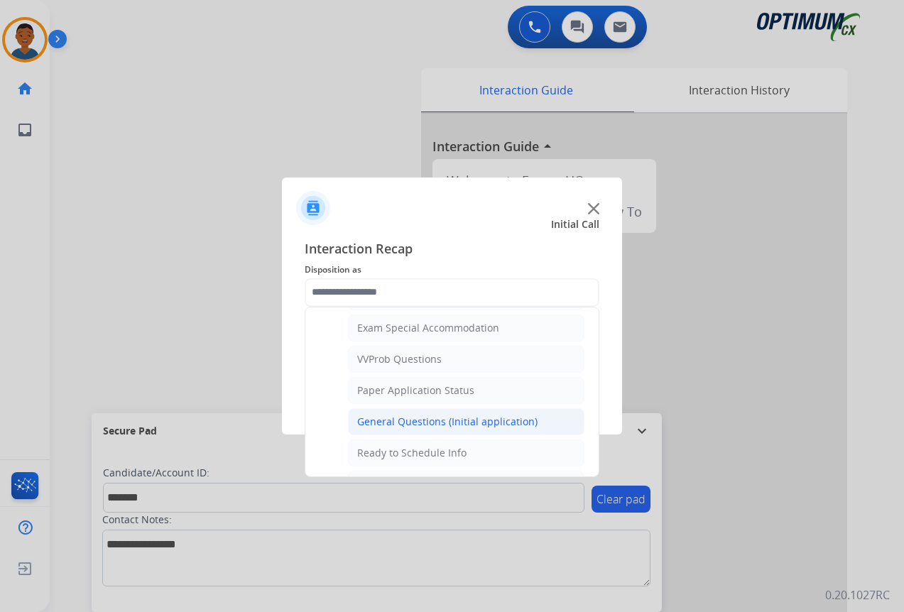
click at [375, 417] on div "General Questions (Initial application)" at bounding box center [447, 422] width 180 height 14
type input "**********"
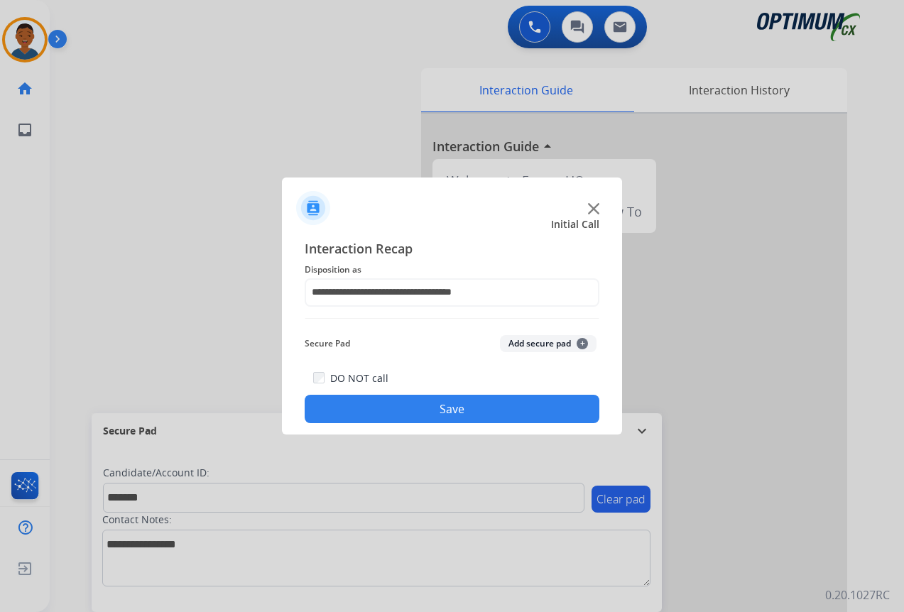
click at [527, 338] on button "Add secure pad +" at bounding box center [548, 343] width 97 height 17
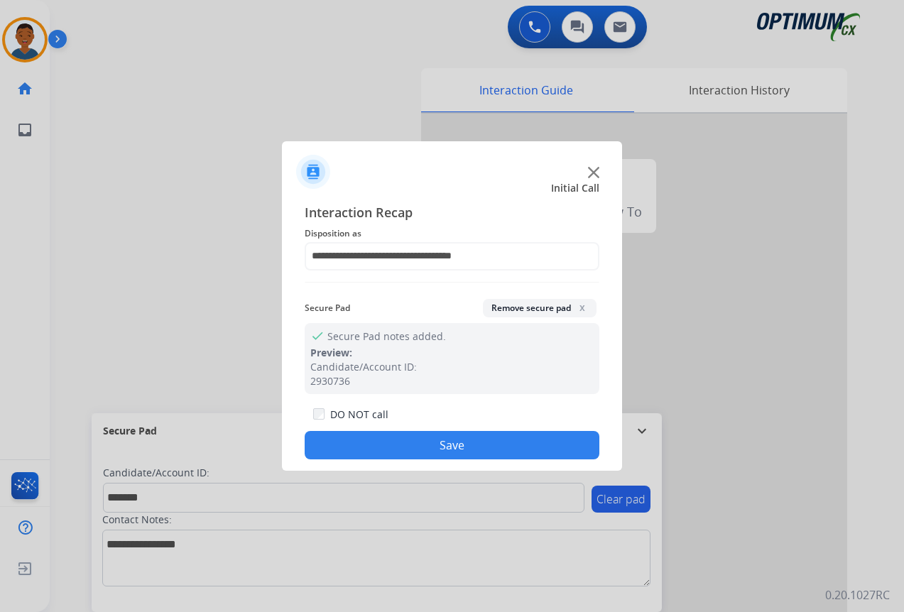
click at [501, 433] on button "Save" at bounding box center [452, 445] width 295 height 28
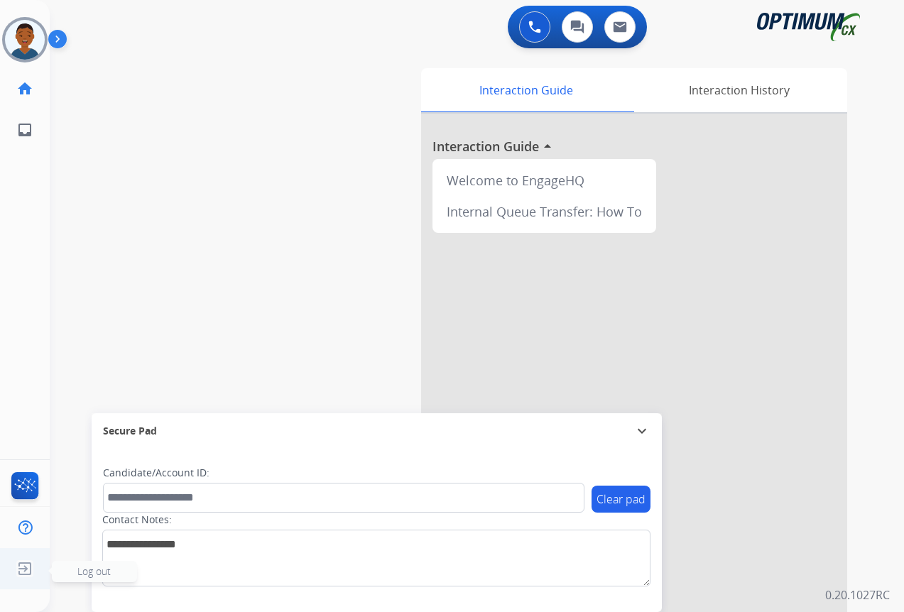
click at [90, 568] on span "Log out" at bounding box center [93, 571] width 33 height 13
